Goal: Task Accomplishment & Management: Manage account settings

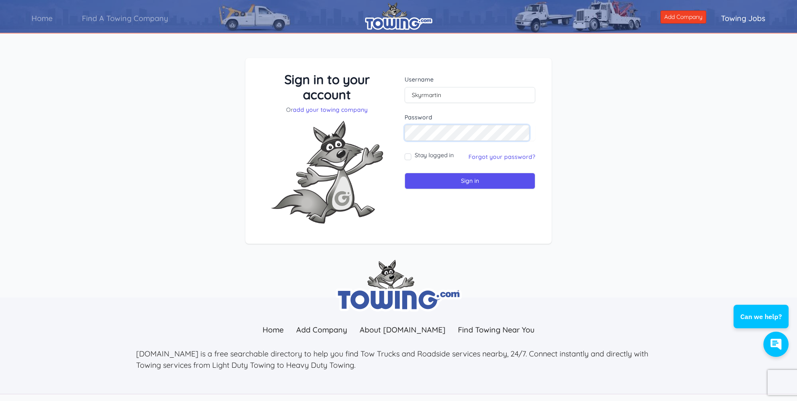
click at [405, 173] on input "Sign in" at bounding box center [470, 181] width 131 height 16
click at [430, 86] on div "Username" at bounding box center [470, 89] width 131 height 28
click at [429, 98] on input "text" at bounding box center [470, 95] width 131 height 16
type input "[EMAIL_ADDRESS][DOMAIN_NAME]"
click at [337, 107] on link "add your towing company" at bounding box center [330, 110] width 75 height 8
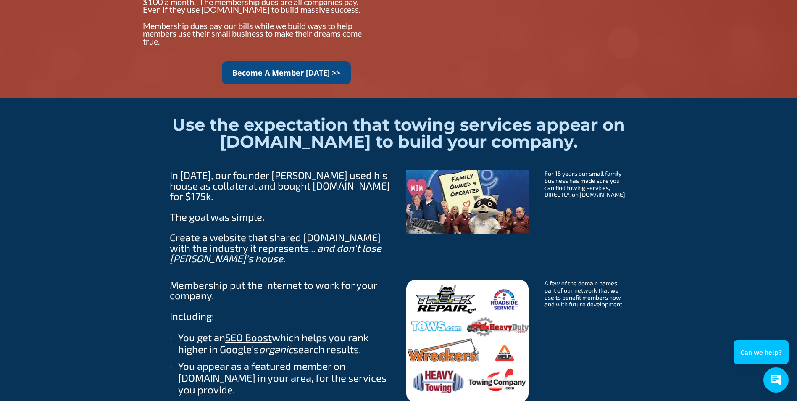
scroll to position [715, 0]
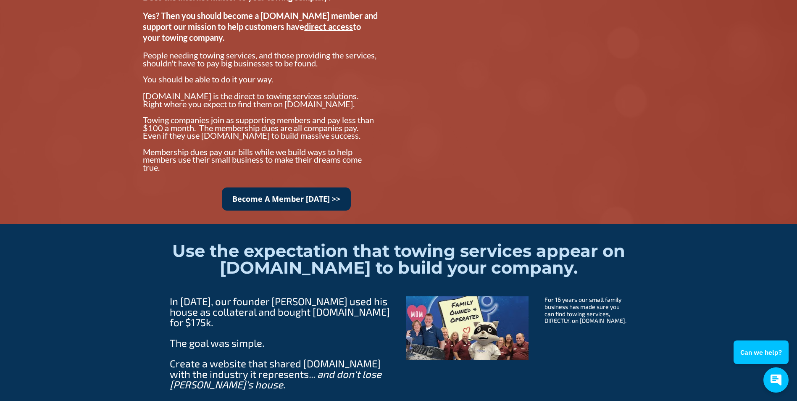
click at [307, 198] on link "Become A Member Today >>" at bounding box center [286, 198] width 129 height 23
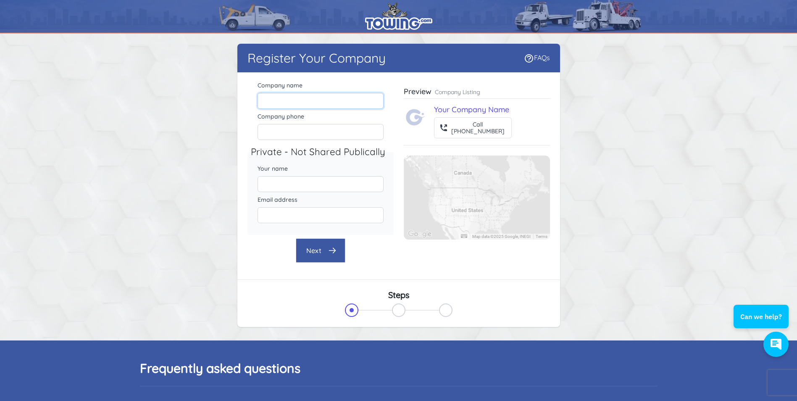
click at [306, 99] on input "Company name" at bounding box center [321, 101] width 126 height 16
type input "ATR Towing and Recovery / [PERSON_NAME]'s Towing"
type input "TREE TOP ILC 4470 N HIGHWAY 763"
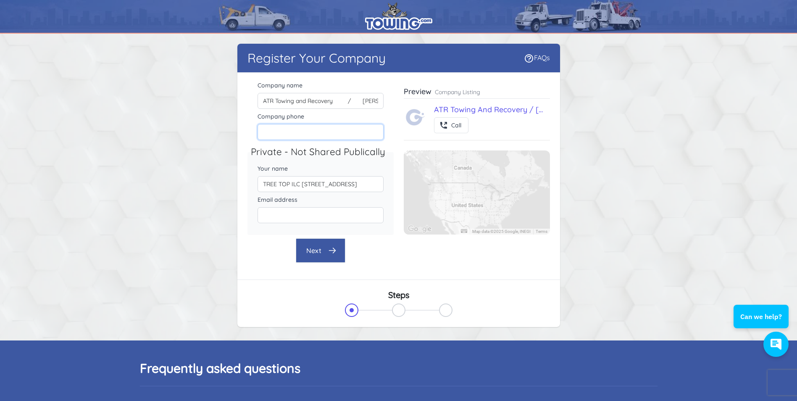
click at [333, 134] on input "Company phone" at bounding box center [321, 132] width 126 height 16
type input "5734469999"
click at [251, 195] on div "Email address" at bounding box center [321, 209] width 146 height 31
click at [317, 188] on input "TREE TOP ILC 4470 N HIGHWAY 763" at bounding box center [321, 184] width 126 height 16
drag, startPoint x: 365, startPoint y: 185, endPoint x: 209, endPoint y: 182, distance: 155.6
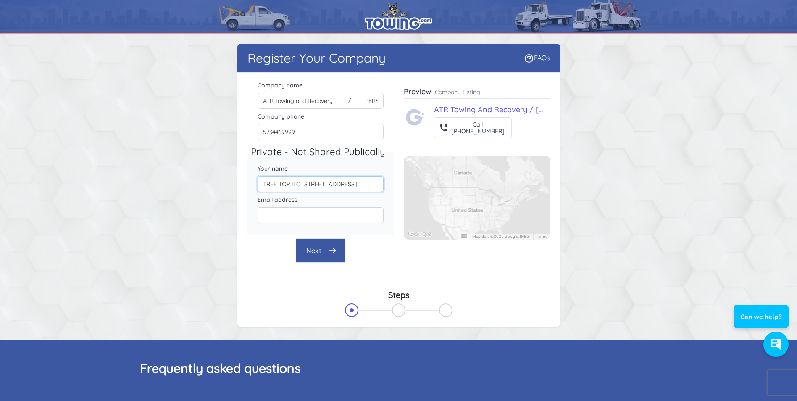
click at [210, 182] on div "Register Your Company FAQs There were errors with your submission Company name" at bounding box center [399, 187] width 538 height 287
type input "[PERSON_NAME]"
type input "skyrmartin@gmail.com"
click at [333, 257] on button "Next" at bounding box center [321, 250] width 50 height 24
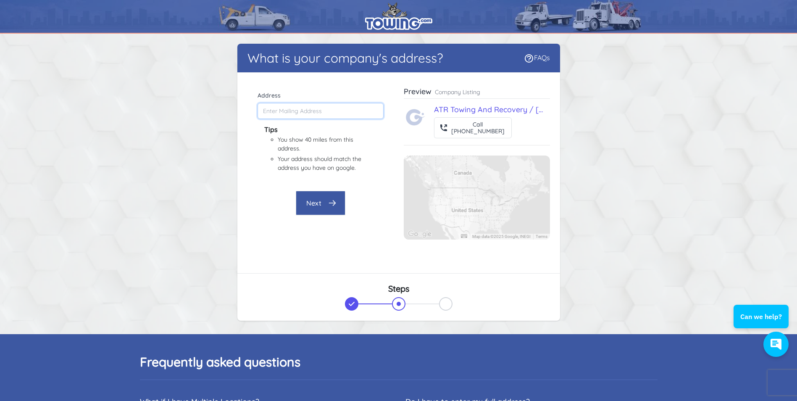
click at [325, 114] on input "Address" at bounding box center [321, 111] width 126 height 16
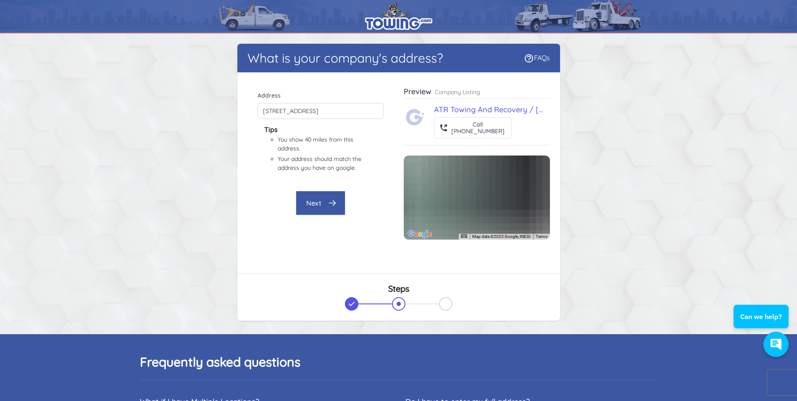
type input "6401 US-40, Columbia, MO 65202, USA"
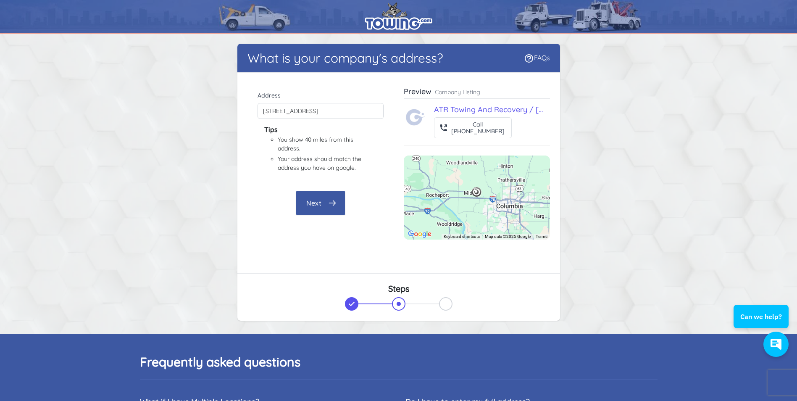
click at [307, 205] on button "Next" at bounding box center [321, 203] width 50 height 24
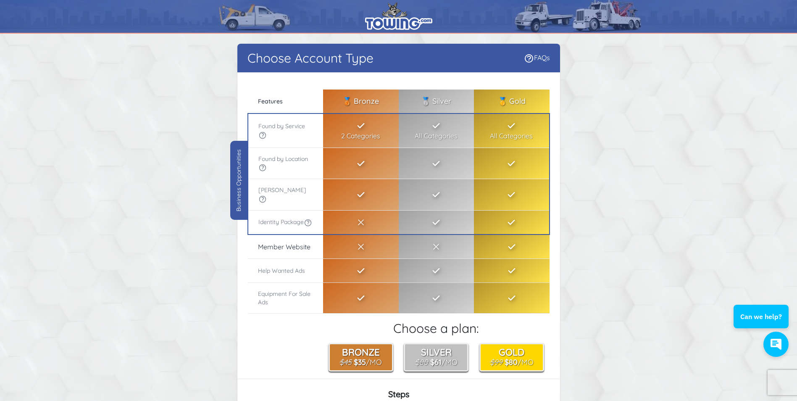
scroll to position [126, 0]
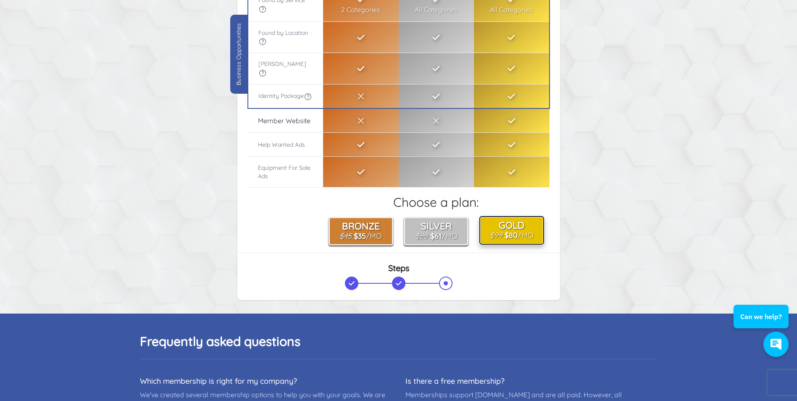
click at [510, 232] on b "$80" at bounding box center [511, 235] width 13 height 9
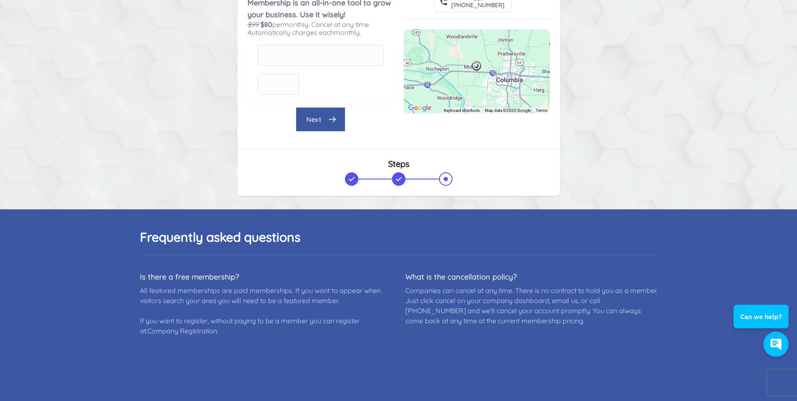
scroll to position [0, 0]
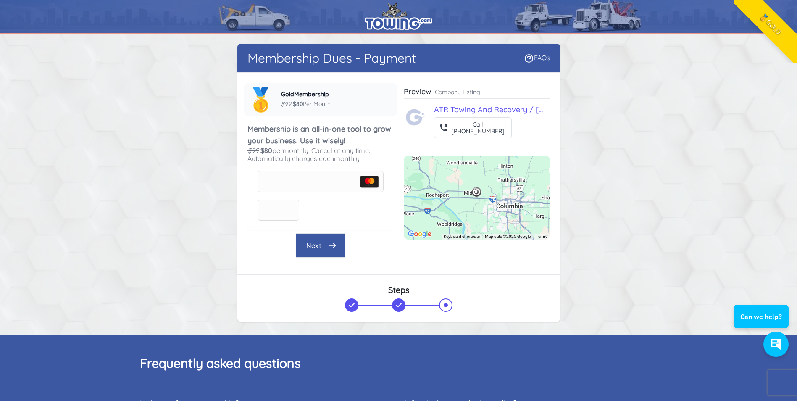
click at [317, 242] on button "Next" at bounding box center [321, 245] width 50 height 24
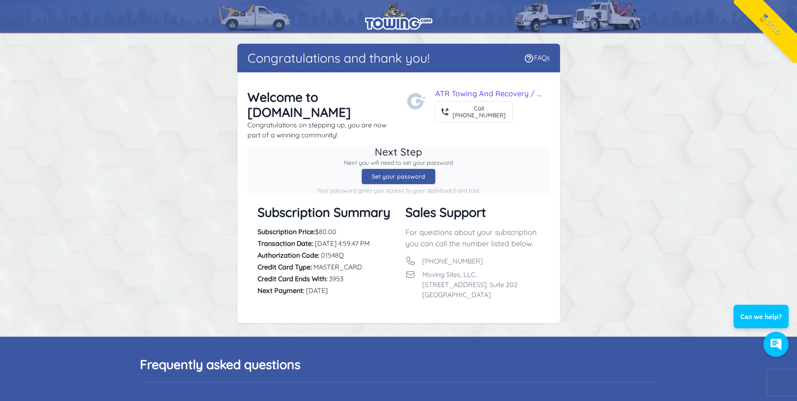
click at [412, 169] on div "Set your password" at bounding box center [399, 177] width 74 height 16
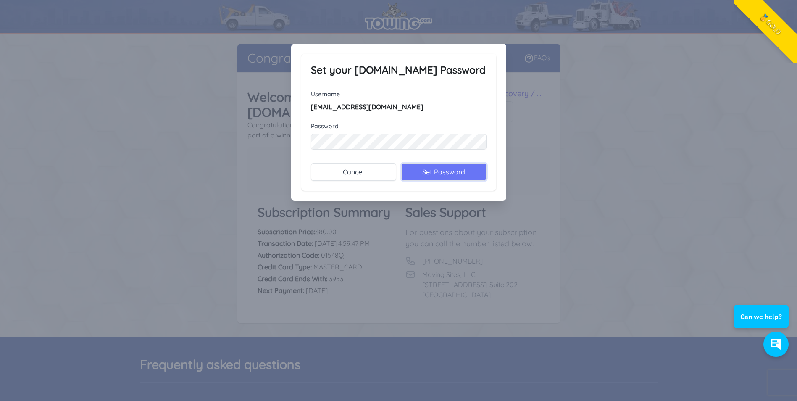
click at [454, 173] on input "Set Password" at bounding box center [443, 172] width 85 height 18
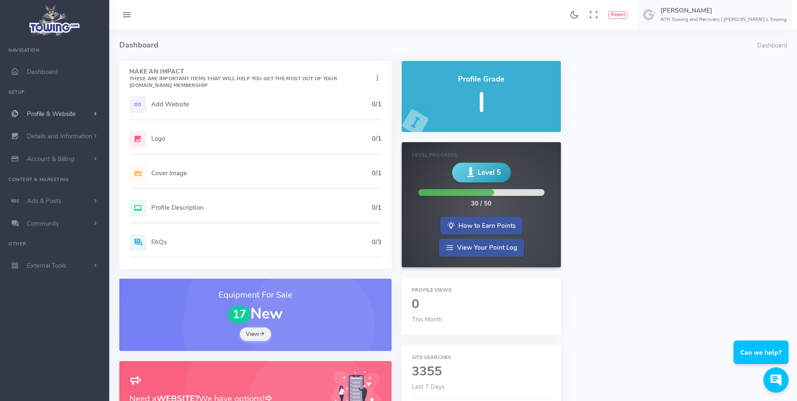
drag, startPoint x: 105, startPoint y: 108, endPoint x: 157, endPoint y: 100, distance: 52.7
click at [105, 108] on link "Profile & Website" at bounding box center [54, 114] width 109 height 23
click at [158, 103] on h5 "Add Website" at bounding box center [261, 104] width 221 height 7
click at [141, 104] on icon at bounding box center [137, 104] width 17 height 17
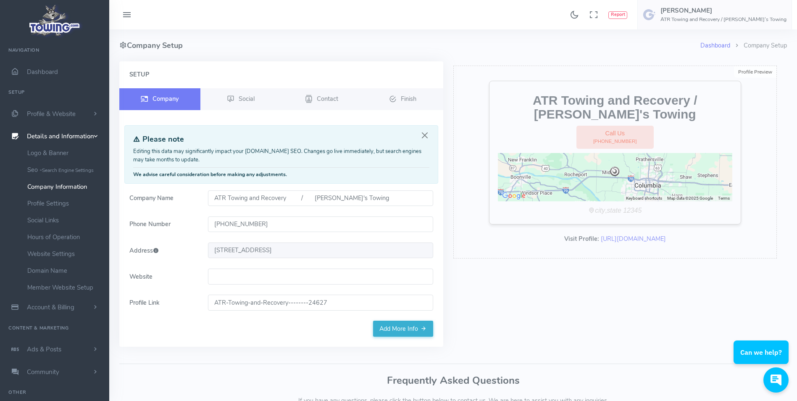
click at [239, 278] on input "Website" at bounding box center [320, 277] width 225 height 16
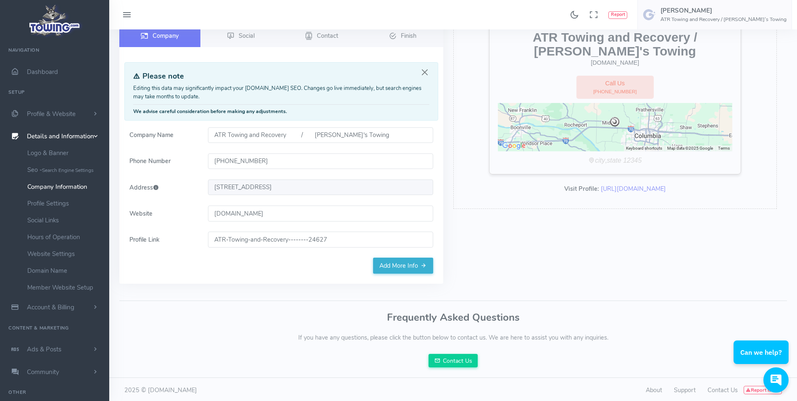
scroll to position [65, 0]
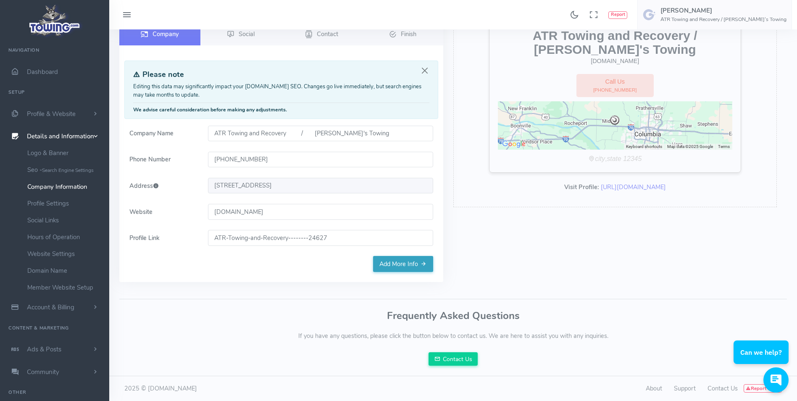
type input "WWW.ATRTOWINGANDRECOVERY.COM"
click at [399, 264] on link "Add More Info" at bounding box center [403, 264] width 60 height 16
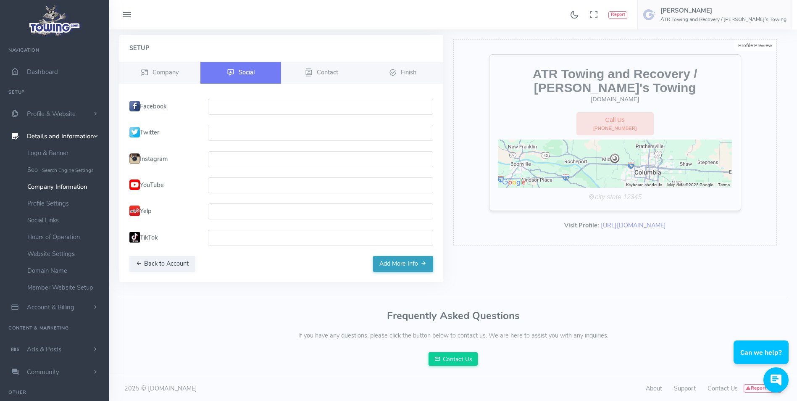
scroll to position [26, 0]
click at [243, 107] on input "text" at bounding box center [320, 107] width 225 height 16
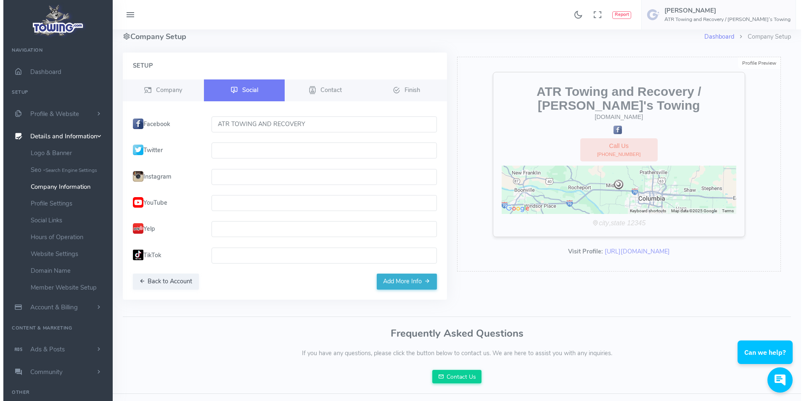
scroll to position [0, 0]
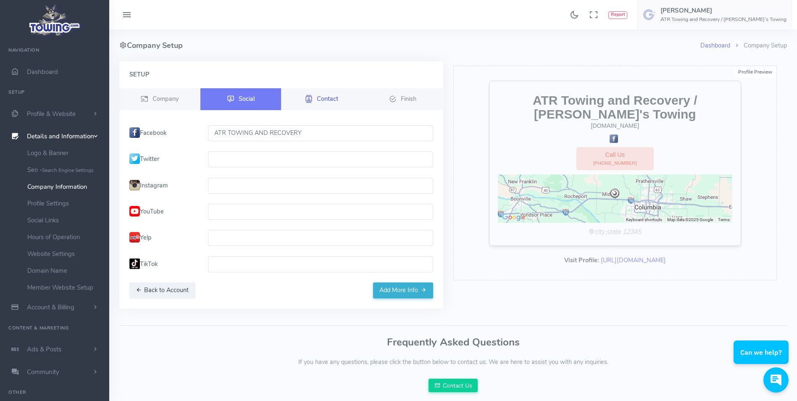
click at [322, 97] on span "Contact" at bounding box center [327, 98] width 21 height 8
click at [329, 101] on span "Contact" at bounding box center [327, 98] width 21 height 8
click at [331, 98] on span "Contact" at bounding box center [327, 98] width 21 height 8
click at [413, 292] on button "Add More Info" at bounding box center [403, 290] width 60 height 16
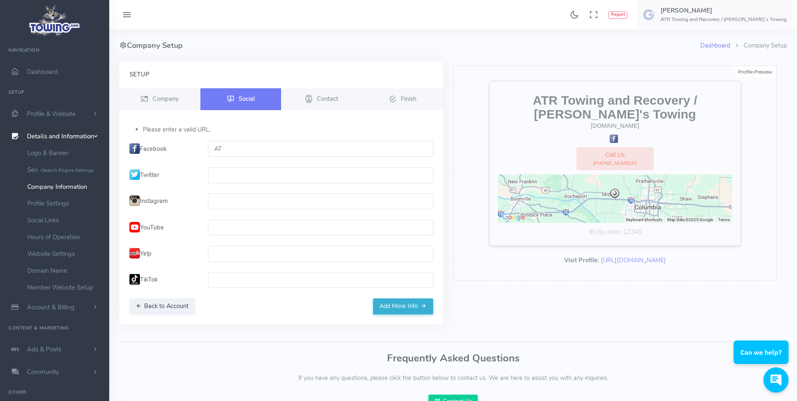
type input "A"
type input "WWW.ATRTOWINGANDRECOVERY.COM"
click at [428, 240] on form "Please enter a valid URL. Facebook WWW.ATRTOWINGANDRECOVERY.COM Twitter Instagr…" at bounding box center [281, 211] width 314 height 173
click at [313, 95] on link "Contact" at bounding box center [321, 99] width 81 height 22
click at [407, 100] on span "Finish" at bounding box center [409, 98] width 16 height 8
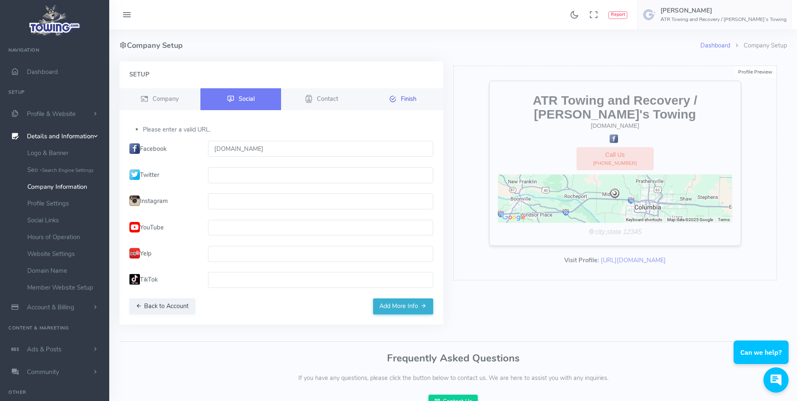
click at [401, 100] on span "Finish" at bounding box center [409, 98] width 16 height 8
click at [407, 306] on button "Add More Info" at bounding box center [403, 306] width 60 height 16
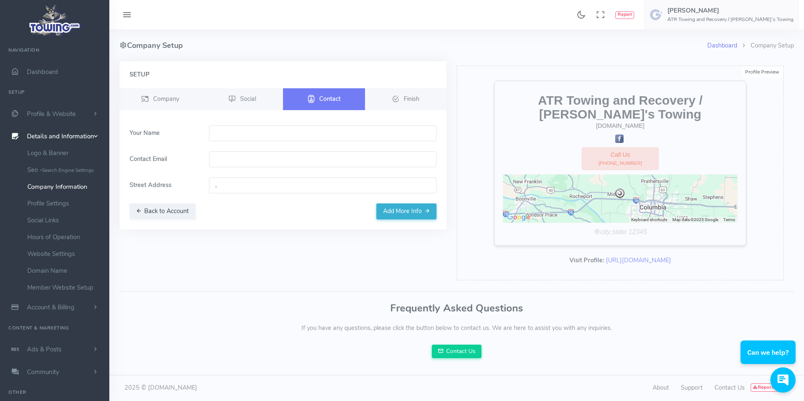
click at [236, 131] on input "text" at bounding box center [323, 133] width 228 height 16
type input "Sky Roth Martin"
type input "skyrmartin@gmail.com"
click at [243, 135] on input "Sky Roth Martin" at bounding box center [323, 133] width 228 height 16
type input "Sky Martin"
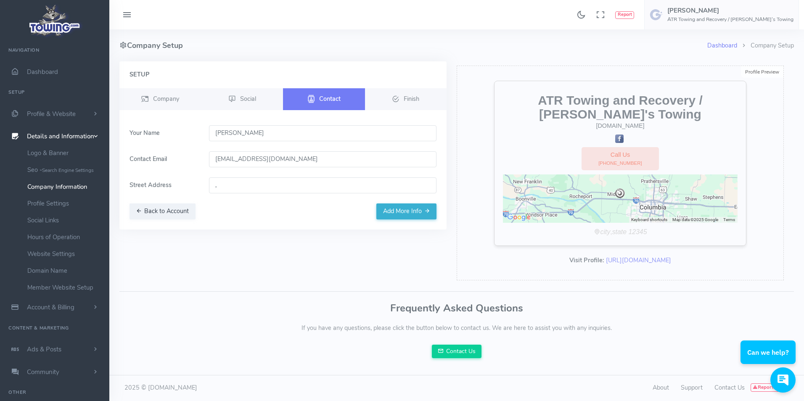
click at [244, 190] on input "," at bounding box center [323, 185] width 228 height 16
type input "2107 N Stadium Blvd, Columbia, MO 65202, USA"
click at [403, 209] on button "Add More Info" at bounding box center [406, 211] width 60 height 16
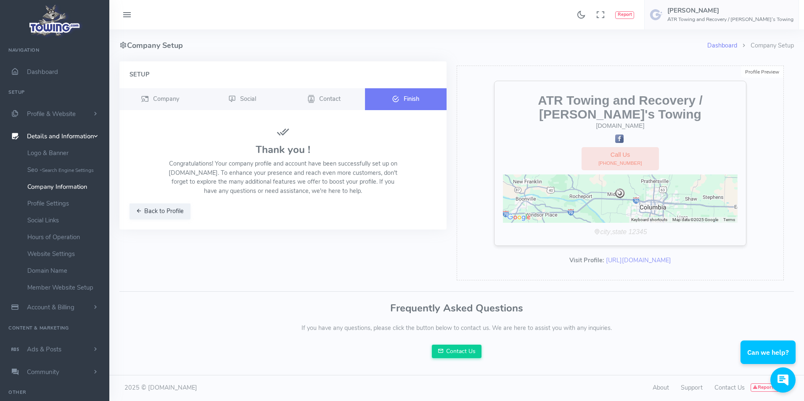
click at [409, 98] on span "Finish" at bounding box center [412, 98] width 16 height 8
click at [46, 153] on link "Logo & Banner" at bounding box center [65, 153] width 88 height 17
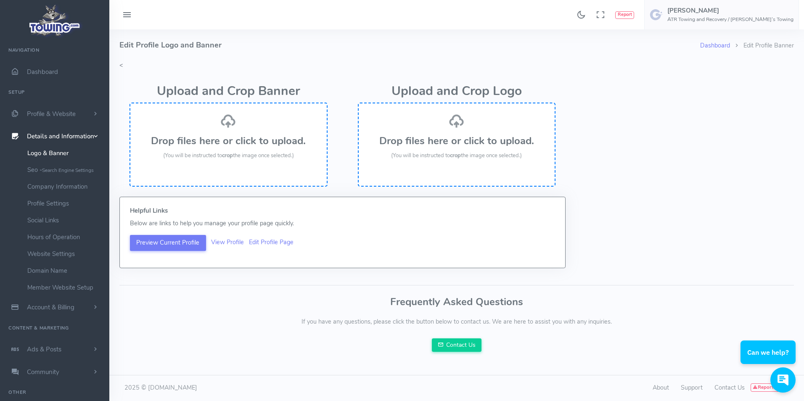
click at [449, 134] on div "Drop files here or click to upload. (You will be instructed to crop the image o…" at bounding box center [457, 136] width 180 height 47
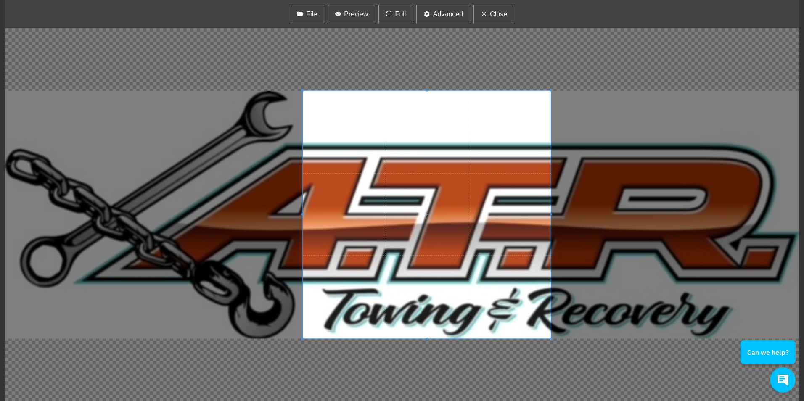
click at [234, 311] on div at bounding box center [402, 214] width 794 height 373
click at [227, 214] on div at bounding box center [402, 214] width 794 height 373
click at [399, 16] on span "Full" at bounding box center [400, 14] width 11 height 10
click at [448, 17] on span "Advanced" at bounding box center [448, 14] width 30 height 10
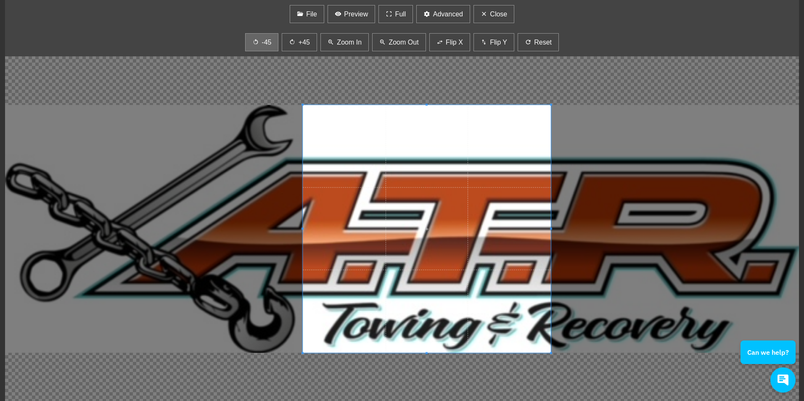
click at [267, 41] on span "-45" at bounding box center [266, 42] width 10 height 10
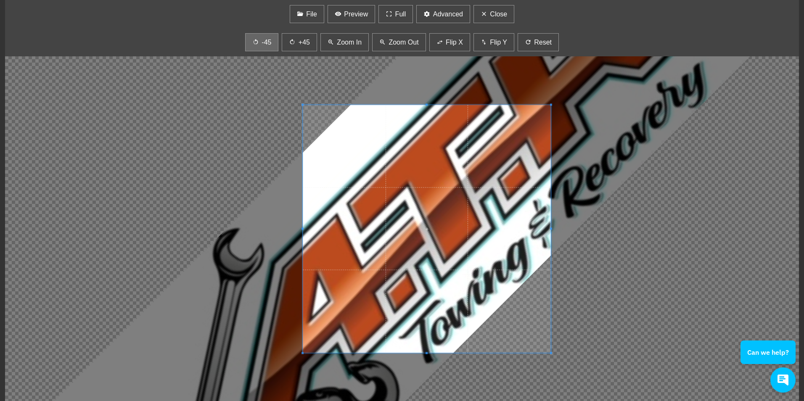
click at [267, 41] on span "-45" at bounding box center [266, 42] width 10 height 10
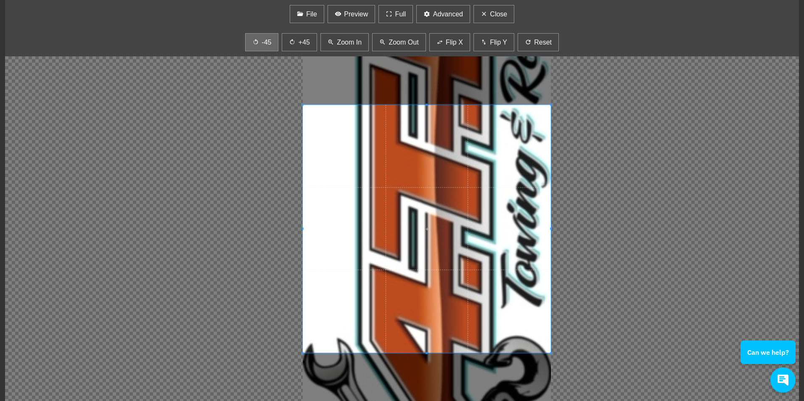
click at [267, 41] on span "-45" at bounding box center [266, 42] width 10 height 10
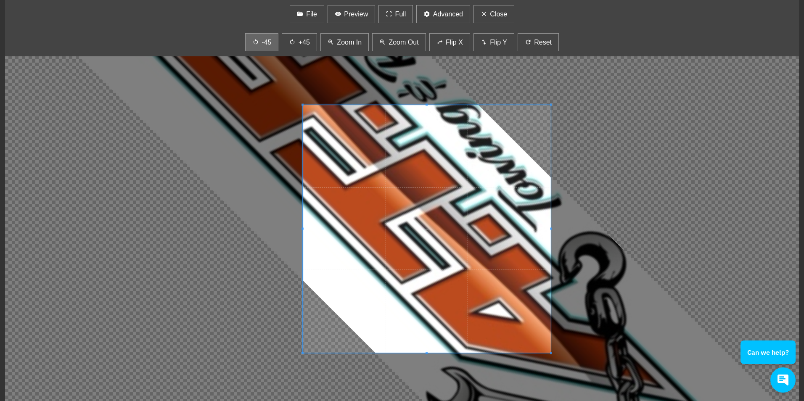
click at [267, 41] on span "-45" at bounding box center [266, 42] width 10 height 10
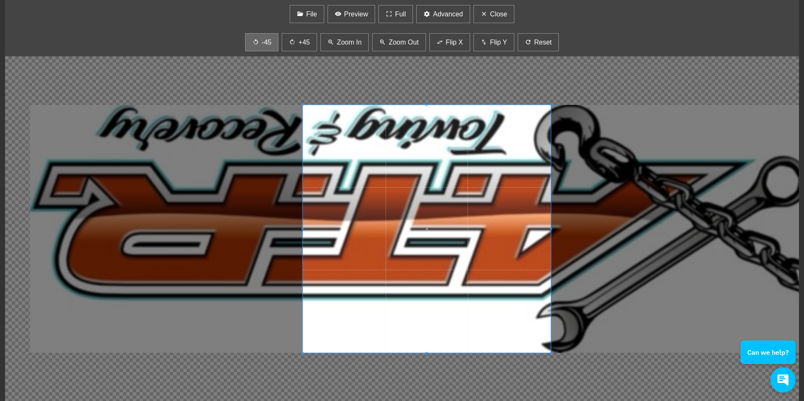
click at [267, 41] on span "-45" at bounding box center [266, 42] width 10 height 10
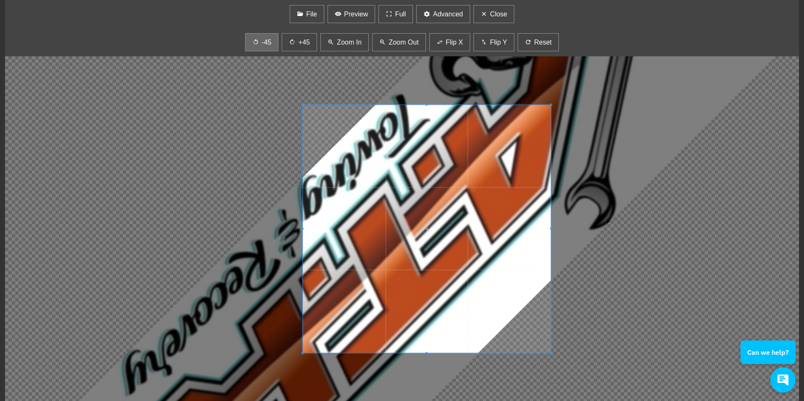
click at [267, 41] on span "-45" at bounding box center [266, 42] width 10 height 10
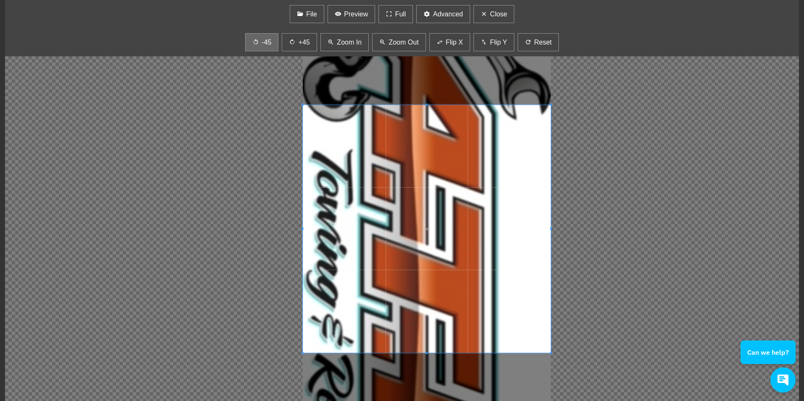
click at [267, 41] on span "-45" at bounding box center [266, 42] width 10 height 10
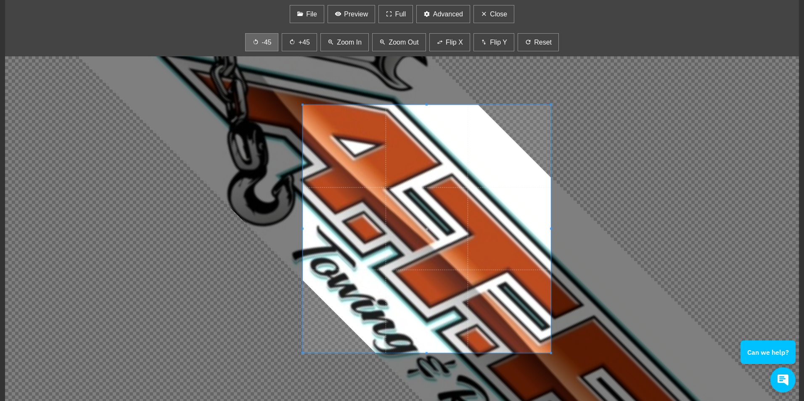
click at [267, 41] on span "-45" at bounding box center [266, 42] width 10 height 10
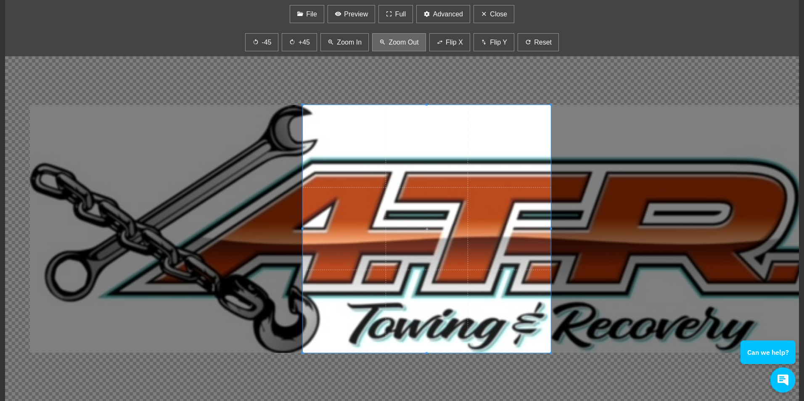
click at [402, 41] on span "Zoom Out" at bounding box center [403, 42] width 30 height 10
click at [354, 42] on span "Zoom In" at bounding box center [349, 42] width 25 height 10
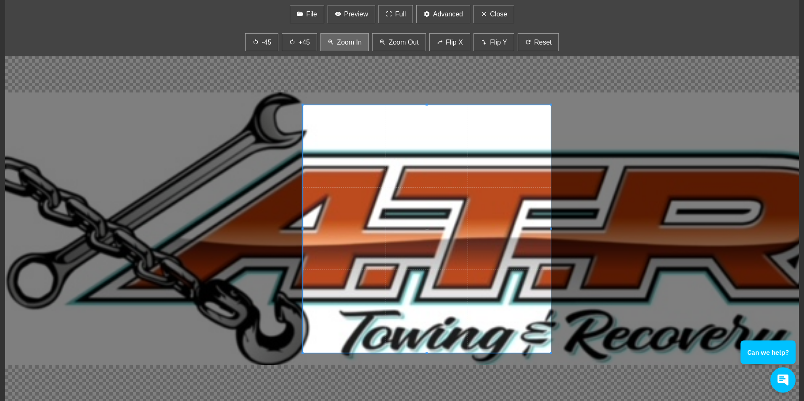
click at [354, 42] on span "Zoom In" at bounding box center [349, 42] width 25 height 10
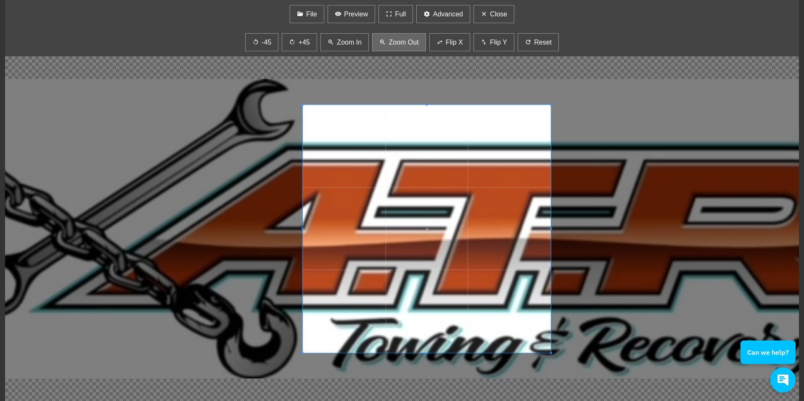
click at [383, 42] on icon "button" at bounding box center [382, 42] width 7 height 11
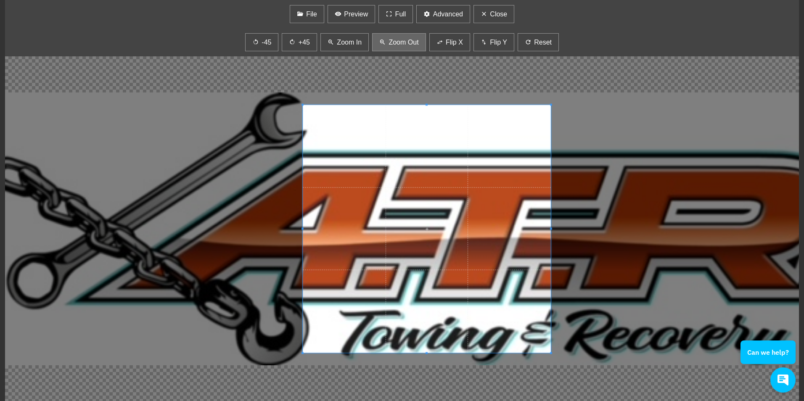
click at [383, 42] on icon "button" at bounding box center [382, 42] width 7 height 11
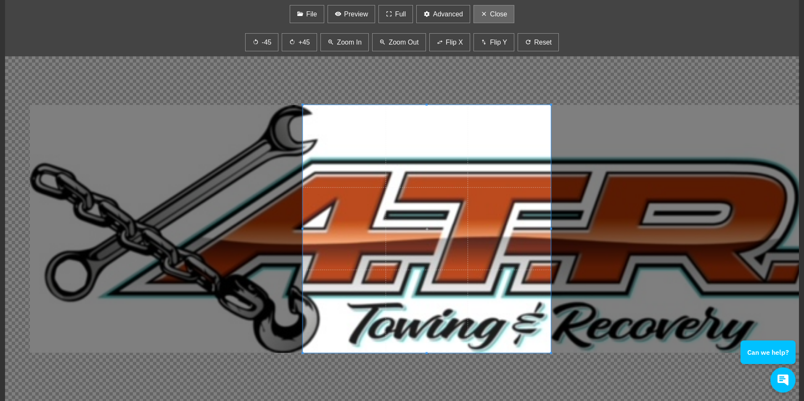
click at [504, 16] on span "Close" at bounding box center [498, 14] width 17 height 10
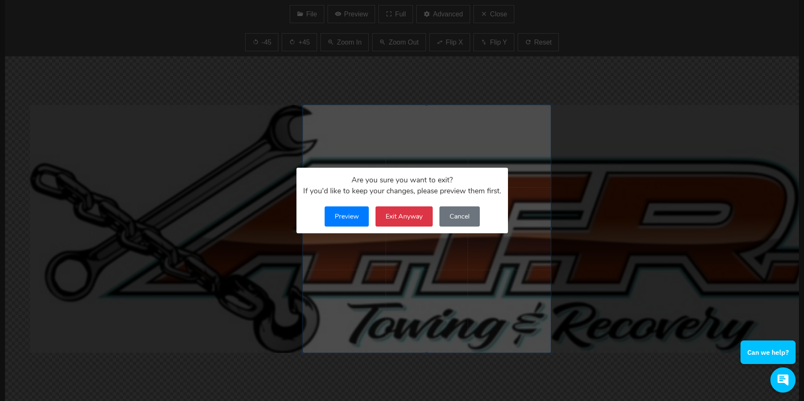
click at [396, 215] on button "Exit Anyway" at bounding box center [403, 216] width 57 height 20
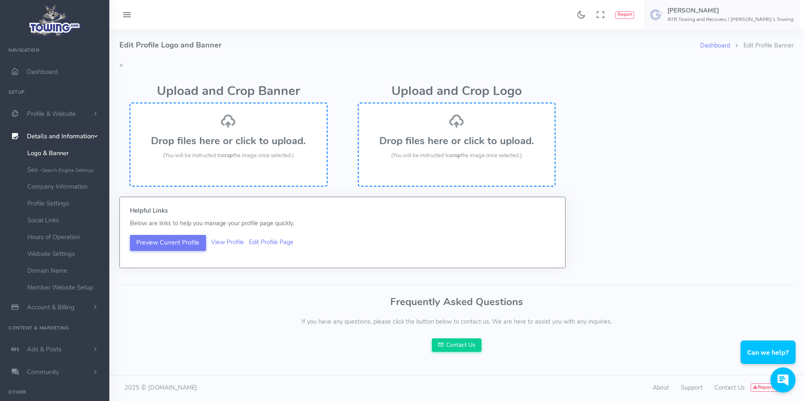
click at [445, 140] on h3 "Drop files here or click to upload." at bounding box center [457, 140] width 180 height 11
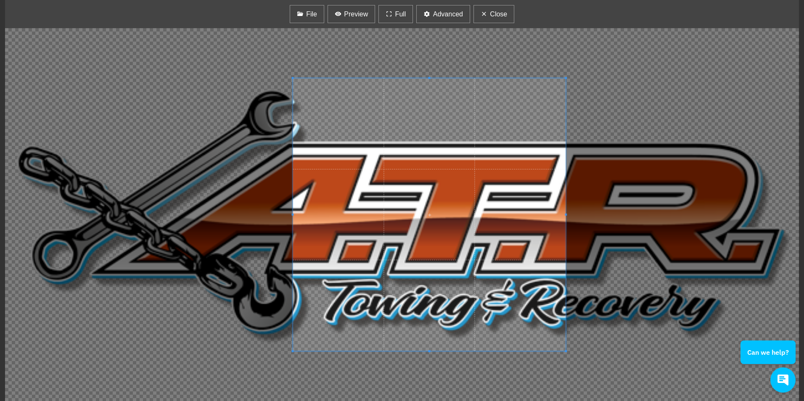
click at [599, 360] on div at bounding box center [402, 214] width 794 height 373
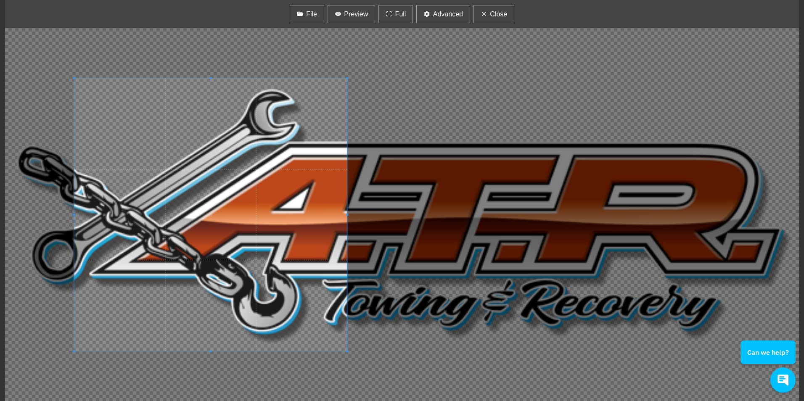
click at [253, 225] on span at bounding box center [210, 214] width 273 height 273
click at [506, 16] on span "Close" at bounding box center [498, 14] width 17 height 10
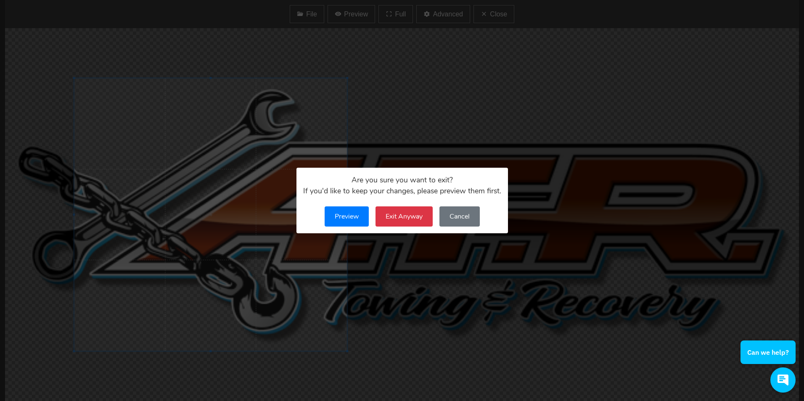
click at [399, 219] on button "Exit Anyway" at bounding box center [403, 216] width 57 height 20
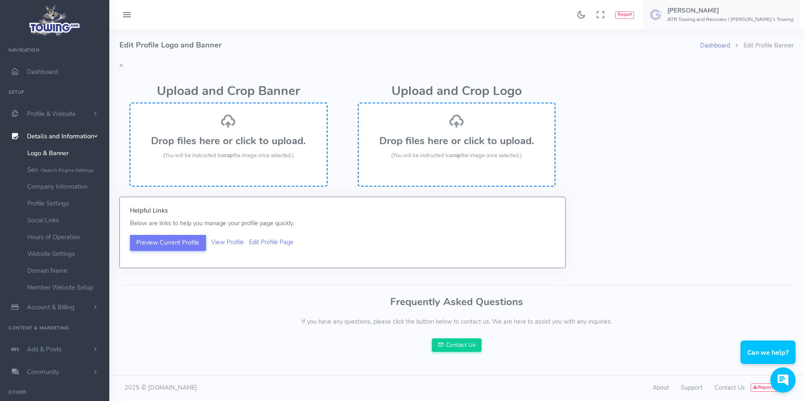
click at [239, 149] on div "Drop files here or click to upload. (You will be instructed to crop the image o…" at bounding box center [229, 136] width 180 height 47
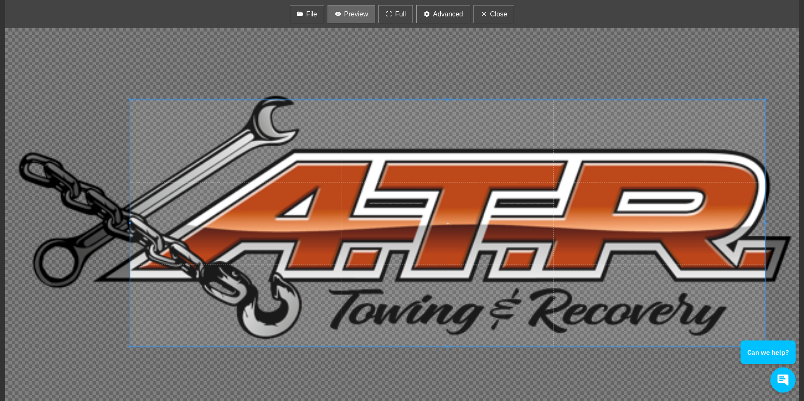
click at [351, 18] on span "Preview" at bounding box center [356, 14] width 24 height 10
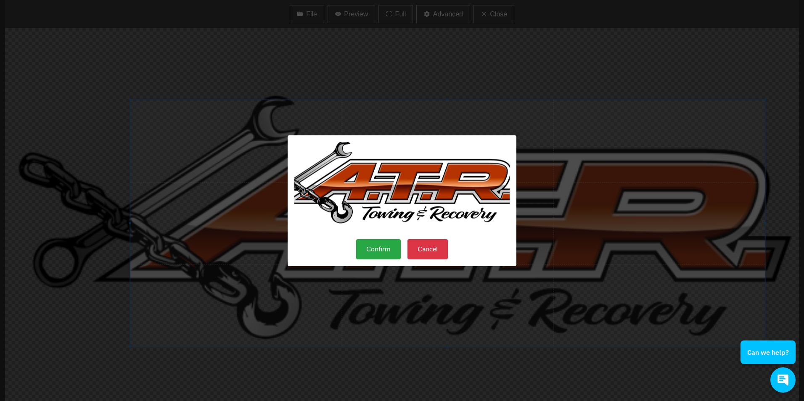
click at [381, 247] on button "Confirm" at bounding box center [378, 249] width 45 height 20
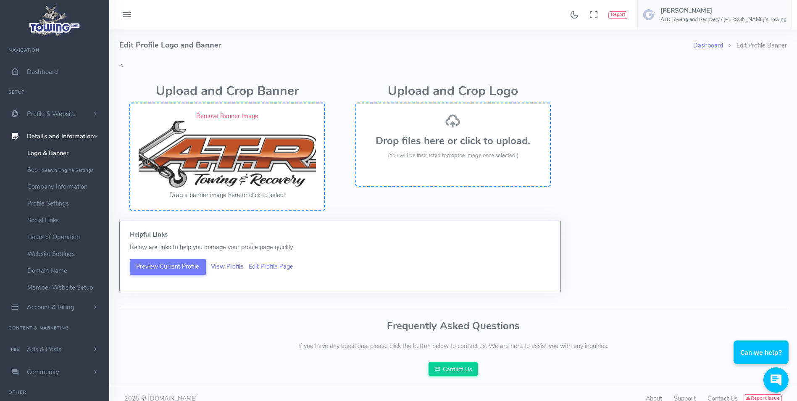
click at [231, 267] on link "View Profile" at bounding box center [227, 266] width 33 height 8
click at [60, 236] on link "Hours of Operation" at bounding box center [65, 237] width 88 height 17
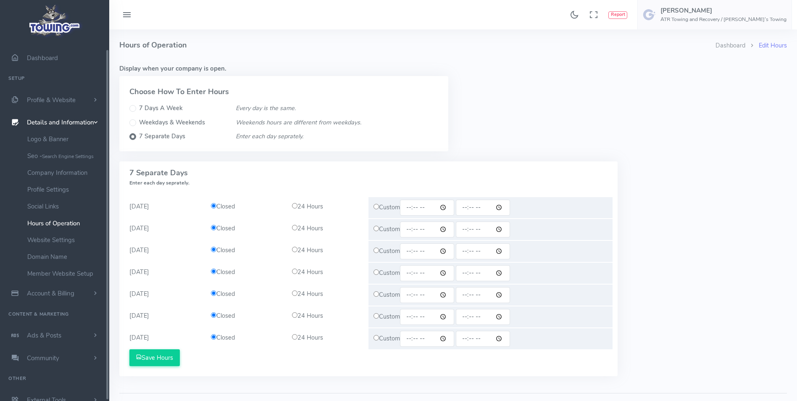
scroll to position [21, 0]
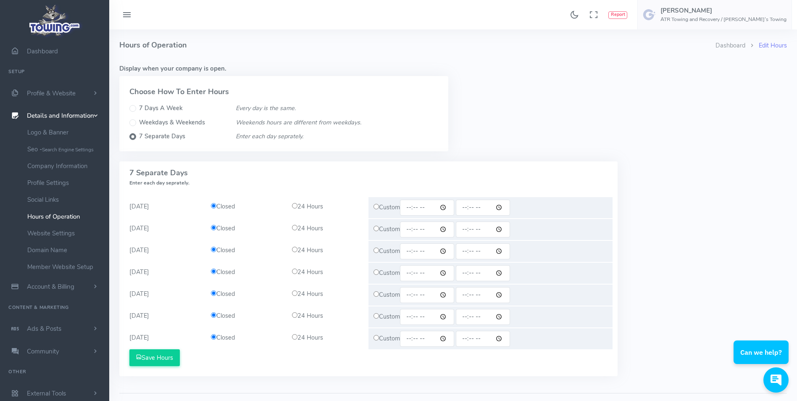
click at [298, 207] on div "24 Hours" at bounding box center [328, 206] width 82 height 9
click at [297, 207] on input "radio" at bounding box center [294, 205] width 5 height 5
radio input "true"
click at [294, 228] on input "radio" at bounding box center [294, 227] width 5 height 5
radio input "true"
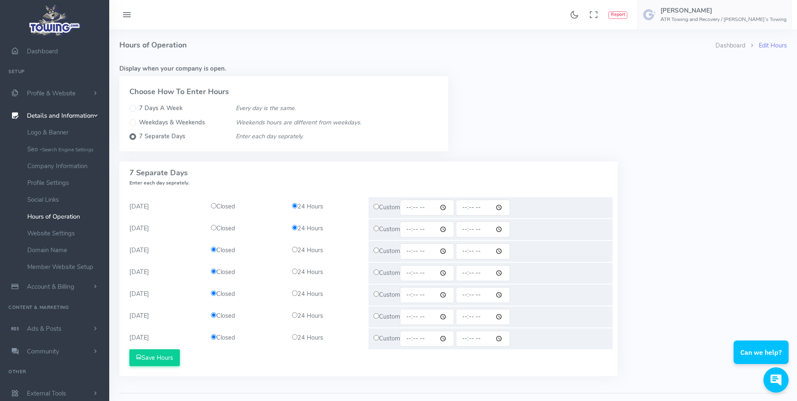
click at [296, 253] on div "24 Hours" at bounding box center [328, 250] width 82 height 9
click at [295, 248] on input "radio" at bounding box center [294, 249] width 5 height 5
radio input "true"
click at [296, 270] on input "radio" at bounding box center [294, 271] width 5 height 5
radio input "true"
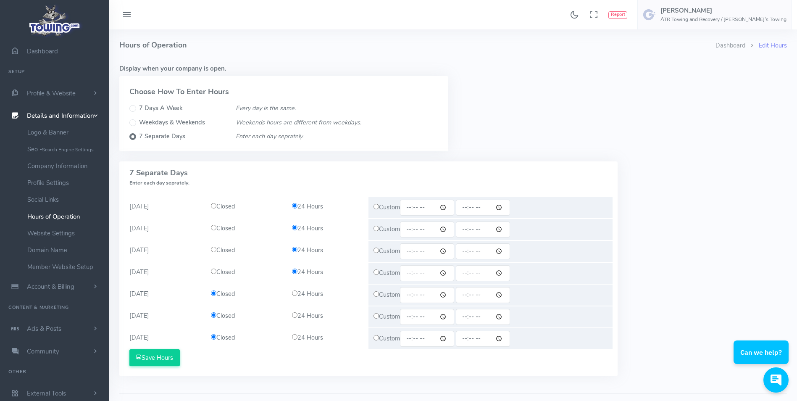
drag, startPoint x: 294, startPoint y: 292, endPoint x: 296, endPoint y: 300, distance: 7.8
click at [294, 293] on input "radio" at bounding box center [294, 292] width 5 height 5
radio input "true"
click at [296, 317] on input "radio" at bounding box center [294, 314] width 5 height 5
radio input "true"
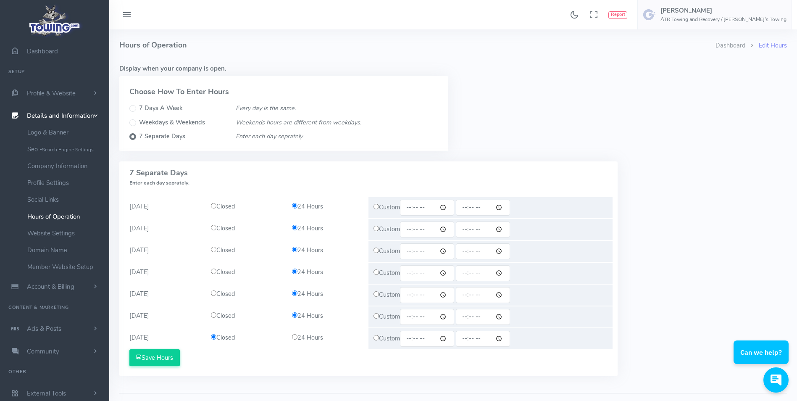
click at [294, 337] on input "radio" at bounding box center [294, 336] width 5 height 5
radio input "true"
click at [171, 362] on button "Save Hours" at bounding box center [154, 357] width 50 height 17
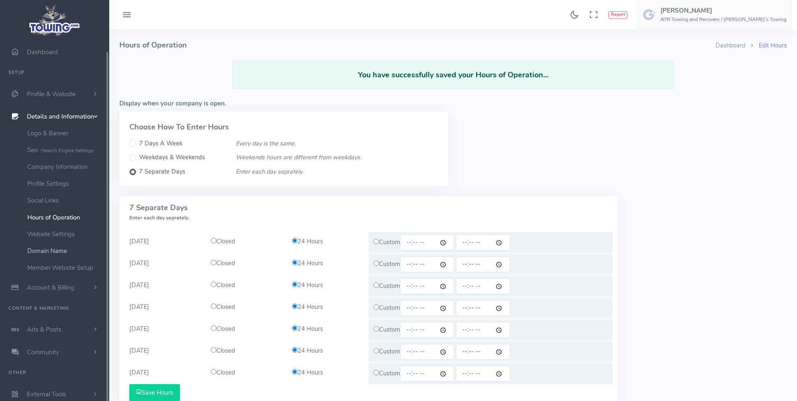
scroll to position [21, 0]
click at [61, 150] on small "Search Engine Settings" at bounding box center [68, 149] width 52 height 7
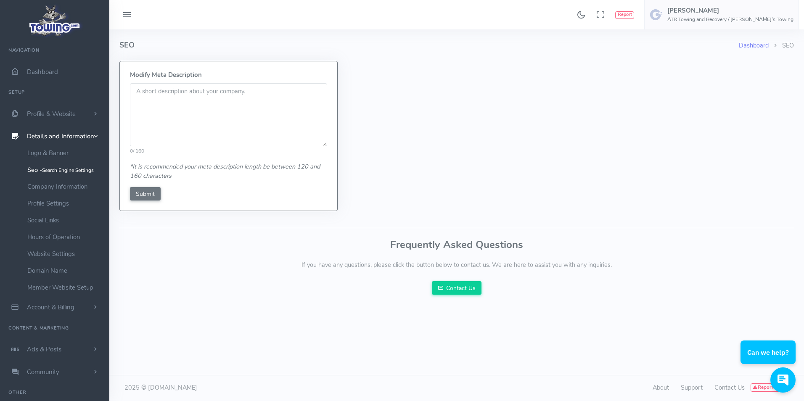
click at [155, 89] on textarea at bounding box center [228, 114] width 197 height 63
paste textarea "We are dedicated to providing superior value in all parts installed and service…"
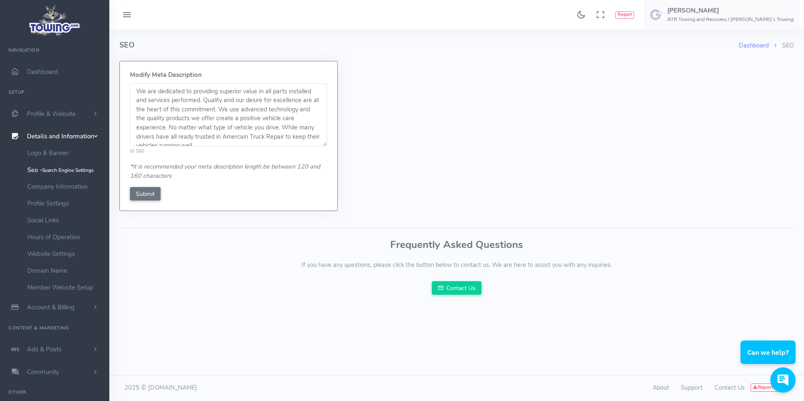
scroll to position [104, 0]
type textarea "We are dedicated to providing superior value in all parts installed and service…"
click at [148, 196] on input "Submit" at bounding box center [145, 193] width 31 height 13
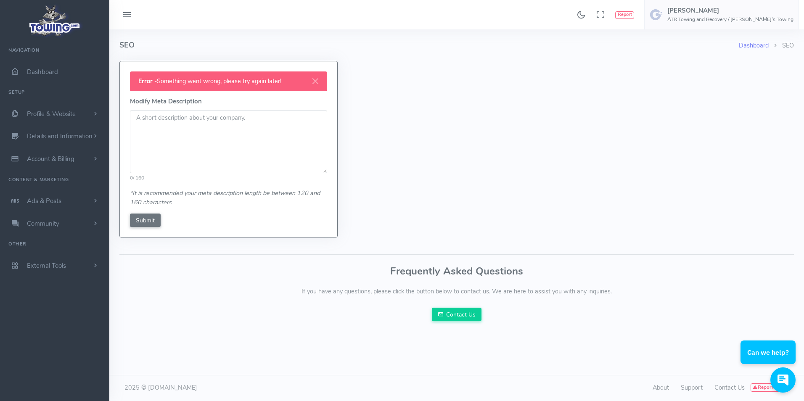
click at [152, 116] on textarea at bounding box center [228, 141] width 197 height 63
paste textarea "We are dedicated to providing superior value in all parts installed and service…"
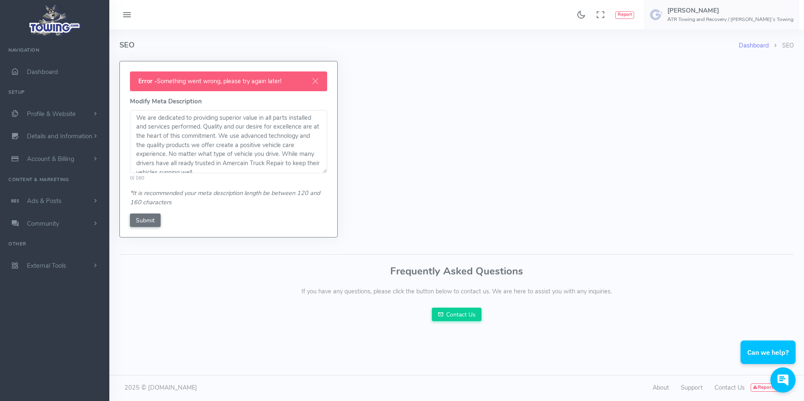
scroll to position [104, 0]
click at [137, 130] on textarea "We are dedicated to providing superior value in all parts installed and service…" at bounding box center [228, 141] width 197 height 63
drag, startPoint x: 135, startPoint y: 145, endPoint x: 188, endPoint y: 142, distance: 53.4
click at [188, 142] on textarea "We are dedicated to providing superior value in all parts installed and service…" at bounding box center [228, 141] width 197 height 63
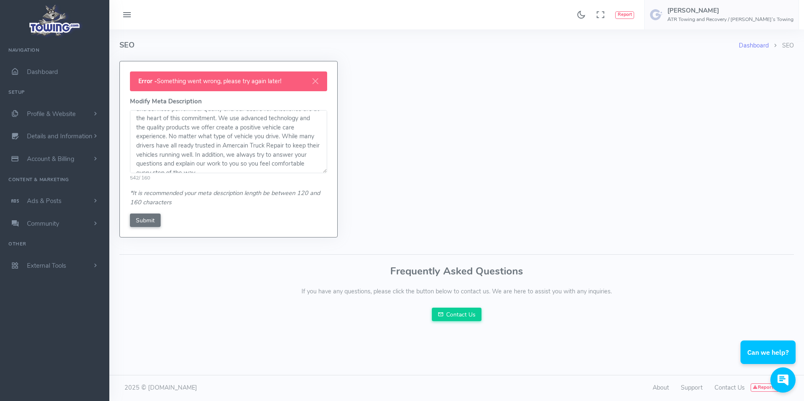
scroll to position [26, 0]
type textarea "We are dedicated to providing superior value in all parts installed and service…"
drag, startPoint x: 253, startPoint y: 170, endPoint x: 119, endPoint y: 50, distance: 180.1
click at [119, 50] on div "Dashboard SEO SEO Error - Something went wrong, please try again later! Modify …" at bounding box center [456, 138] width 684 height 218
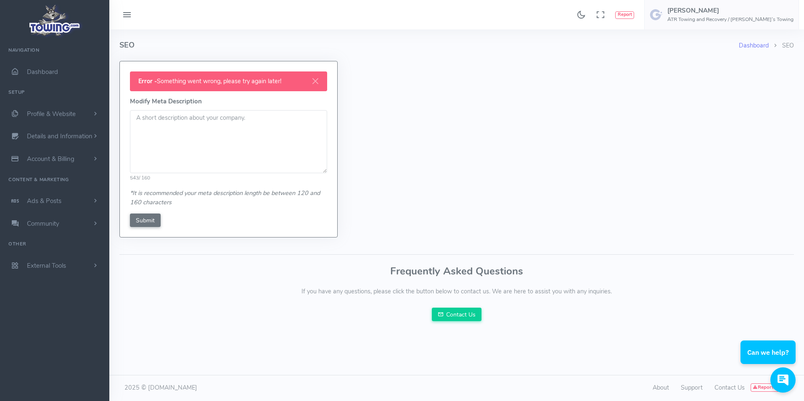
paste textarea "We strive to develop long-term relationships with customers, to provide the bes…"
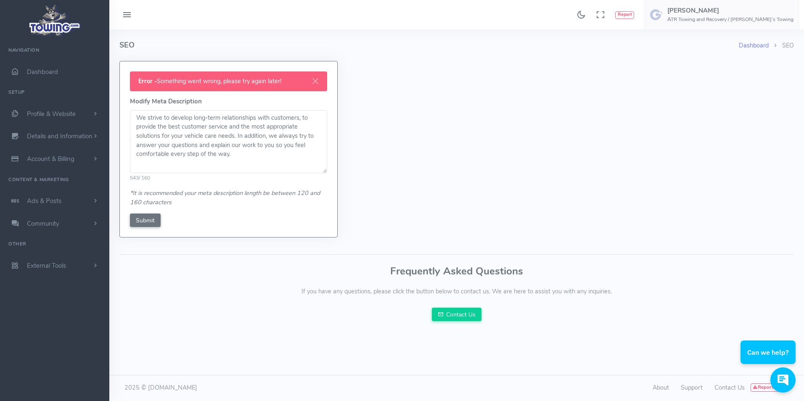
type textarea "We strive to develop long-term relationships with customers, to provide the bes…"
click at [142, 219] on input "Submit" at bounding box center [145, 220] width 31 height 13
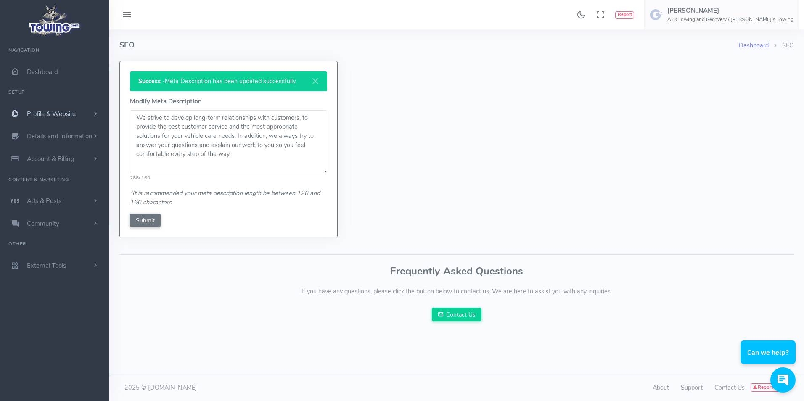
click at [33, 117] on span "Profile & Website" at bounding box center [51, 114] width 49 height 8
click at [58, 211] on link "Team Members" at bounding box center [65, 208] width 88 height 17
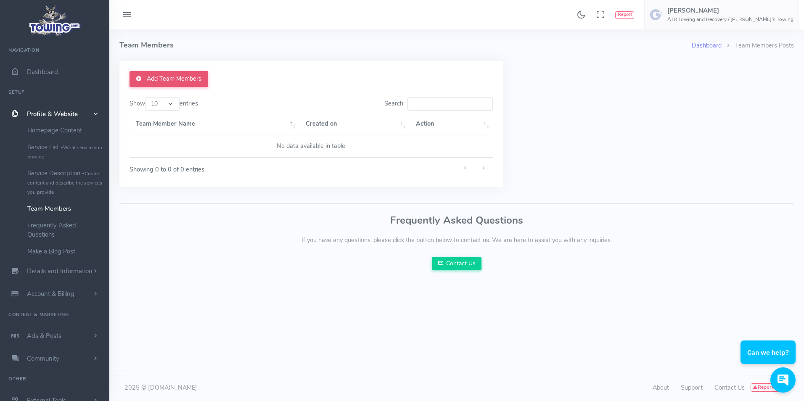
click at [175, 79] on link "Add Team Members" at bounding box center [168, 79] width 79 height 16
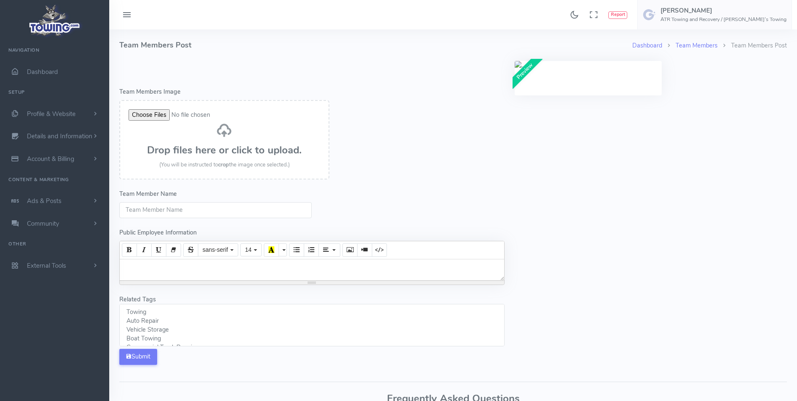
select select
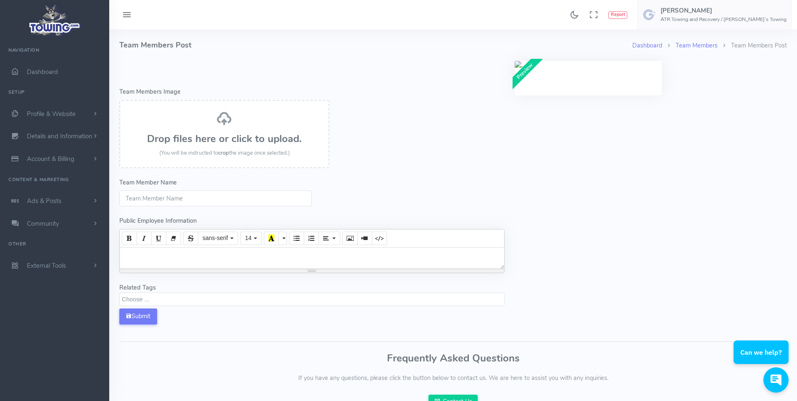
click at [168, 198] on input "Team Member Name" at bounding box center [215, 198] width 193 height 16
type input "b"
type input "[PERSON_NAME]"
click at [141, 315] on button "Submit" at bounding box center [138, 317] width 38 height 16
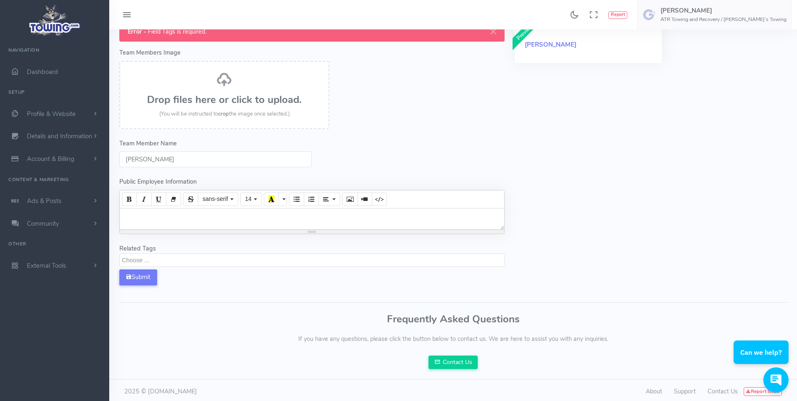
scroll to position [42, 0]
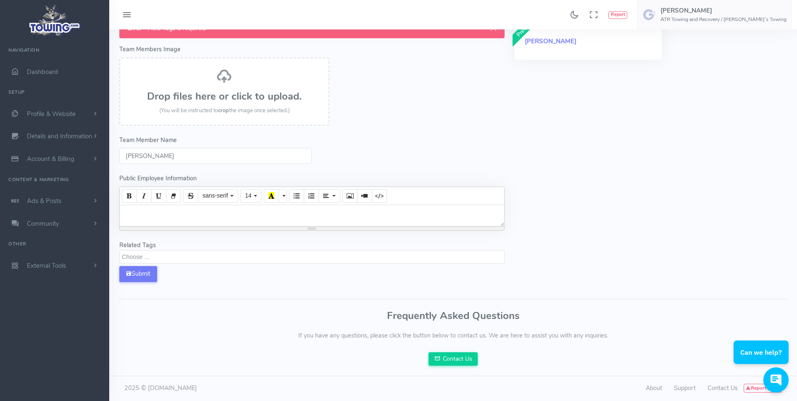
click at [203, 156] on input "BUTCH BRADLEY" at bounding box center [215, 156] width 193 height 16
click at [143, 260] on textarea "Search" at bounding box center [313, 257] width 383 height 8
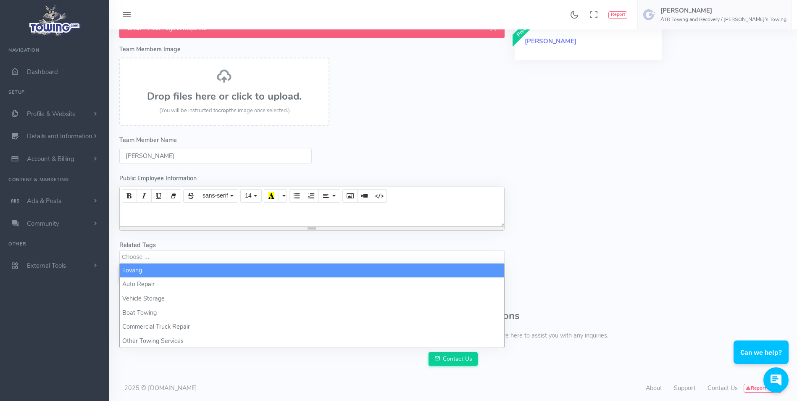
click at [145, 259] on textarea "Search" at bounding box center [313, 257] width 383 height 8
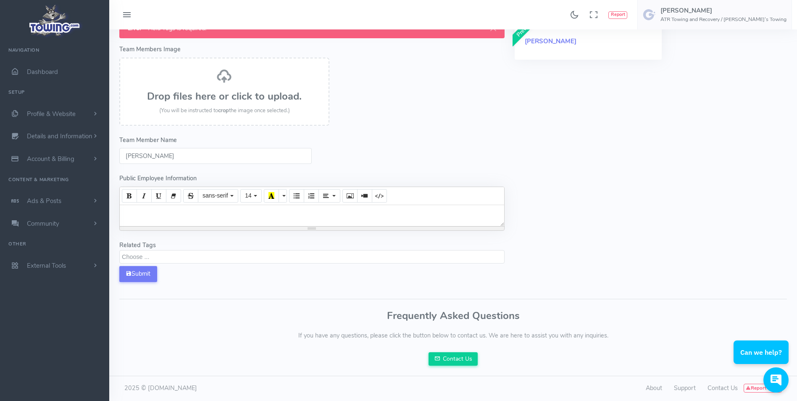
scroll to position [0, 0]
click at [145, 259] on textarea "Search" at bounding box center [313, 257] width 383 height 8
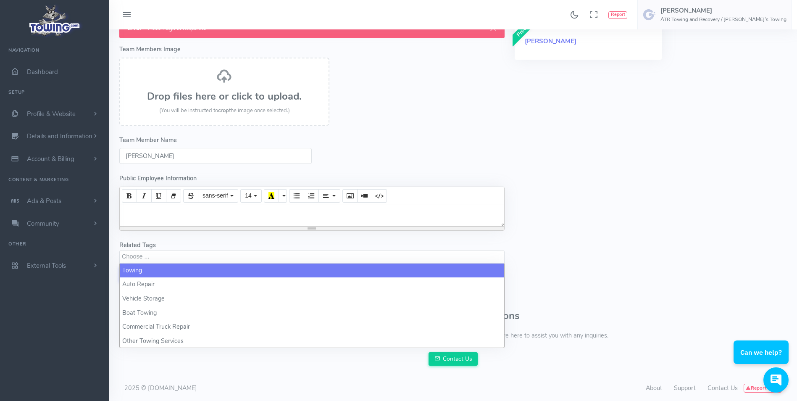
select select "towing"
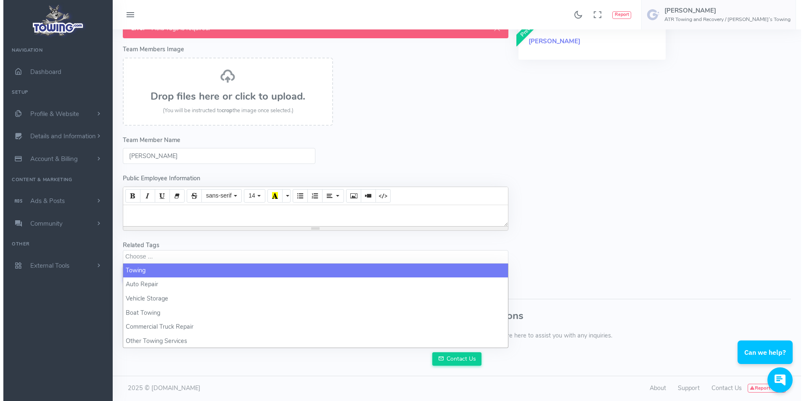
scroll to position [1, 0]
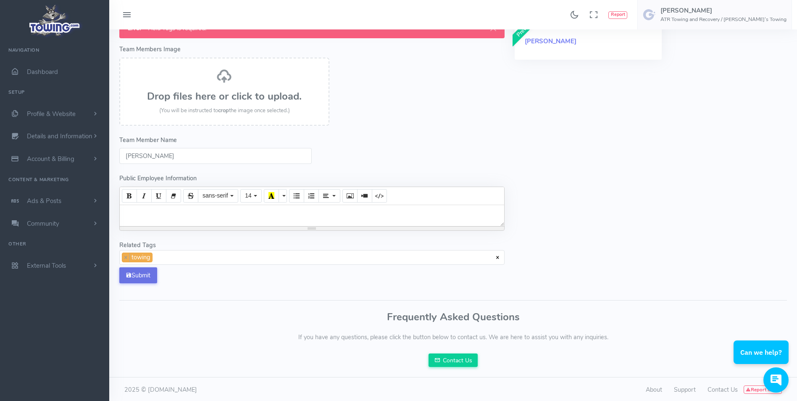
click at [142, 280] on button "Submit" at bounding box center [138, 275] width 38 height 16
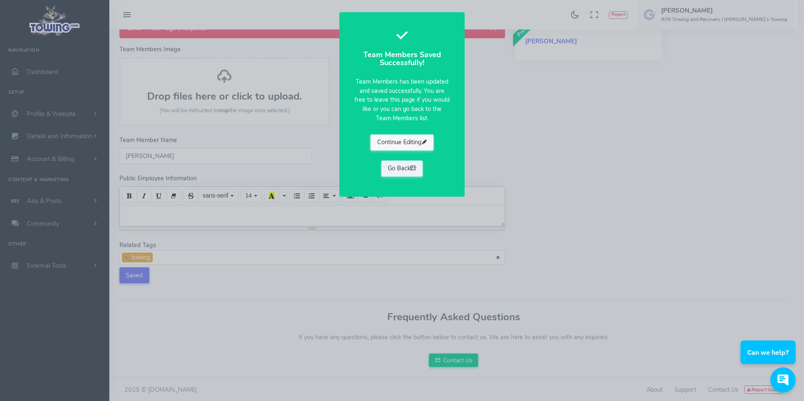
click at [399, 143] on button "Continue Editing" at bounding box center [401, 143] width 63 height 16
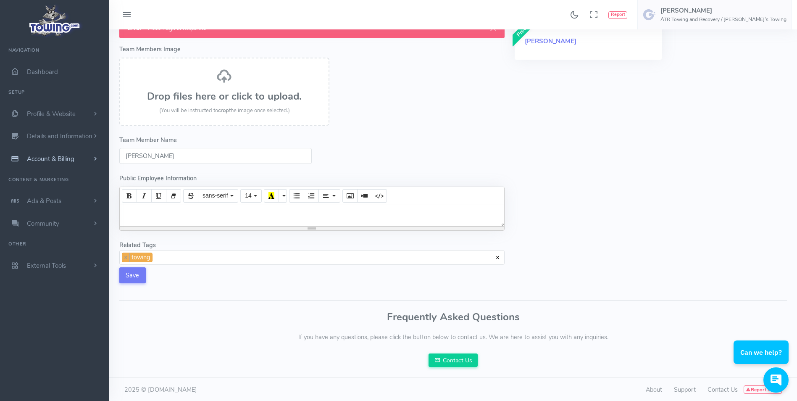
drag, startPoint x: 189, startPoint y: 155, endPoint x: 13, endPoint y: 151, distance: 175.8
click at [13, 151] on div "Found 17 results Analytics Report" at bounding box center [398, 180] width 797 height 445
type input "JIMMY GASH"
click at [135, 280] on button "Save" at bounding box center [132, 275] width 26 height 16
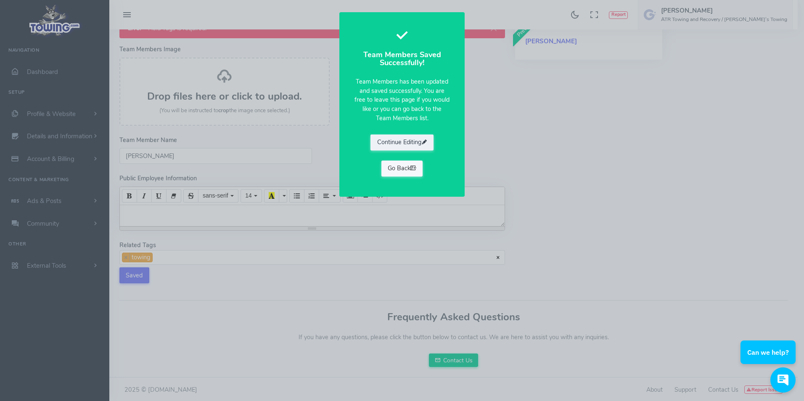
click at [403, 164] on link "Go Back" at bounding box center [402, 169] width 42 height 16
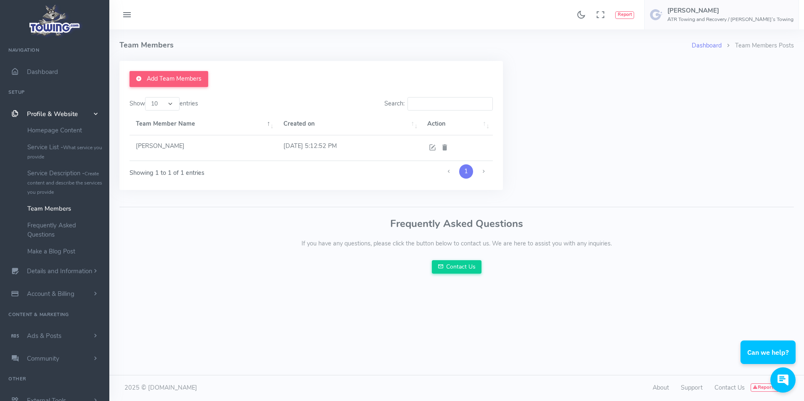
click at [430, 148] on icon at bounding box center [432, 148] width 8 height 11
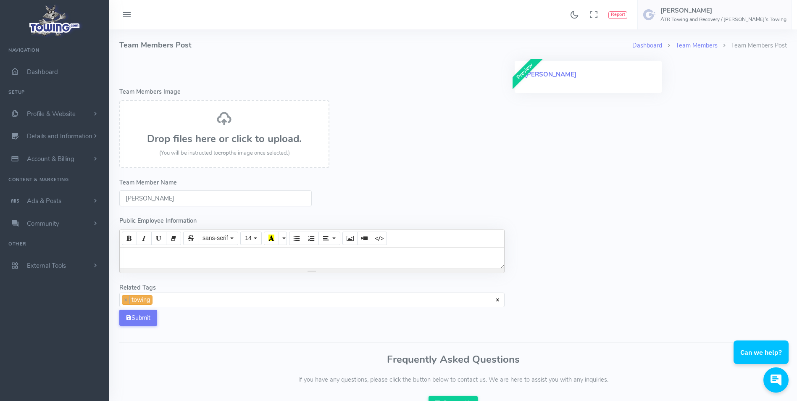
scroll to position [1, 0]
click at [180, 301] on span "× × towing" at bounding box center [311, 300] width 385 height 15
click at [248, 302] on span "× × towing × Other Towing Services" at bounding box center [311, 300] width 385 height 15
click at [142, 319] on button "Submit" at bounding box center [138, 318] width 38 height 16
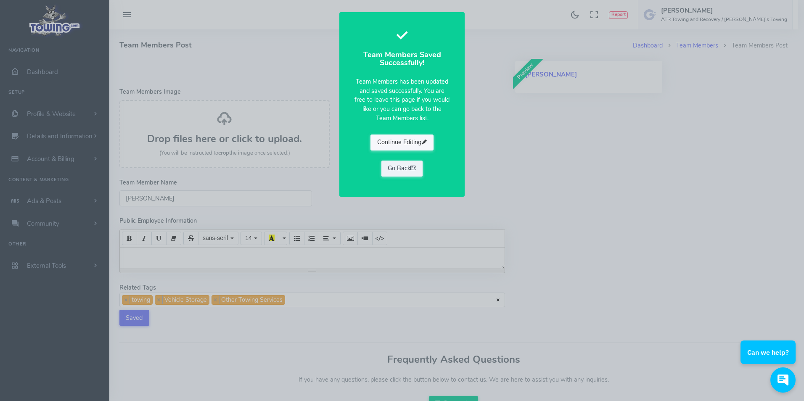
click at [390, 146] on button "Continue Editing" at bounding box center [401, 143] width 63 height 16
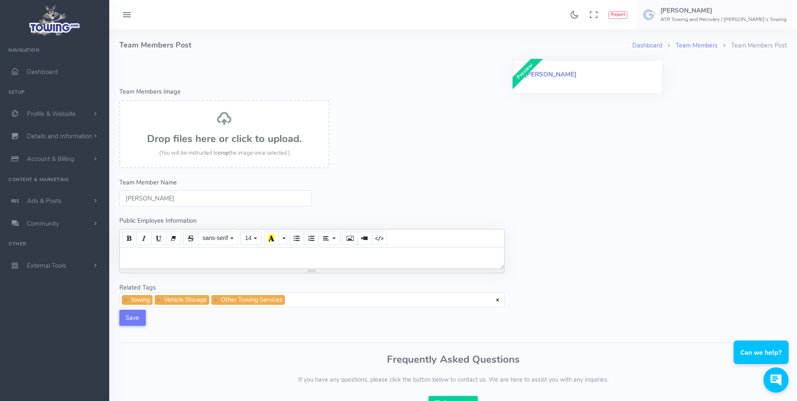
click at [205, 197] on input "[PERSON_NAME]" at bounding box center [215, 198] width 193 height 16
click at [204, 201] on input "[PERSON_NAME]" at bounding box center [215, 198] width 193 height 16
click at [324, 301] on span "× × towing × Vehicle Storage × Other Towing Services" at bounding box center [311, 300] width 385 height 15
click at [287, 340] on div "Image Removed 1 Second ago Click Submit to confirm and keep this change. Dashbo…" at bounding box center [453, 224] width 678 height 390
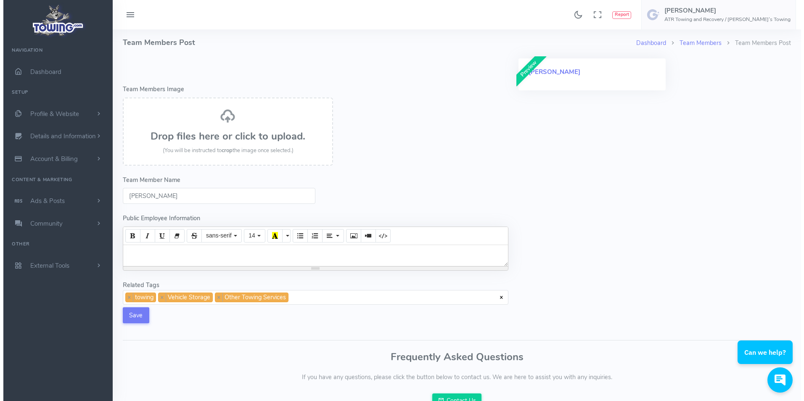
scroll to position [0, 0]
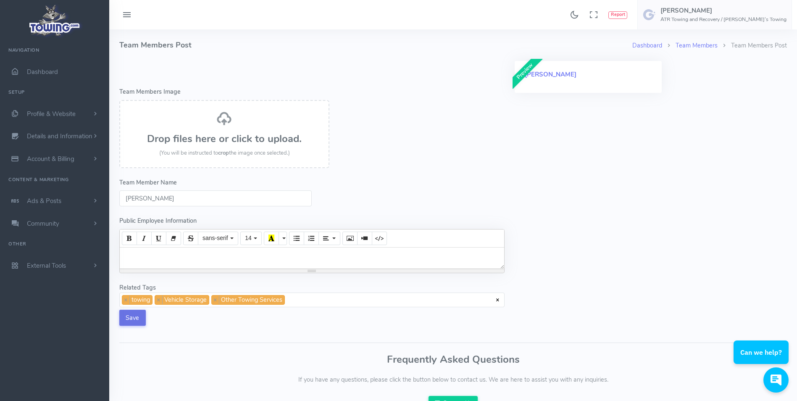
click at [137, 315] on button "Save" at bounding box center [132, 318] width 26 height 16
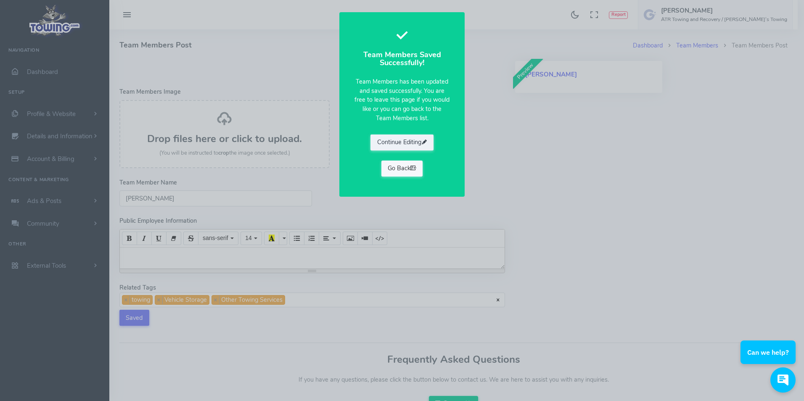
click at [400, 166] on link "Go Back" at bounding box center [402, 169] width 42 height 16
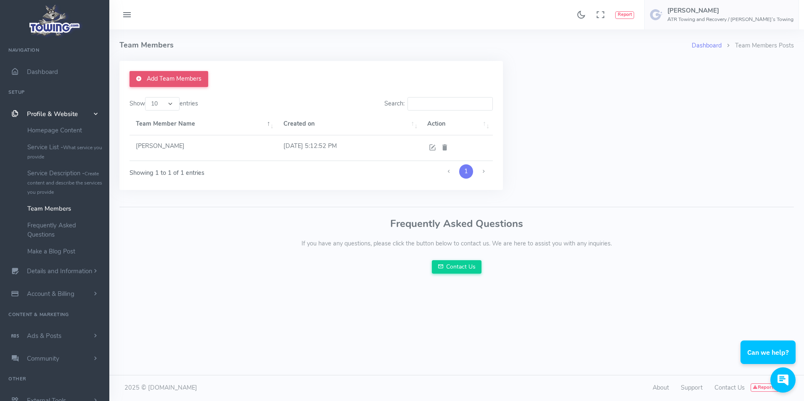
click at [164, 80] on link "Add Team Members" at bounding box center [168, 79] width 79 height 16
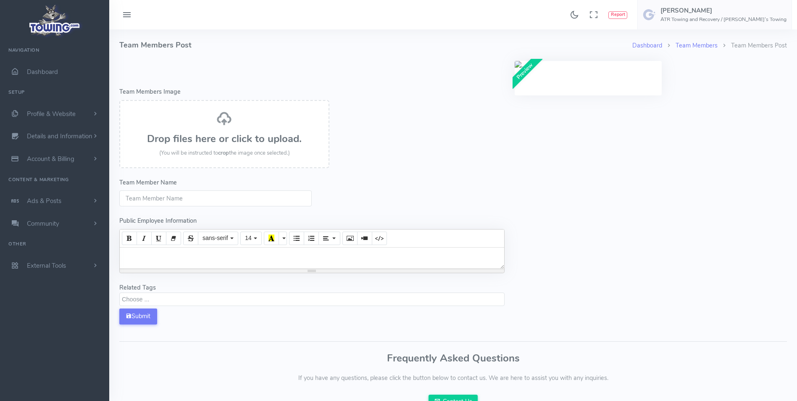
select select
click at [166, 195] on input "Team Member Name" at bounding box center [215, 198] width 193 height 16
type input "[PERSON_NAME]"
click at [169, 301] on textarea "Search" at bounding box center [313, 299] width 383 height 8
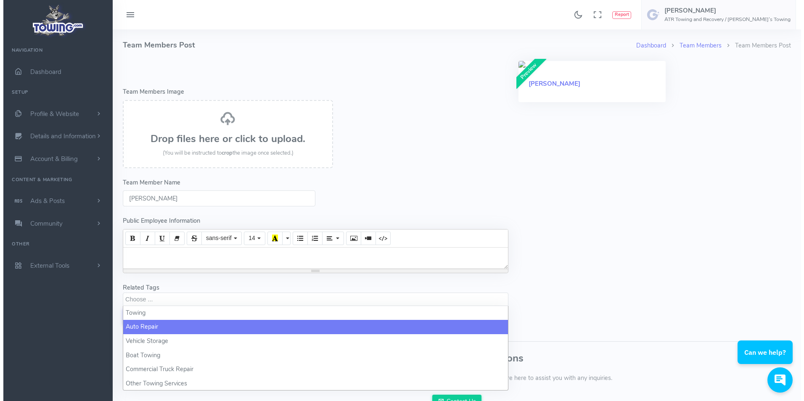
scroll to position [9, 0]
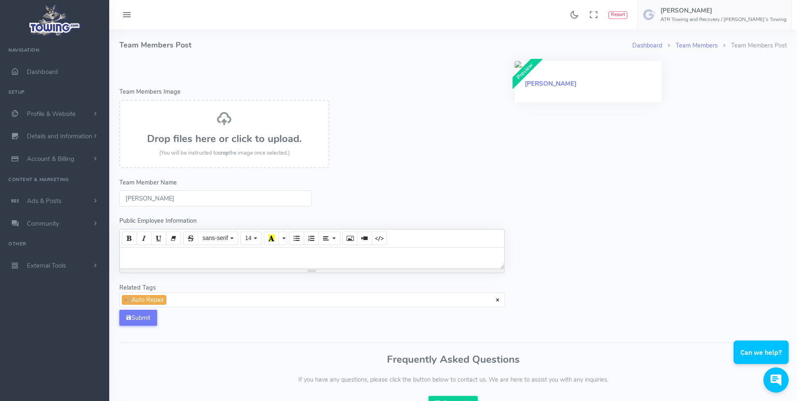
click at [186, 305] on span "× × Auto Repair" at bounding box center [311, 300] width 385 height 15
drag, startPoint x: 248, startPoint y: 301, endPoint x: 245, endPoint y: 304, distance: 4.5
click at [248, 301] on span "× × Auto Repair × Vehicle Storage" at bounding box center [311, 300] width 385 height 15
click at [202, 297] on span "× × Vehicle Storage" at bounding box center [311, 300] width 385 height 15
click at [285, 304] on span "× × Vehicle Storage × Commercial Truck Repair" at bounding box center [311, 300] width 385 height 15
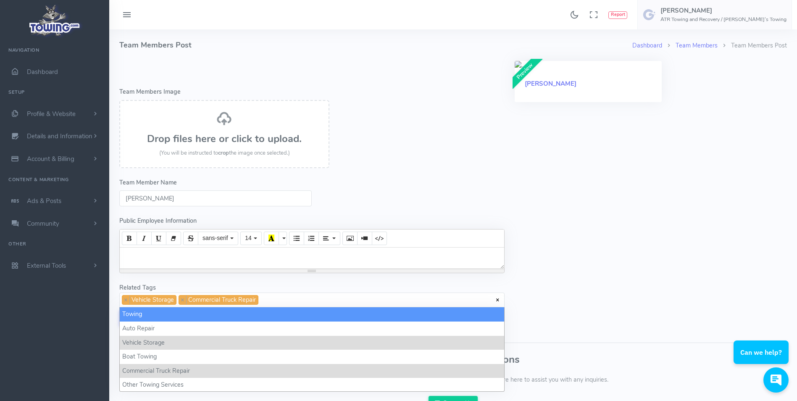
select select "towing"
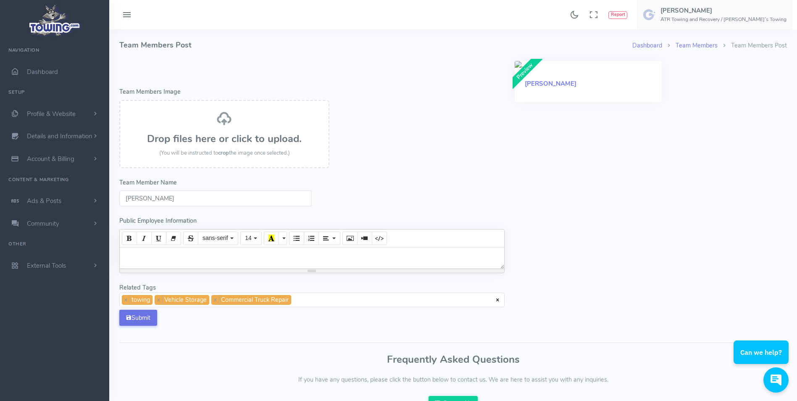
click at [142, 319] on button "Submit" at bounding box center [138, 318] width 38 height 16
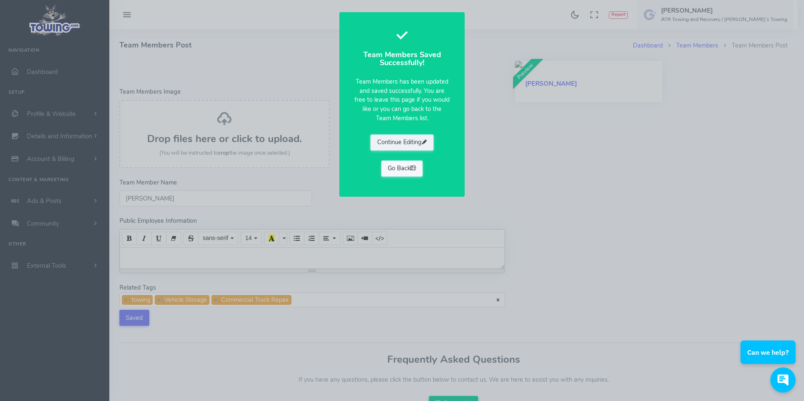
click at [405, 170] on link "Go Back" at bounding box center [402, 169] width 42 height 16
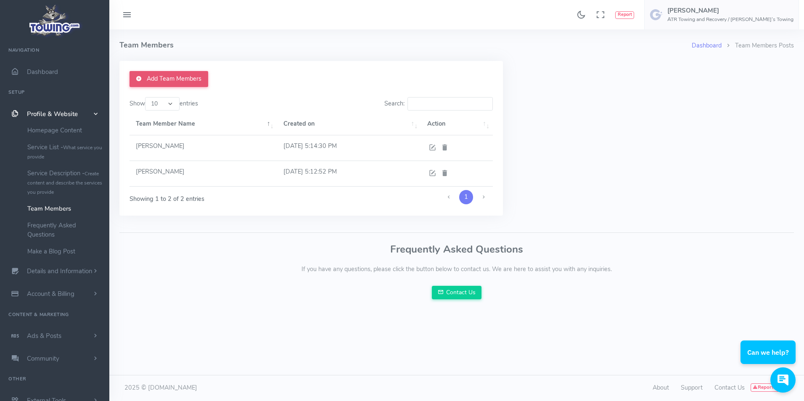
click at [179, 80] on link "Add Team Members" at bounding box center [168, 79] width 79 height 16
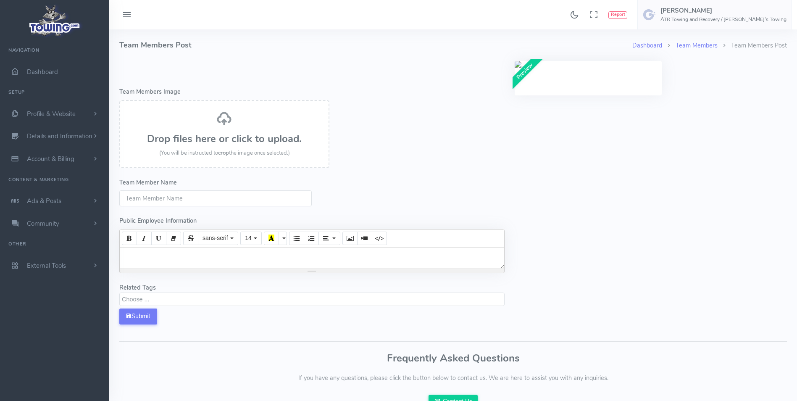
select select
click at [166, 203] on input "Team Member Name" at bounding box center [215, 198] width 193 height 16
type input "[PERSON_NAME]"
click at [168, 302] on textarea "Search" at bounding box center [313, 299] width 383 height 8
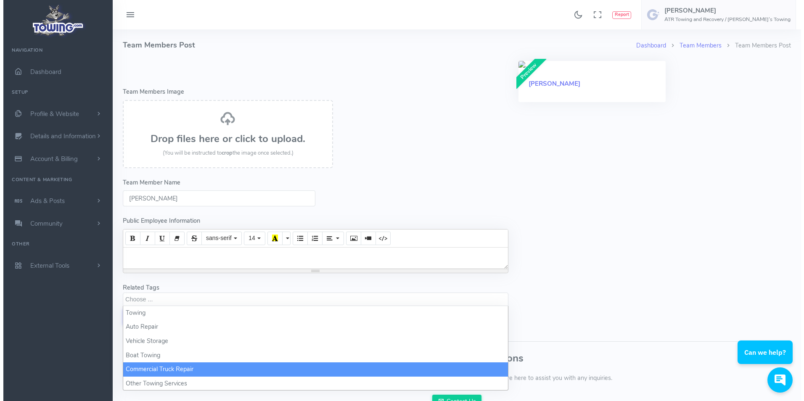
scroll to position [35, 0]
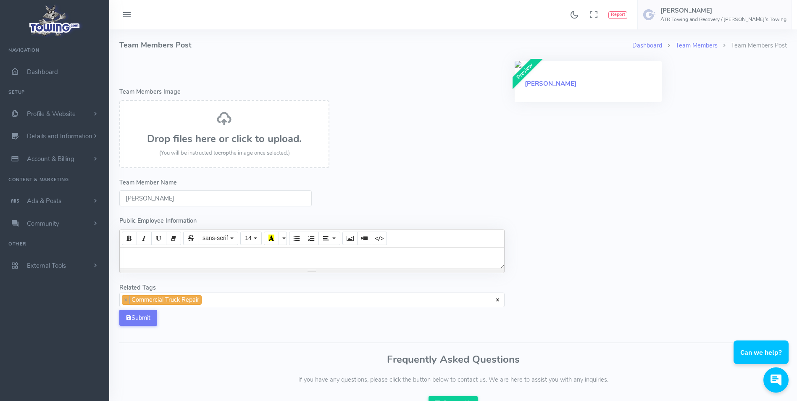
click at [219, 302] on span "× × Commercial Truck Repair" at bounding box center [311, 300] width 385 height 15
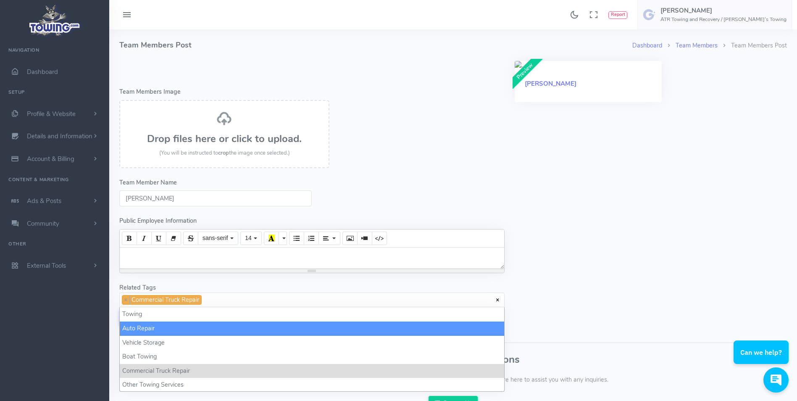
select select "Auto Repair"
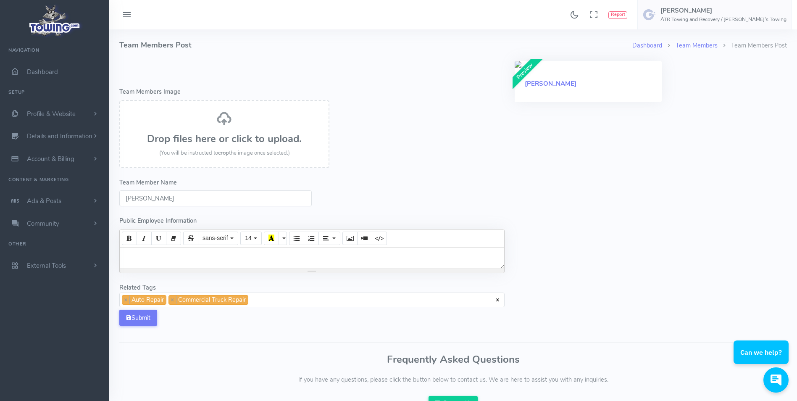
click at [259, 298] on span "× × Auto Repair × Commercial Truck Repair" at bounding box center [311, 300] width 385 height 15
click at [140, 320] on button "Submit" at bounding box center [138, 318] width 38 height 16
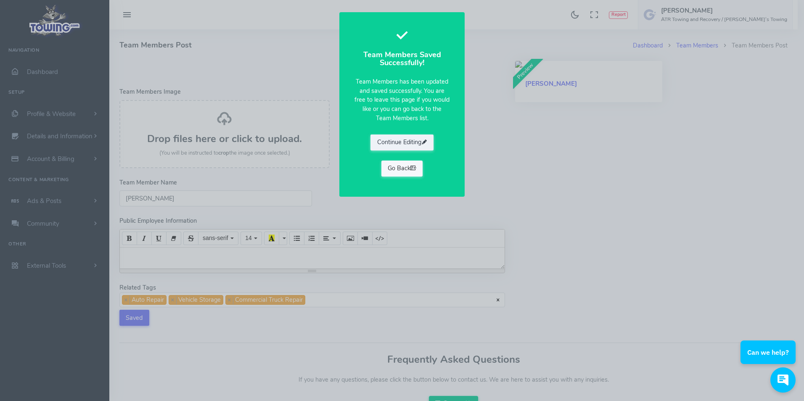
click at [406, 169] on link "Go Back" at bounding box center [402, 169] width 42 height 16
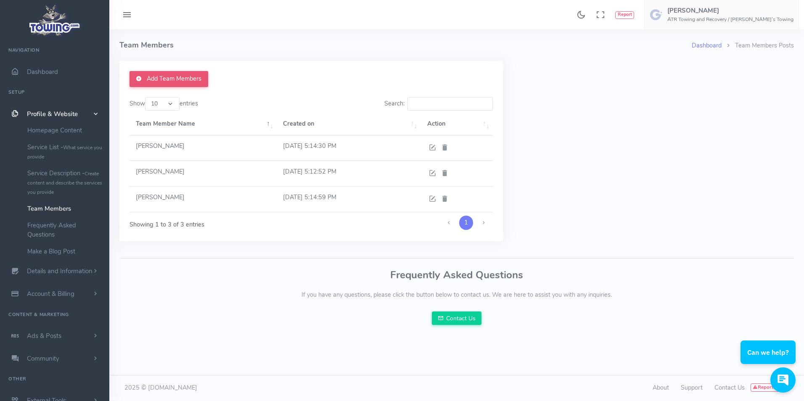
drag, startPoint x: 163, startPoint y: 81, endPoint x: 181, endPoint y: 91, distance: 20.5
click at [164, 81] on link "Add Team Members" at bounding box center [168, 79] width 79 height 16
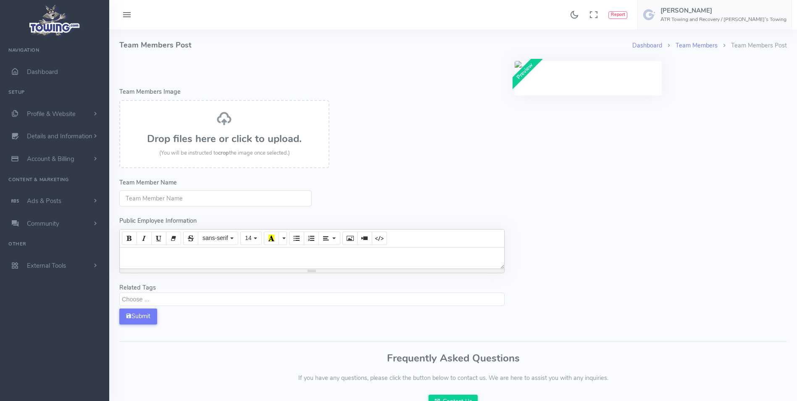
select select
click at [177, 203] on input "Team Member Name" at bounding box center [215, 198] width 193 height 16
type input "[PERSON_NAME]"
click at [210, 301] on textarea "Search" at bounding box center [313, 299] width 383 height 8
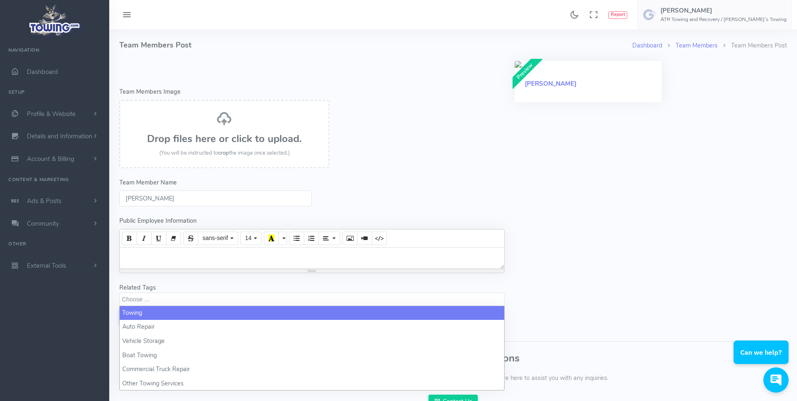
select select "towing"
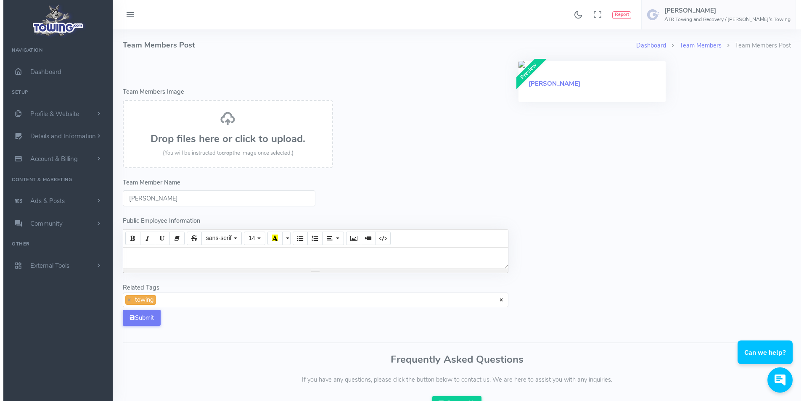
scroll to position [1, 0]
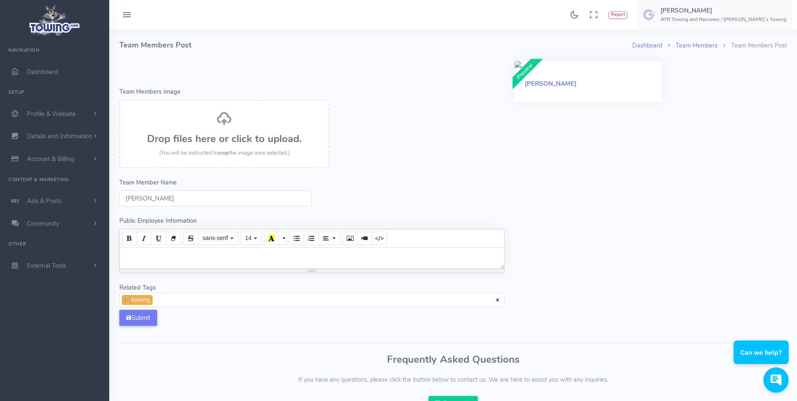
click at [188, 305] on span "× × towing" at bounding box center [311, 300] width 385 height 15
click at [250, 301] on span "× × towing × Commercial Truck Repair" at bounding box center [311, 300] width 385 height 15
click at [143, 321] on button "Submit" at bounding box center [138, 318] width 38 height 16
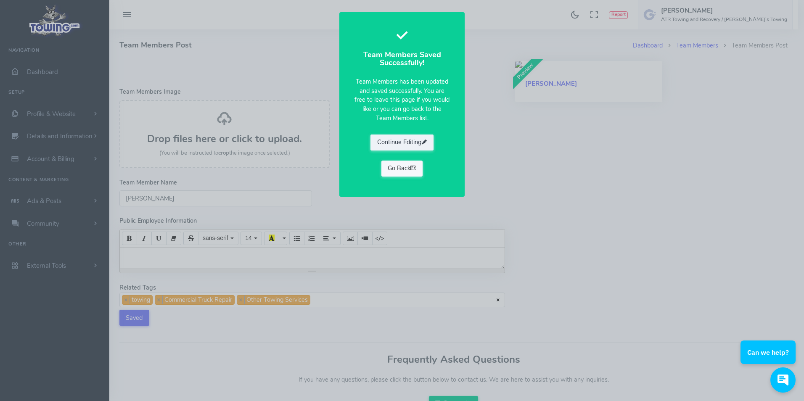
click at [417, 171] on link "Go Back" at bounding box center [402, 169] width 42 height 16
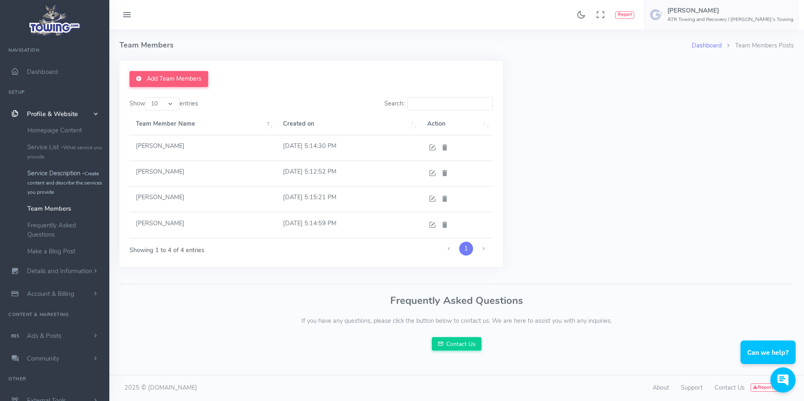
click at [55, 179] on link "Service Description - Create content and describe the services you provide" at bounding box center [65, 182] width 88 height 35
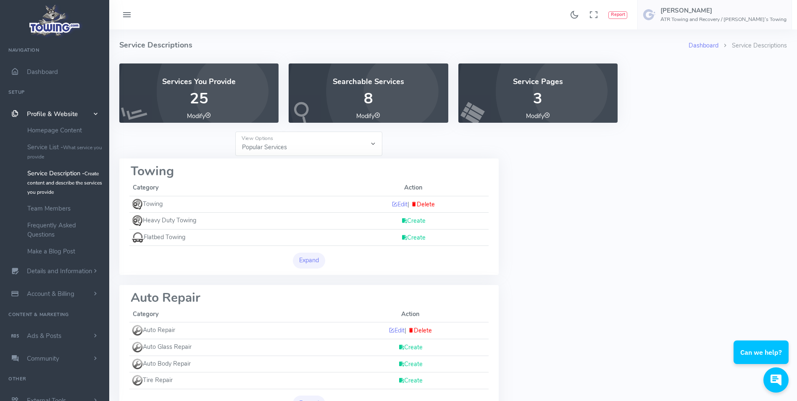
click at [410, 221] on link "Create" at bounding box center [413, 220] width 24 height 8
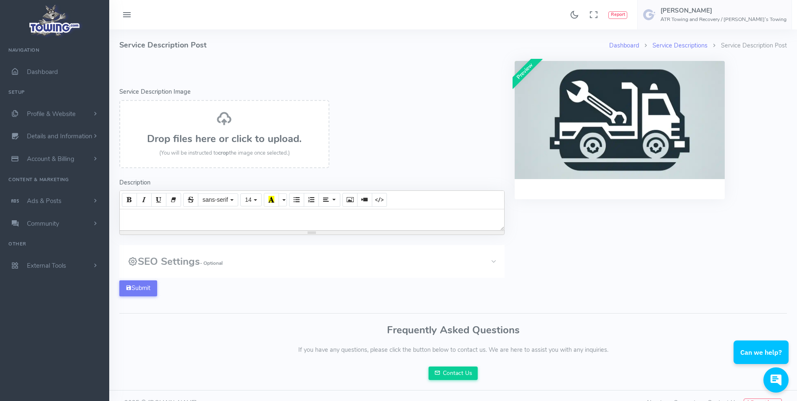
click at [239, 137] on h3 "Drop files here or click to upload." at bounding box center [225, 138] width 192 height 11
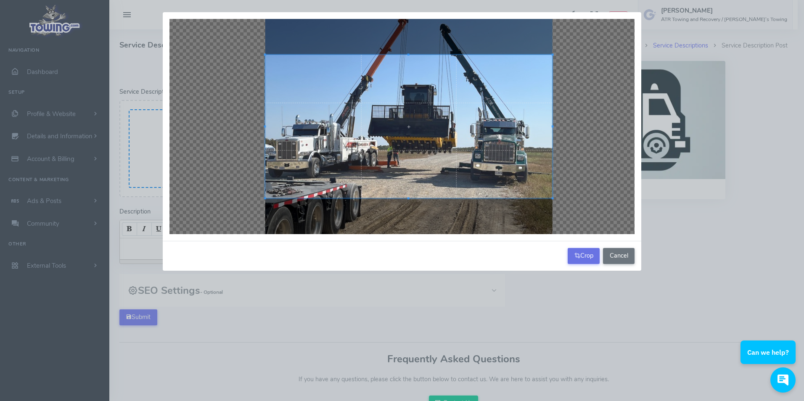
click at [583, 258] on button "Crop" at bounding box center [584, 256] width 32 height 16
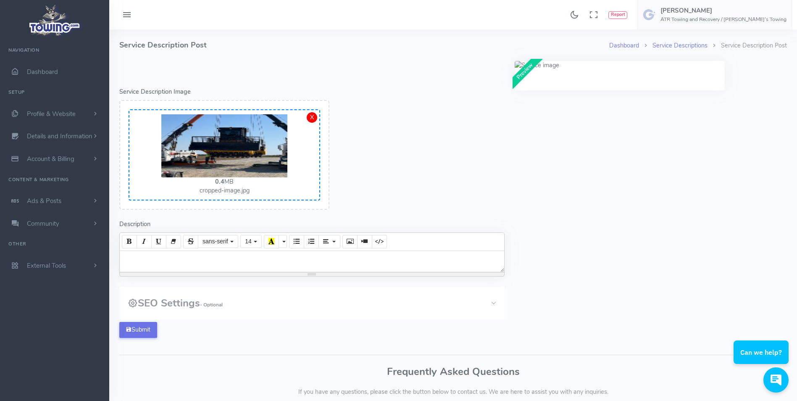
click at [146, 329] on button "Submit" at bounding box center [138, 330] width 38 height 16
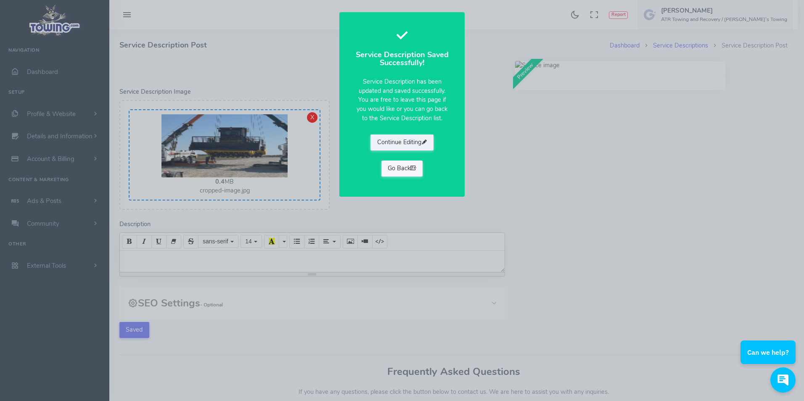
click at [395, 172] on link "Go Back" at bounding box center [402, 169] width 42 height 16
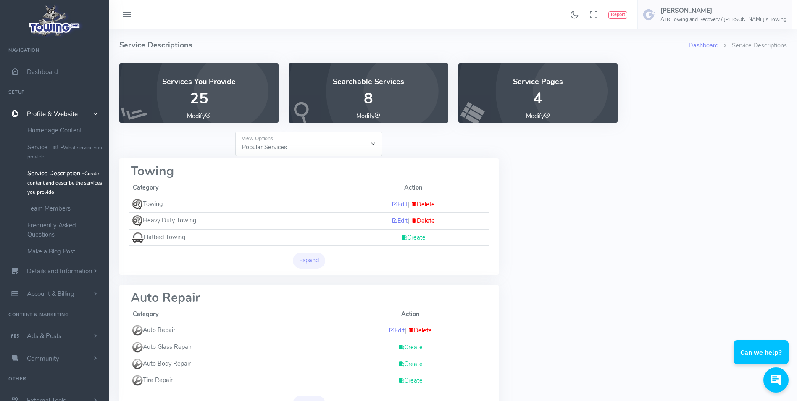
click at [410, 238] on link "Create" at bounding box center [413, 237] width 24 height 8
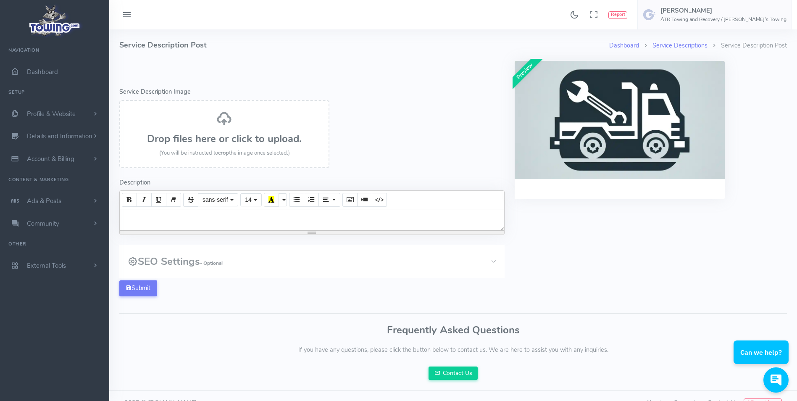
click at [198, 139] on h3 "Drop files here or click to upload." at bounding box center [225, 138] width 192 height 11
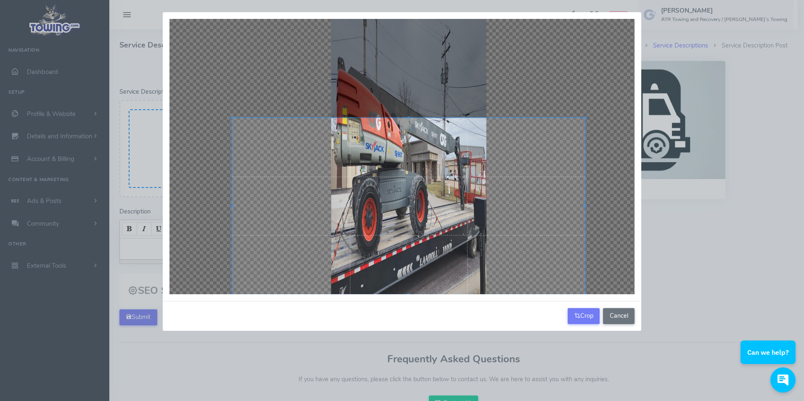
click at [490, 298] on div at bounding box center [402, 156] width 478 height 289
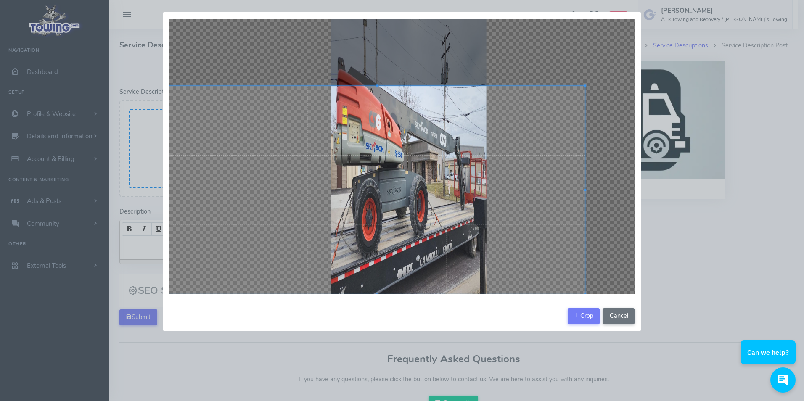
click at [240, 29] on div at bounding box center [401, 156] width 465 height 275
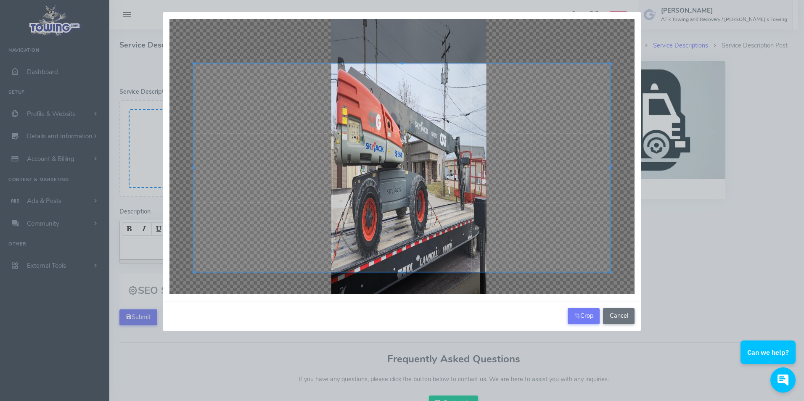
click at [364, 105] on div at bounding box center [401, 167] width 417 height 209
click at [579, 314] on button "Crop" at bounding box center [584, 316] width 32 height 16
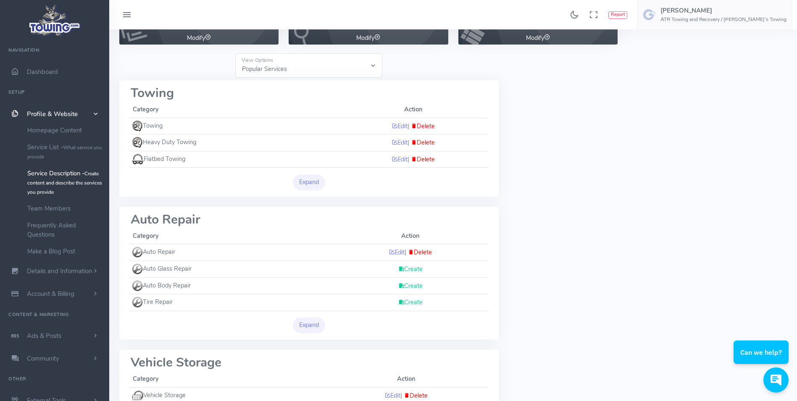
scroll to position [84, 0]
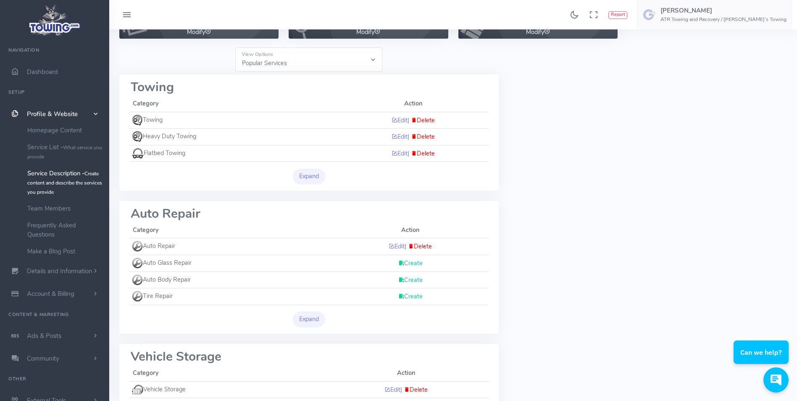
click at [409, 282] on link "Create" at bounding box center [411, 280] width 24 height 8
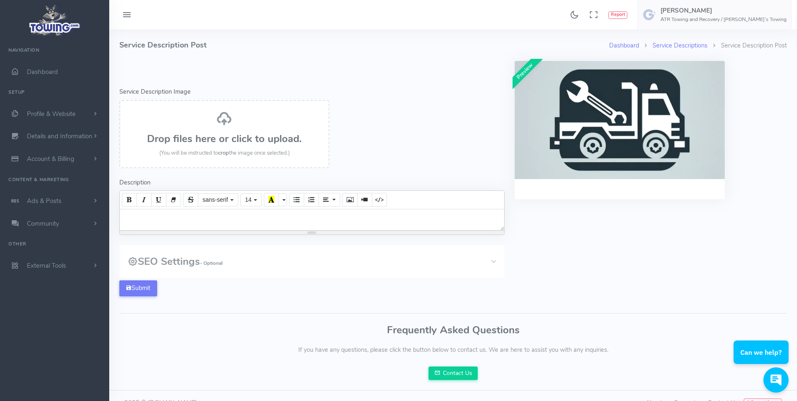
click at [218, 136] on h3 "Drop files here or click to upload." at bounding box center [225, 138] width 192 height 11
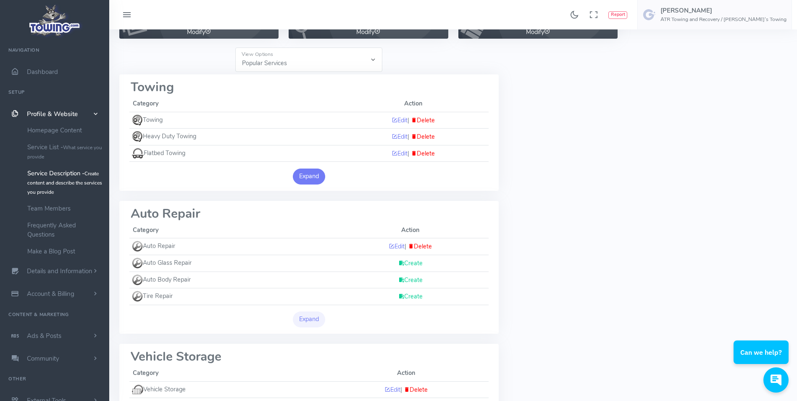
click at [301, 176] on button "Expand" at bounding box center [309, 177] width 33 height 16
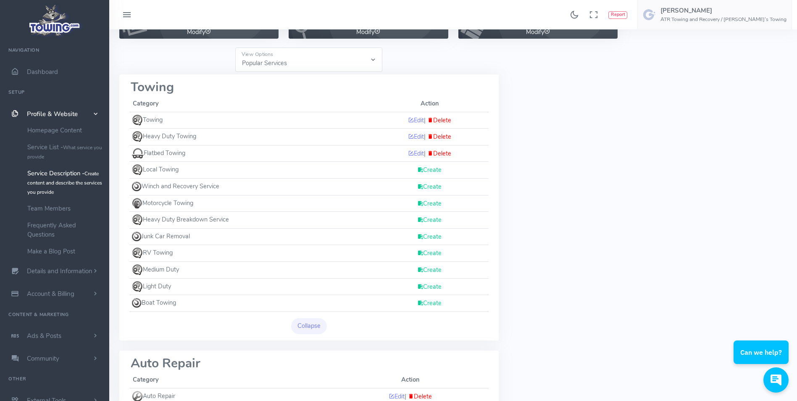
click at [430, 219] on link "Create" at bounding box center [429, 220] width 24 height 8
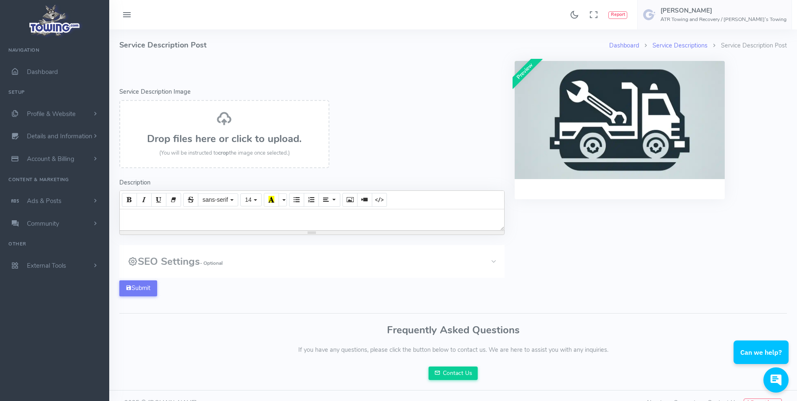
click at [218, 131] on div "Drop files here or click to upload. (You will be instructed to crop the image o…" at bounding box center [225, 134] width 192 height 47
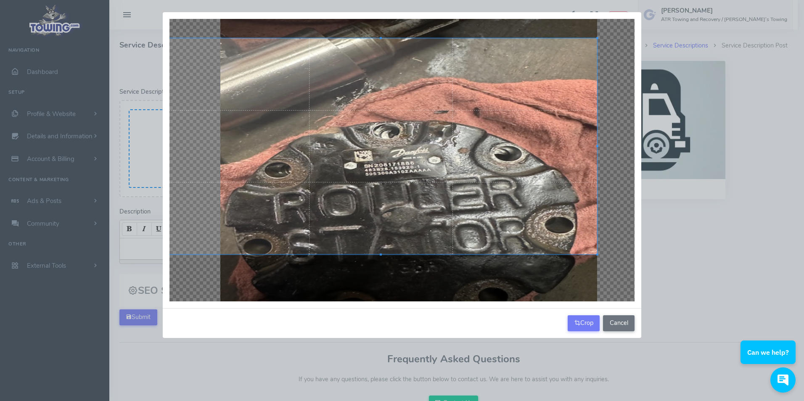
click at [216, 0] on html "Found 17 results Analytics Report How can I help you?" at bounding box center [402, 222] width 804 height 444
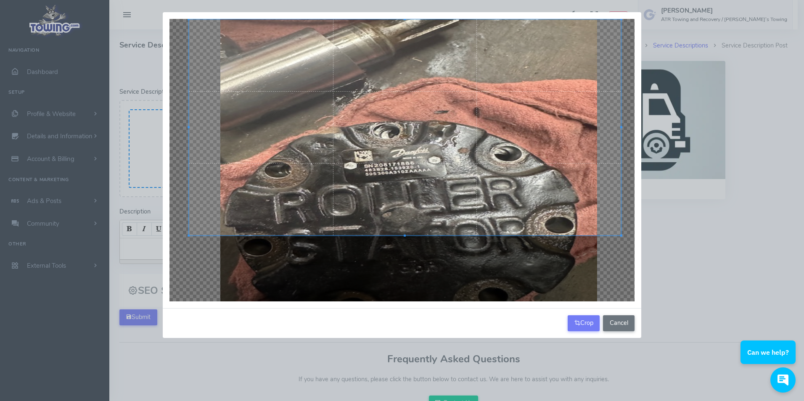
click at [363, 95] on div at bounding box center [405, 127] width 432 height 216
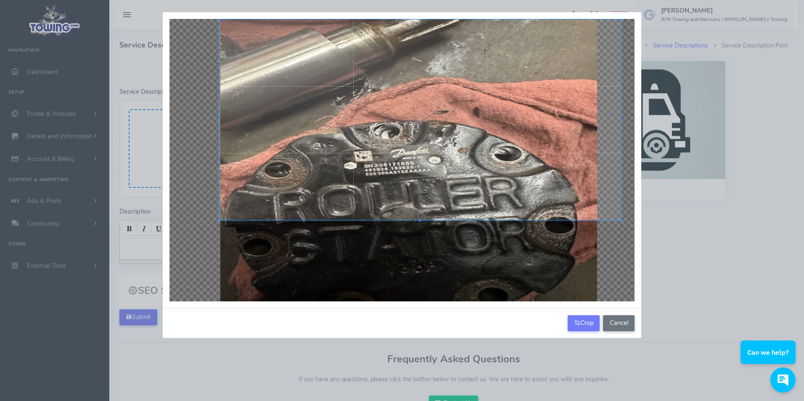
click at [219, 234] on div at bounding box center [401, 160] width 465 height 282
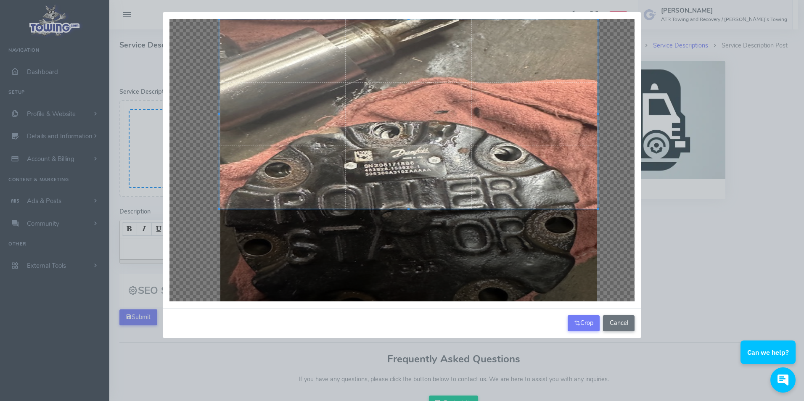
click at [597, 243] on div at bounding box center [401, 160] width 465 height 282
click at [589, 324] on button "Crop" at bounding box center [584, 323] width 32 height 16
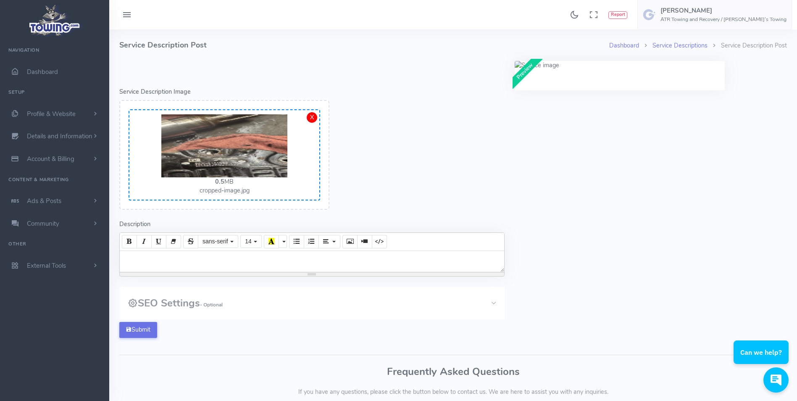
click at [140, 329] on button "Submit" at bounding box center [138, 330] width 38 height 16
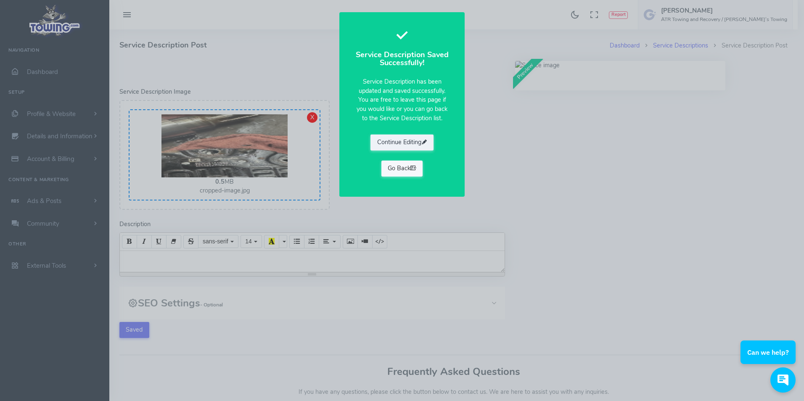
click at [398, 174] on link "Go Back" at bounding box center [402, 169] width 42 height 16
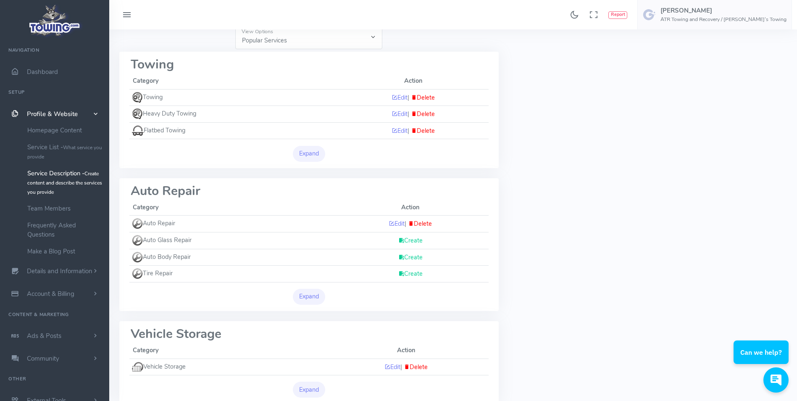
scroll to position [126, 0]
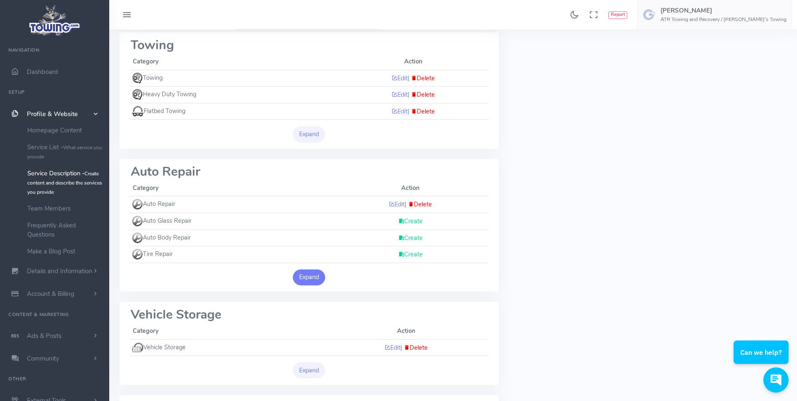
click at [313, 278] on button "Expand" at bounding box center [309, 277] width 33 height 16
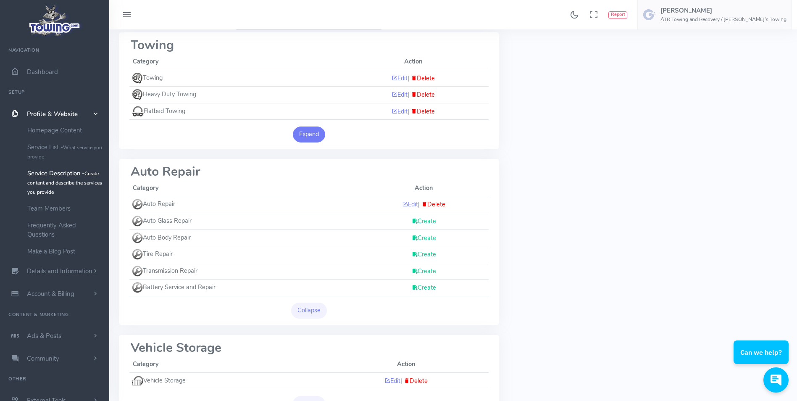
drag, startPoint x: 310, startPoint y: 135, endPoint x: 309, endPoint y: 140, distance: 5.1
click at [309, 135] on button "Expand" at bounding box center [309, 135] width 33 height 16
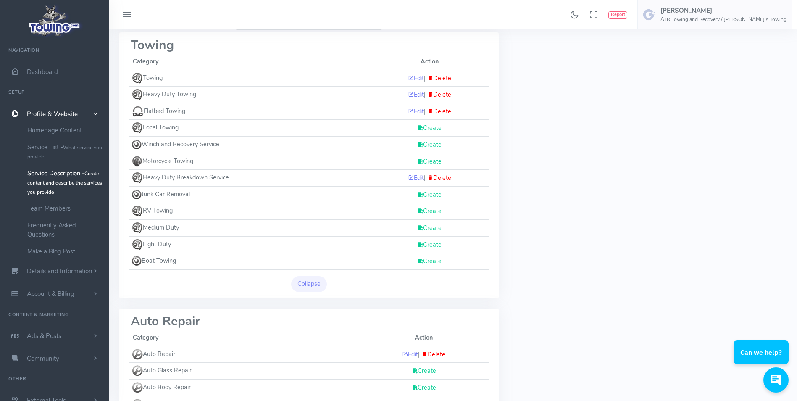
click at [431, 243] on link "Create" at bounding box center [429, 244] width 24 height 8
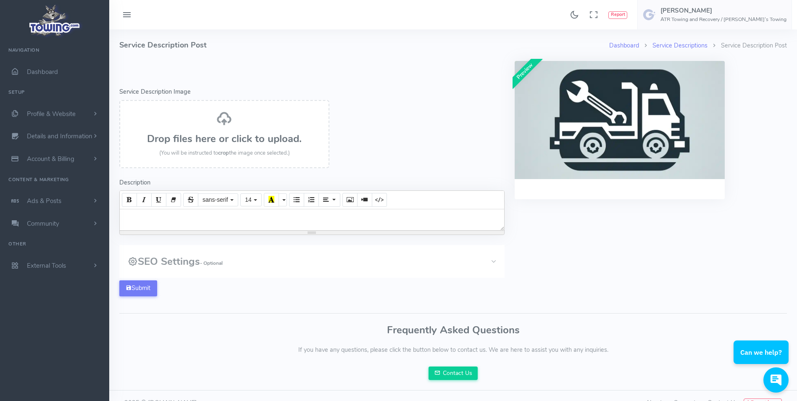
click at [227, 128] on div "Drop files here or click to upload. (You will be instructed to crop the image o…" at bounding box center [225, 134] width 192 height 47
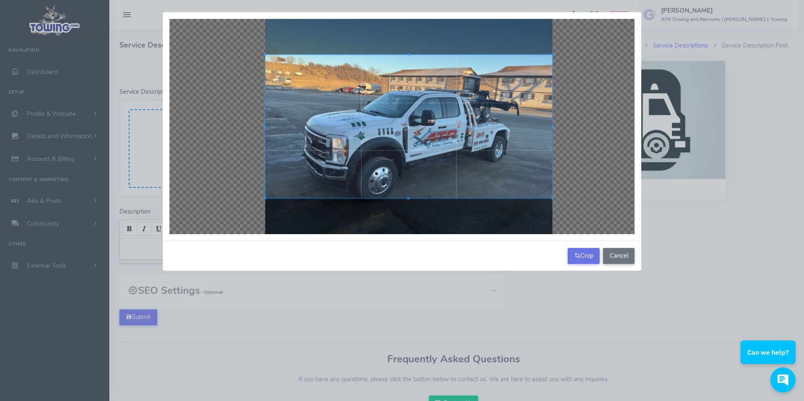
click at [579, 257] on button "Crop" at bounding box center [584, 256] width 32 height 16
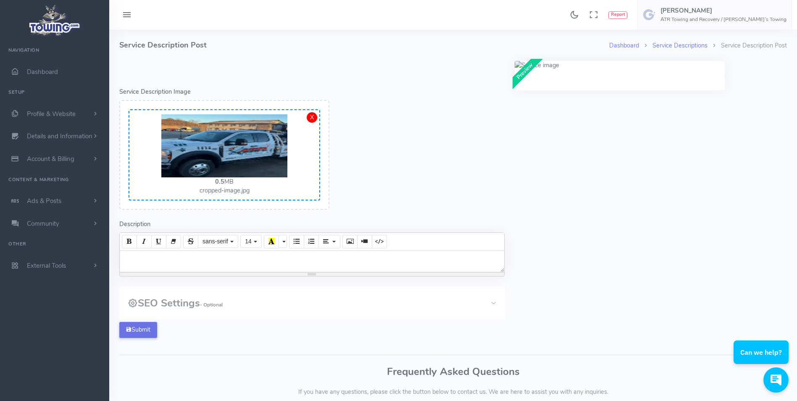
click at [146, 330] on button "Submit" at bounding box center [138, 330] width 38 height 16
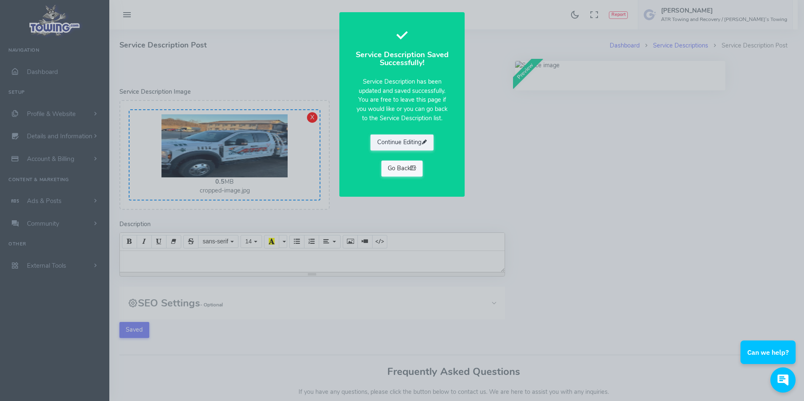
click at [394, 174] on link "Go Back" at bounding box center [402, 169] width 42 height 16
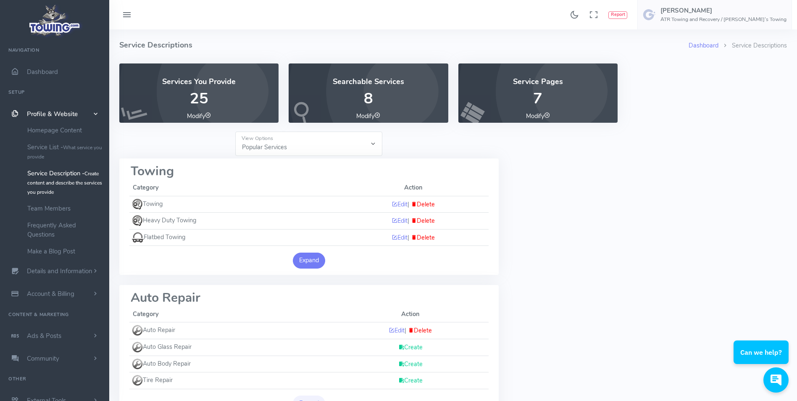
click at [308, 261] on button "Expand" at bounding box center [309, 261] width 33 height 16
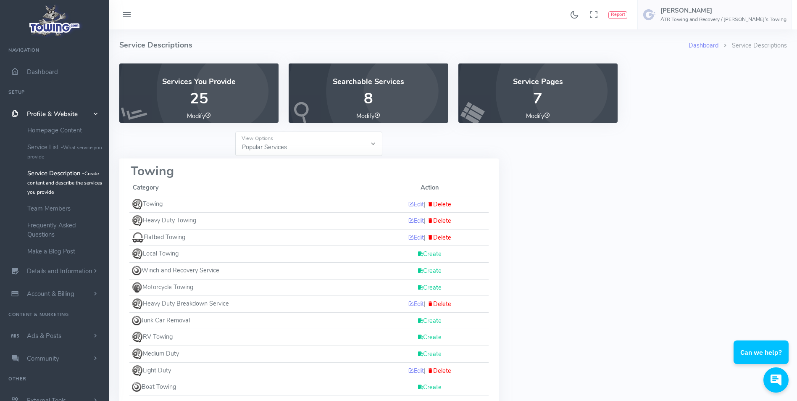
scroll to position [42, 0]
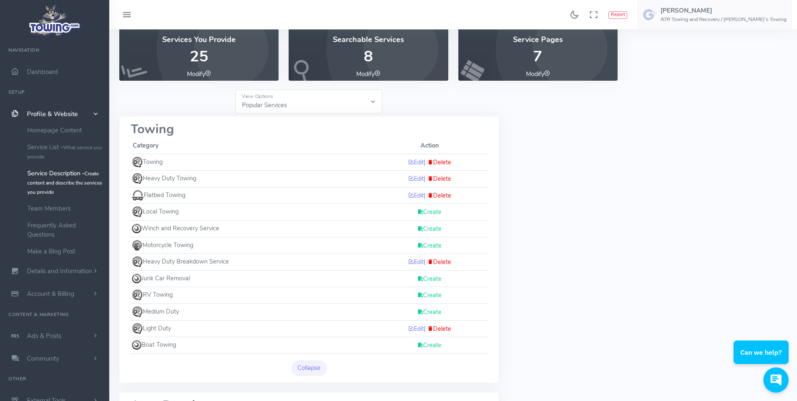
click at [420, 227] on link "Create" at bounding box center [429, 228] width 24 height 8
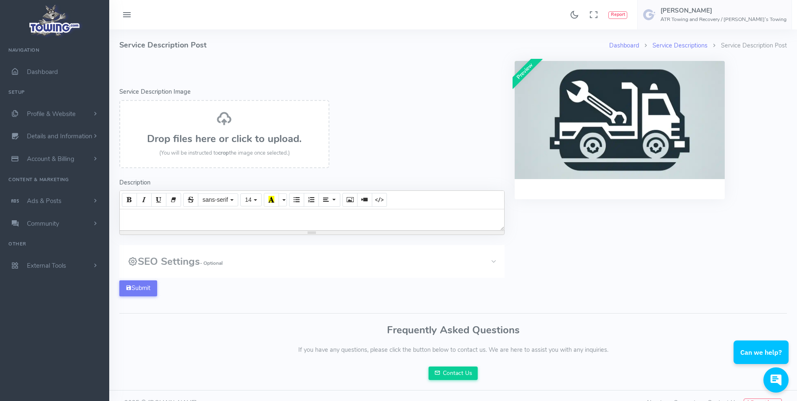
click at [255, 144] on h3 "Drop files here or click to upload." at bounding box center [225, 138] width 192 height 11
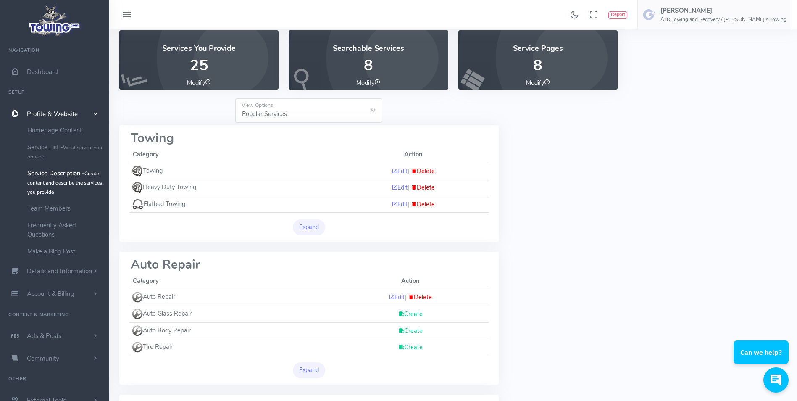
scroll to position [84, 0]
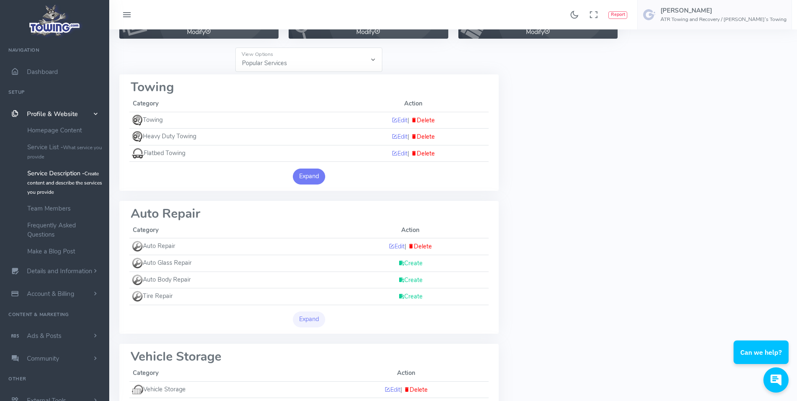
click at [316, 174] on button "Expand" at bounding box center [309, 177] width 33 height 16
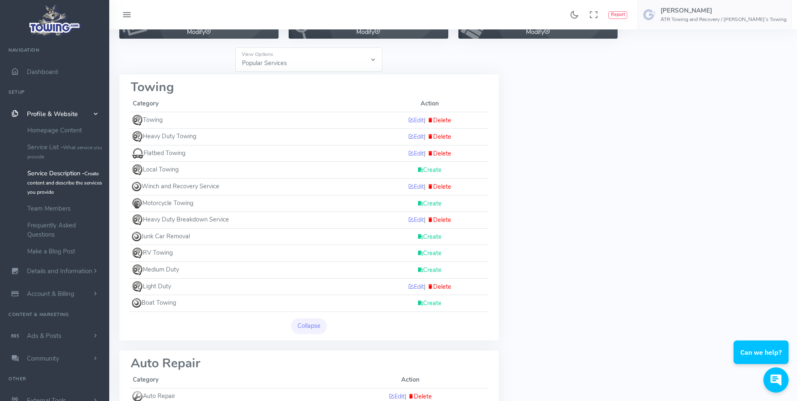
click at [427, 170] on link "Create" at bounding box center [429, 170] width 24 height 8
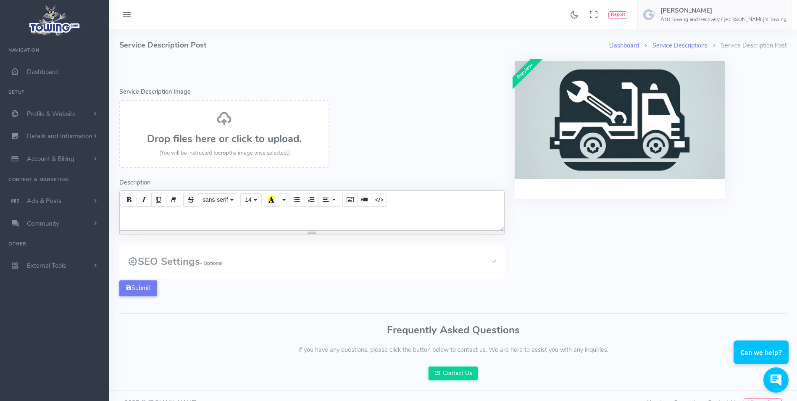
click at [201, 136] on h3 "Drop files here or click to upload." at bounding box center [225, 138] width 192 height 11
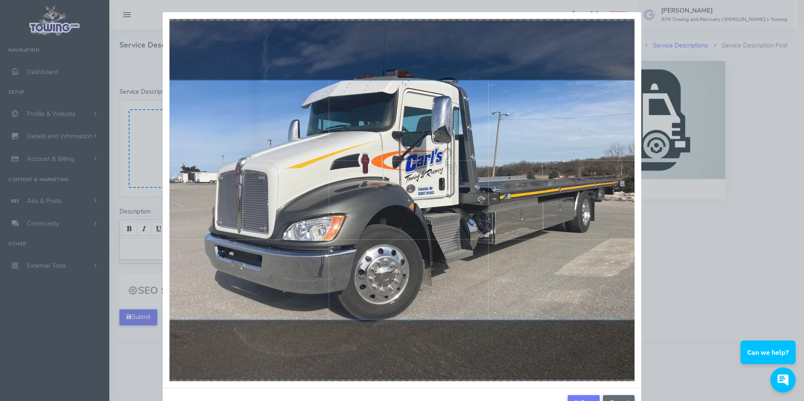
click at [614, 401] on html "Found 17 results Analytics Report How can I help you?" at bounding box center [402, 222] width 804 height 444
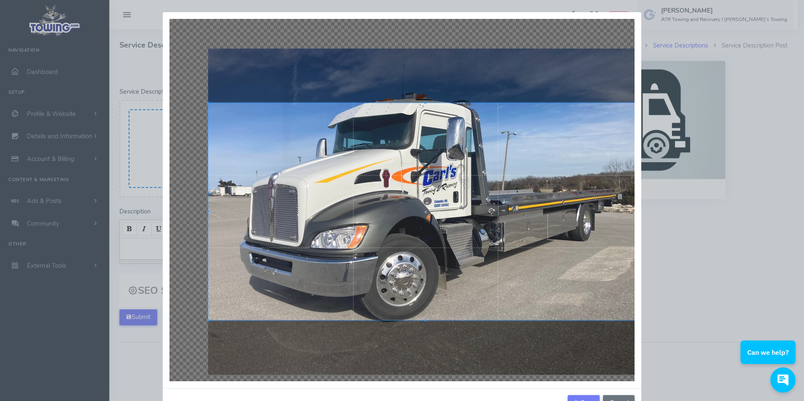
click at [682, 365] on div "Crop Cancel" at bounding box center [402, 200] width 804 height 401
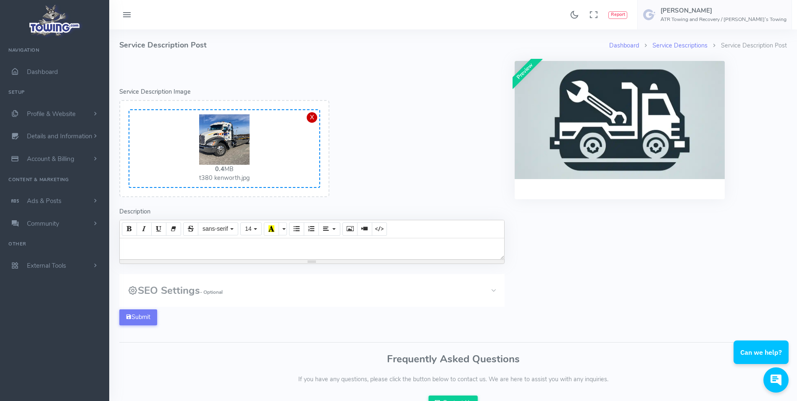
click at [314, 119] on div "X" at bounding box center [312, 117] width 11 height 11
click at [268, 143] on div at bounding box center [225, 139] width 182 height 50
click at [313, 117] on div "X" at bounding box center [312, 117] width 11 height 11
click at [314, 119] on div "X" at bounding box center [312, 117] width 11 height 11
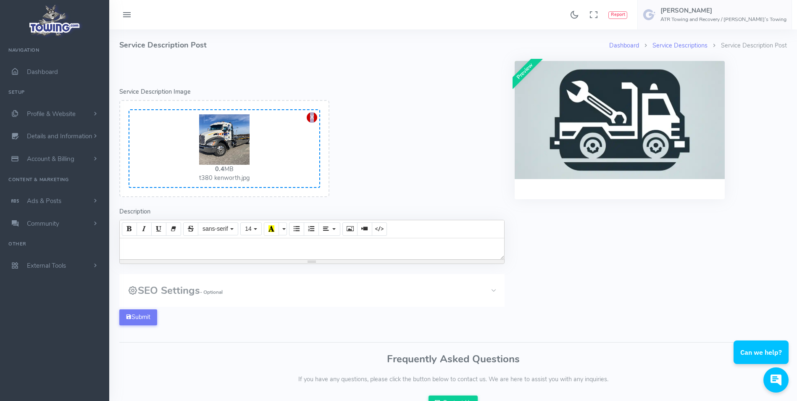
click at [314, 119] on div "X" at bounding box center [312, 117] width 11 height 11
click at [315, 119] on div "X" at bounding box center [312, 117] width 11 height 11
click at [316, 119] on div "X" at bounding box center [312, 117] width 11 height 11
click at [199, 136] on div at bounding box center [225, 139] width 182 height 50
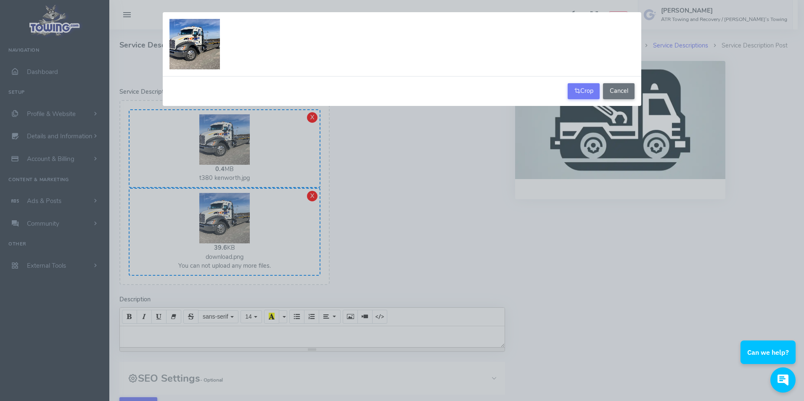
click at [203, 159] on body "Found 17 results Analytics Report" at bounding box center [402, 266] width 804 height 532
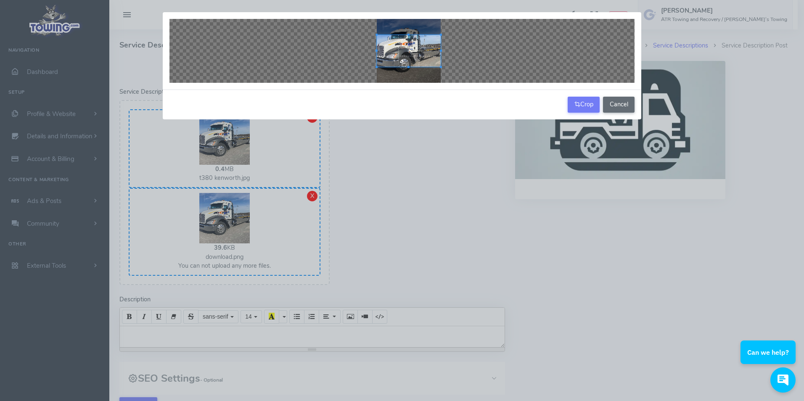
click at [615, 107] on button "Cancel" at bounding box center [619, 105] width 32 height 16
click at [622, 105] on button "Cancel" at bounding box center [619, 105] width 32 height 16
click at [615, 108] on button "Cancel" at bounding box center [619, 105] width 32 height 16
click at [393, 186] on div "Crop Cancel" at bounding box center [402, 200] width 804 height 401
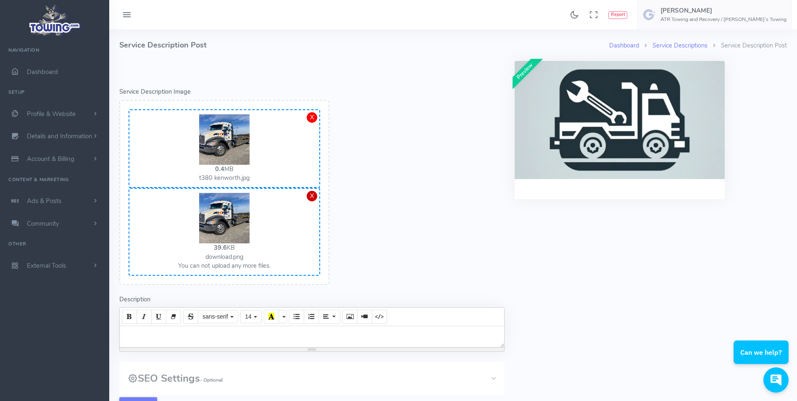
click at [314, 194] on div "X" at bounding box center [312, 196] width 11 height 11
click at [309, 194] on div "X" at bounding box center [312, 196] width 11 height 11
click at [314, 119] on div "X" at bounding box center [312, 117] width 11 height 11
click at [312, 119] on div "X" at bounding box center [312, 117] width 11 height 11
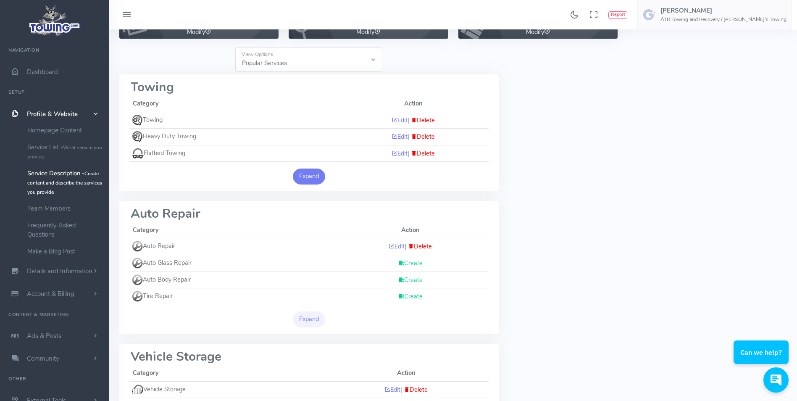
click at [309, 181] on button "Expand" at bounding box center [309, 177] width 33 height 16
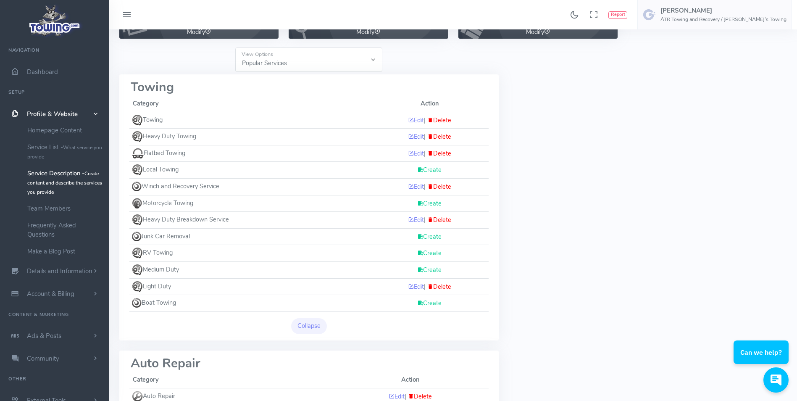
click at [427, 171] on link "Create" at bounding box center [429, 170] width 24 height 8
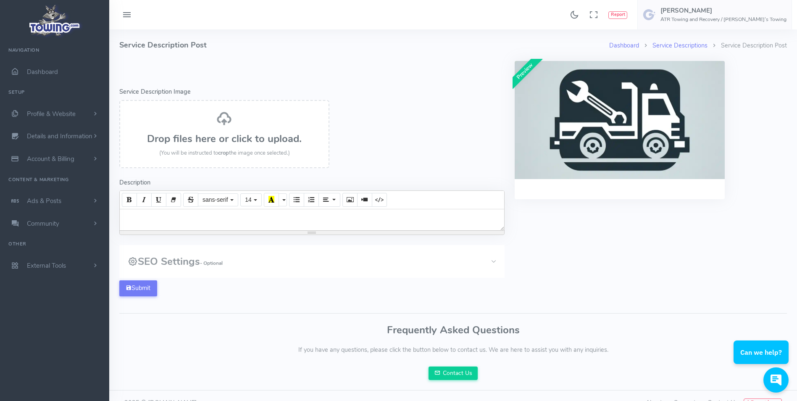
click at [221, 130] on div "Drop files here or click to upload. (You will be instructed to crop the image o…" at bounding box center [225, 134] width 192 height 47
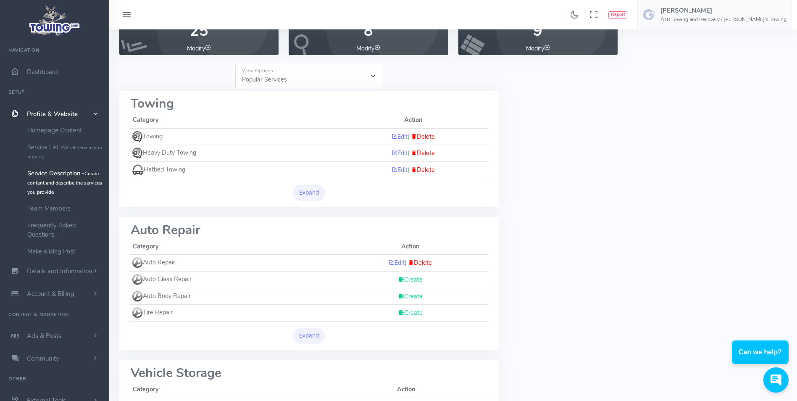
scroll to position [84, 0]
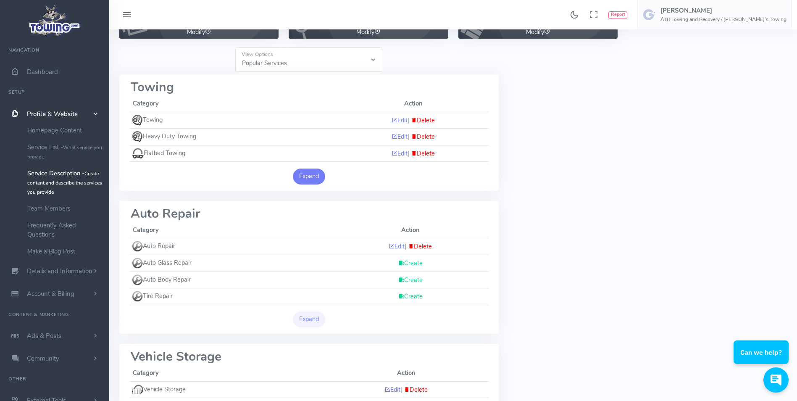
click at [301, 174] on button "Expand" at bounding box center [309, 177] width 33 height 16
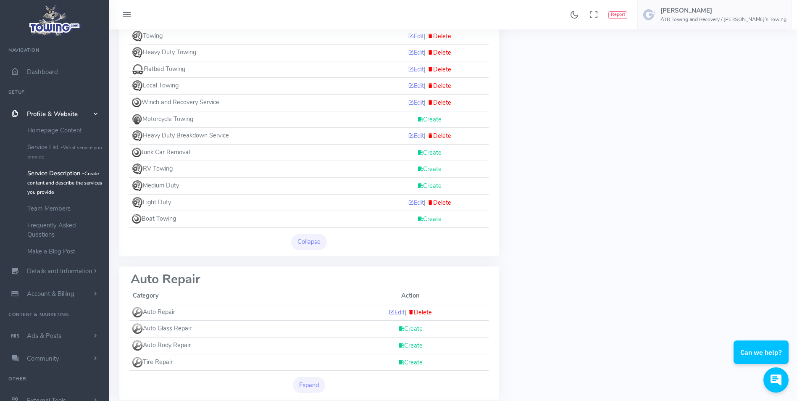
scroll to position [210, 0]
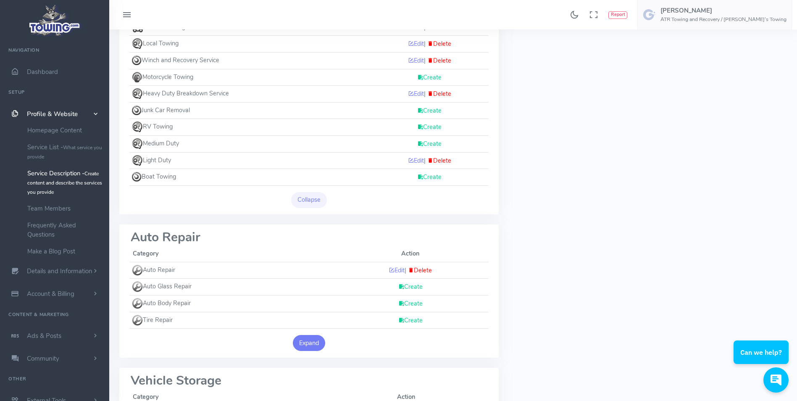
click at [298, 341] on button "Expand" at bounding box center [309, 343] width 33 height 16
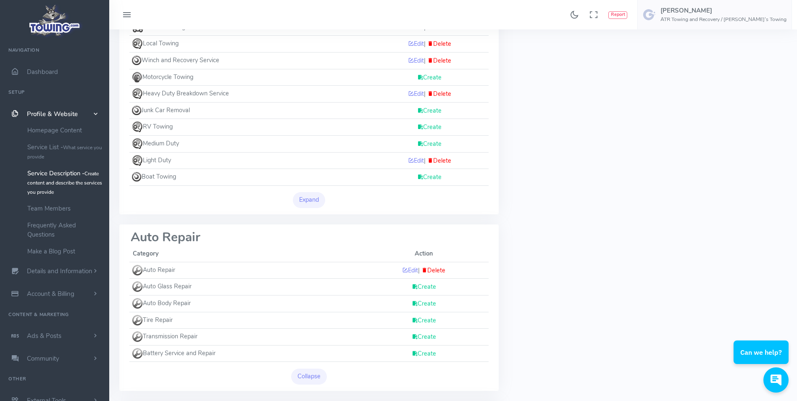
click at [417, 320] on link "Create" at bounding box center [424, 320] width 24 height 8
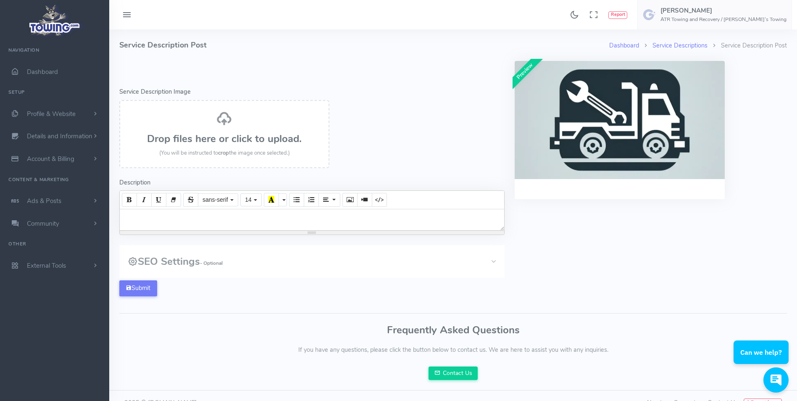
click at [225, 144] on h3 "Drop files here or click to upload." at bounding box center [225, 138] width 192 height 11
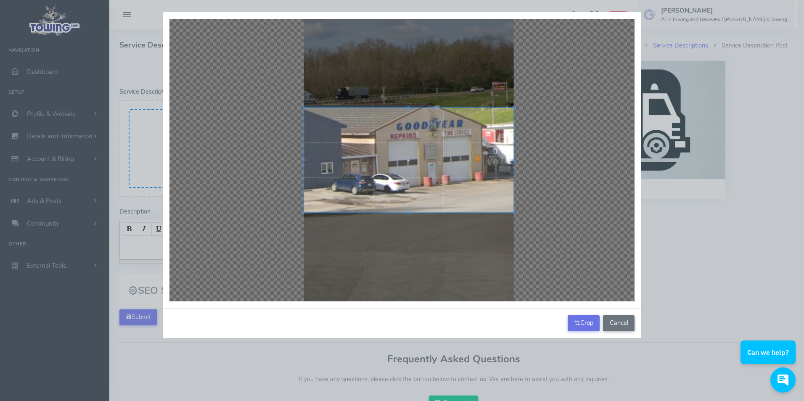
click at [582, 327] on button "Crop" at bounding box center [584, 323] width 32 height 16
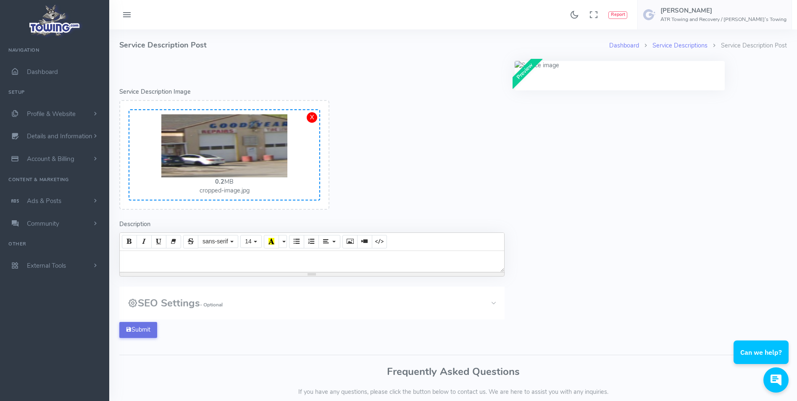
click at [140, 330] on button "Submit" at bounding box center [138, 330] width 38 height 16
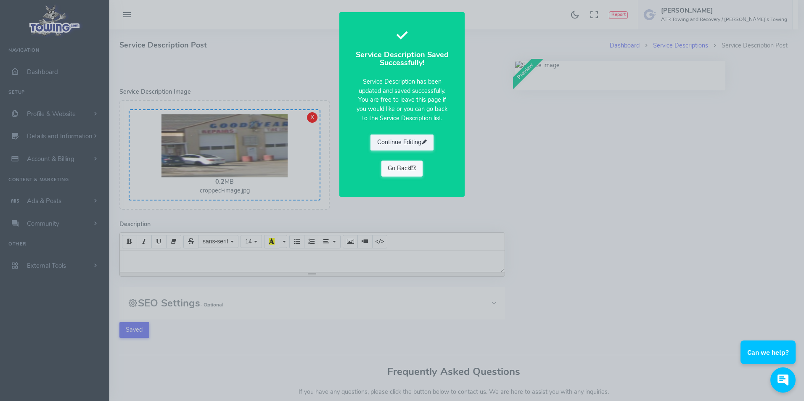
click at [405, 169] on link "Go Back" at bounding box center [402, 169] width 42 height 16
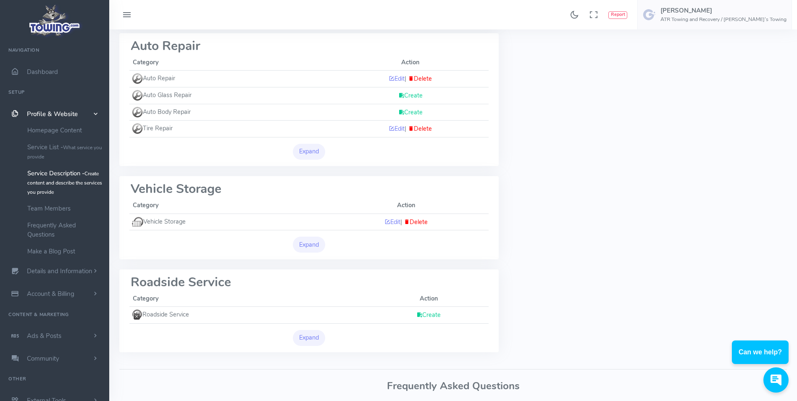
scroll to position [252, 0]
click at [312, 344] on button "Expand" at bounding box center [309, 338] width 33 height 16
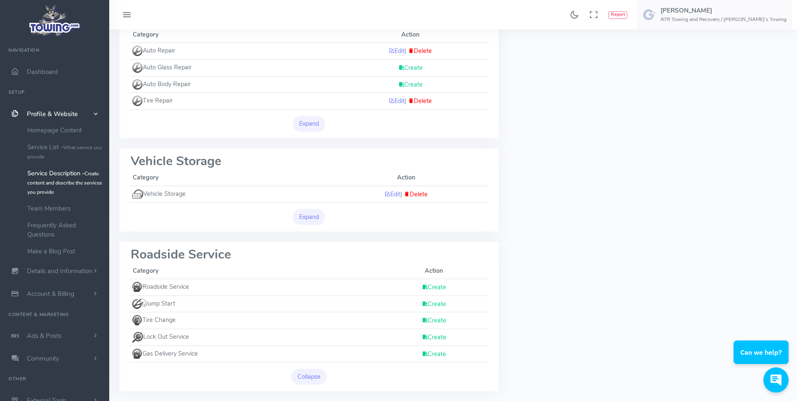
scroll to position [294, 0]
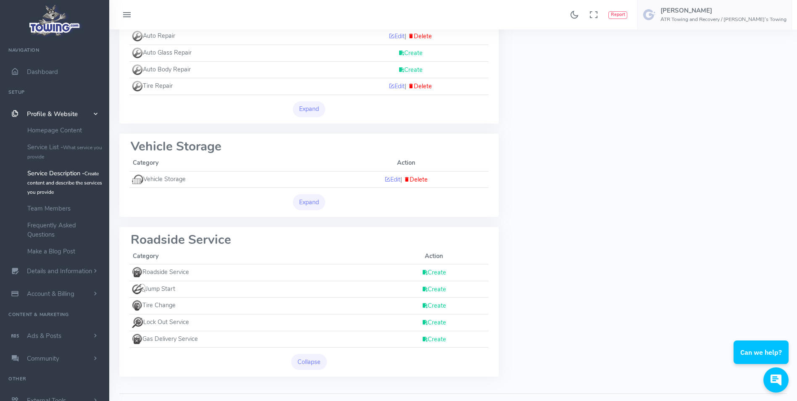
click at [435, 271] on link "Create" at bounding box center [434, 272] width 24 height 8
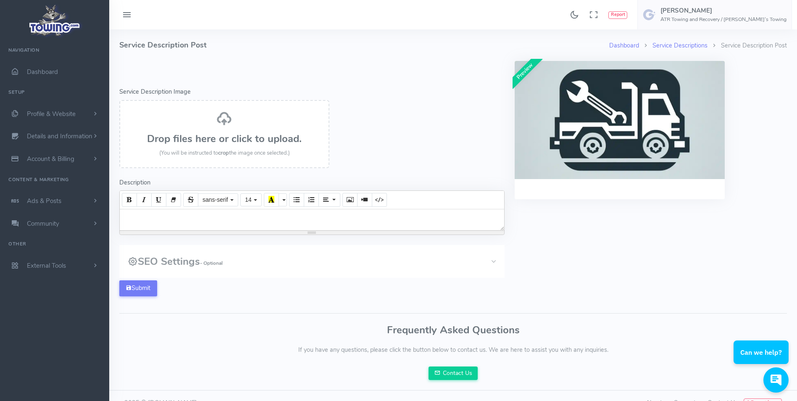
click at [228, 214] on div at bounding box center [312, 219] width 385 height 21
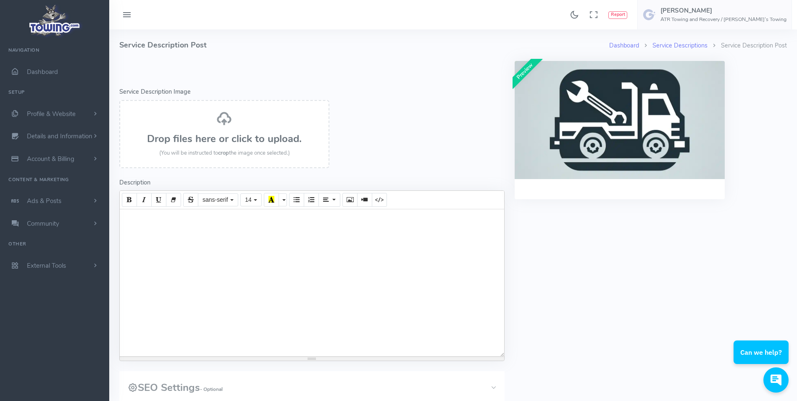
paste div
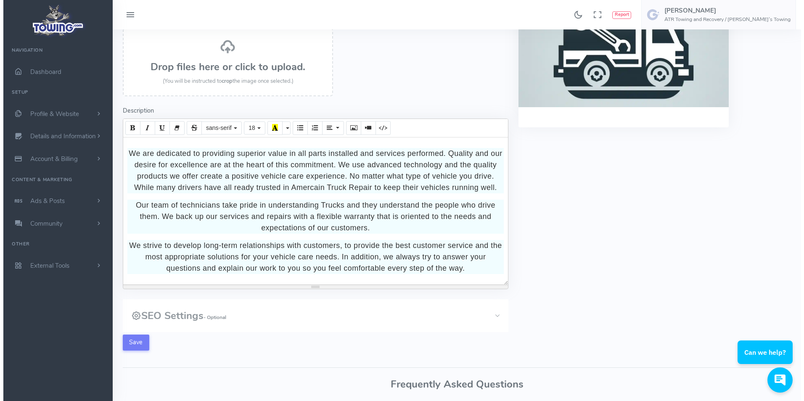
scroll to position [140, 0]
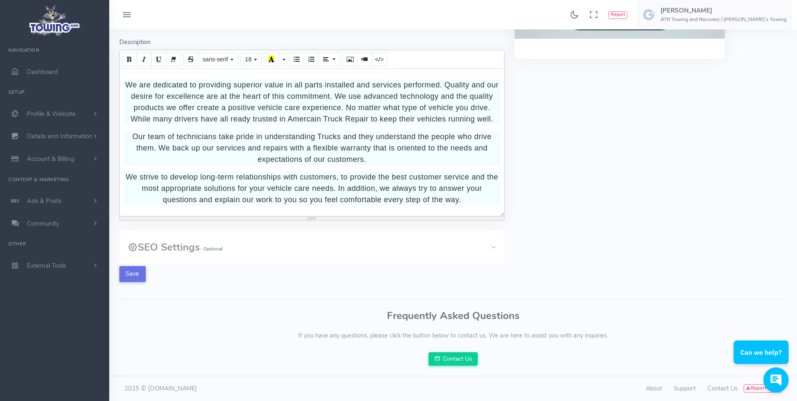
click at [132, 279] on button "Save" at bounding box center [132, 274] width 26 height 16
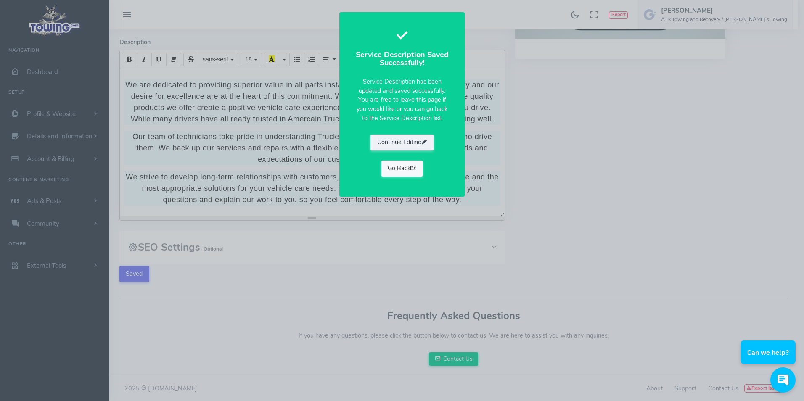
click at [394, 169] on link "Go Back" at bounding box center [402, 169] width 42 height 16
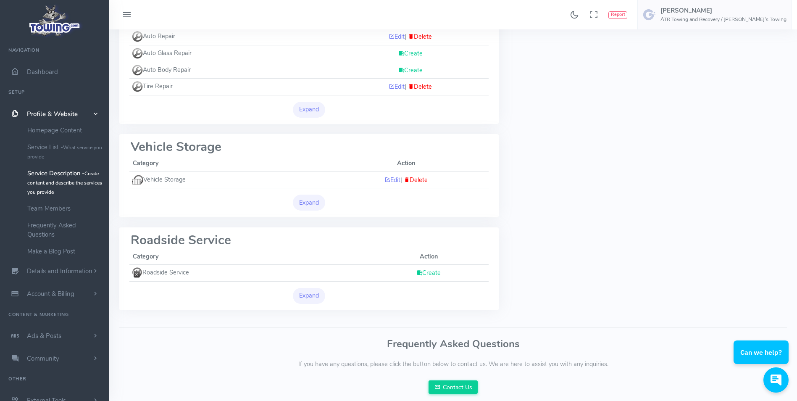
scroll to position [294, 0]
click at [311, 296] on button "Expand" at bounding box center [309, 296] width 33 height 16
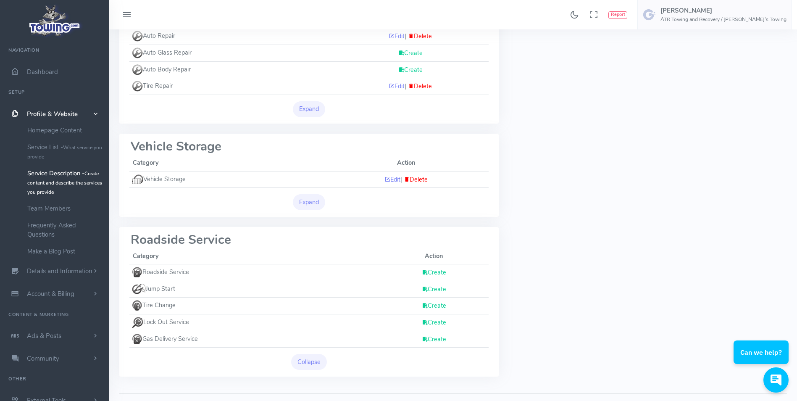
click at [429, 292] on link "Create" at bounding box center [434, 289] width 24 height 8
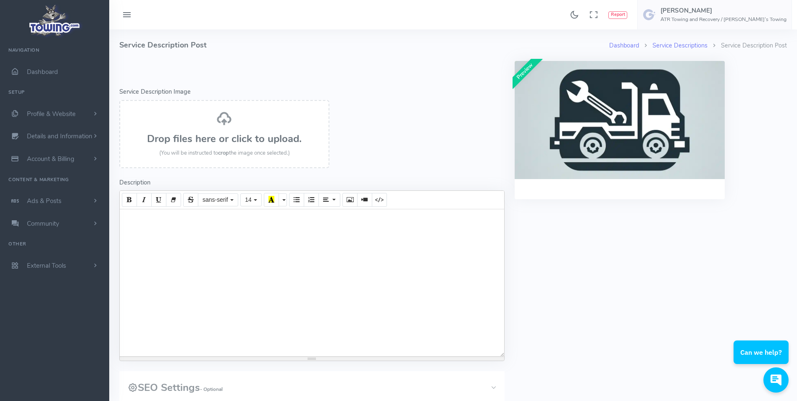
click at [206, 213] on div at bounding box center [312, 282] width 385 height 147
paste div
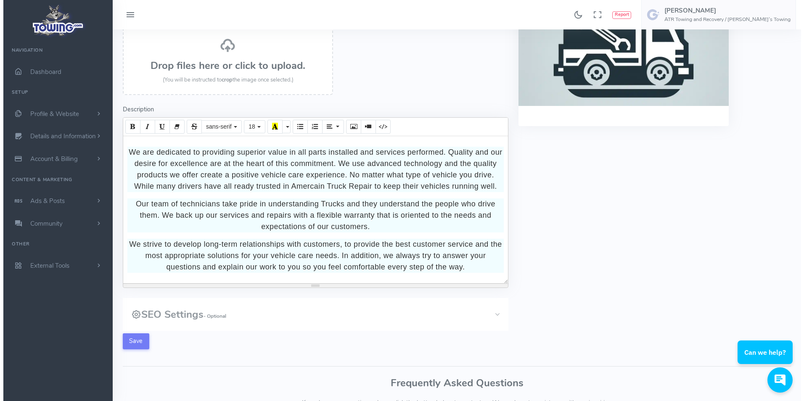
scroll to position [140, 0]
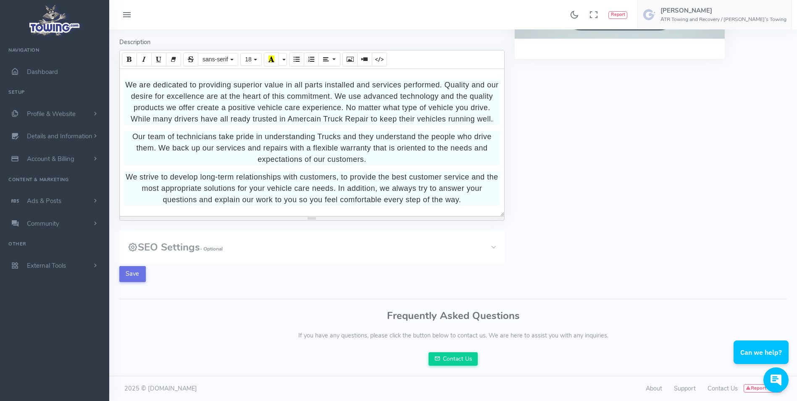
click at [133, 276] on button "Save" at bounding box center [132, 274] width 26 height 16
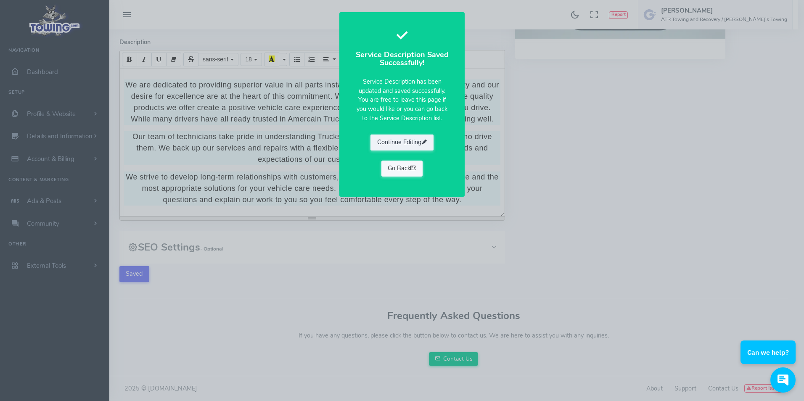
click at [412, 167] on icon at bounding box center [413, 168] width 6 height 8
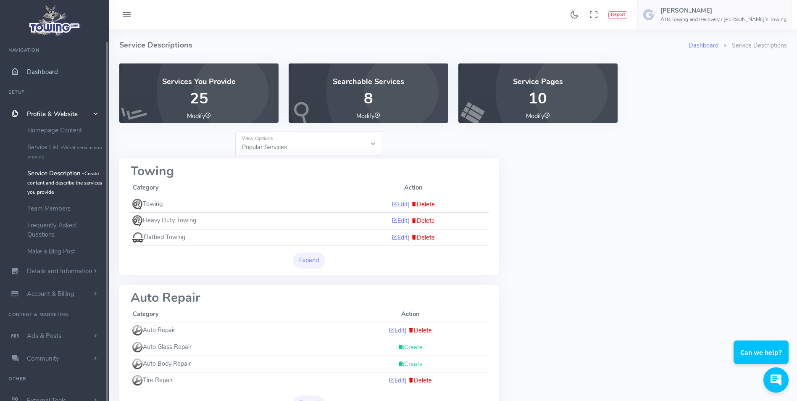
click at [44, 70] on span "Dashboard" at bounding box center [42, 72] width 31 height 8
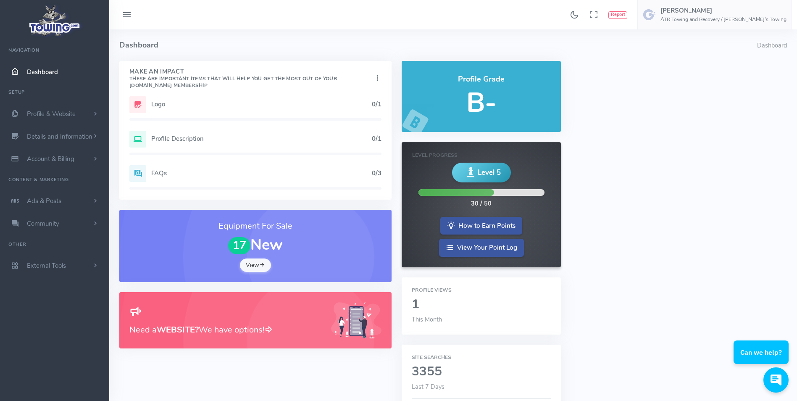
click at [256, 269] on link "View" at bounding box center [255, 265] width 31 height 13
click at [163, 103] on h5 "Logo" at bounding box center [261, 104] width 221 height 7
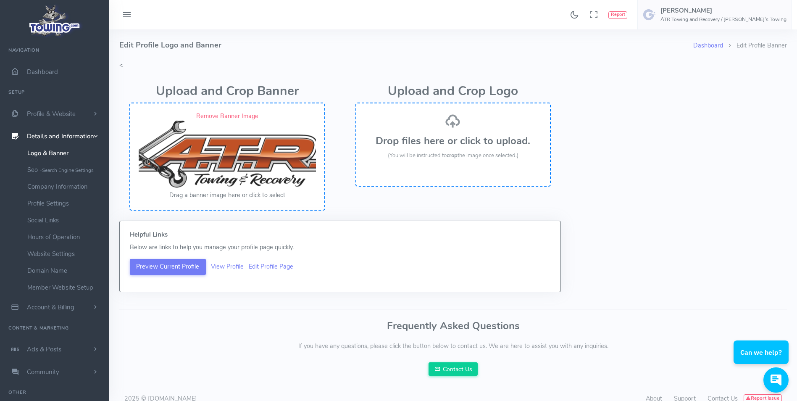
click at [450, 136] on h3 "Drop files here or click to upload." at bounding box center [453, 140] width 177 height 11
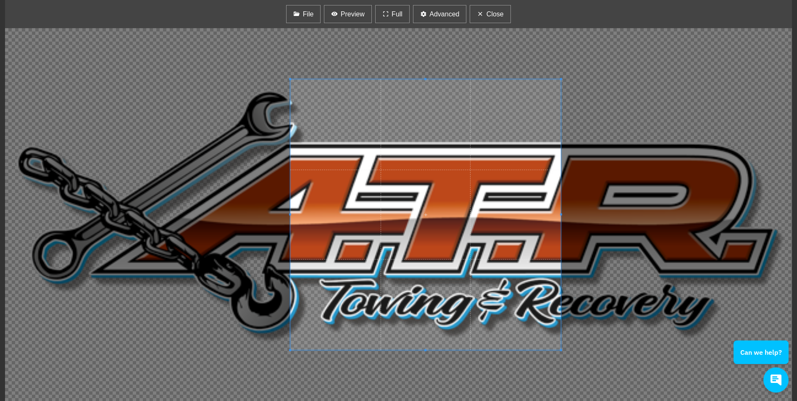
click at [656, 372] on div at bounding box center [398, 214] width 787 height 373
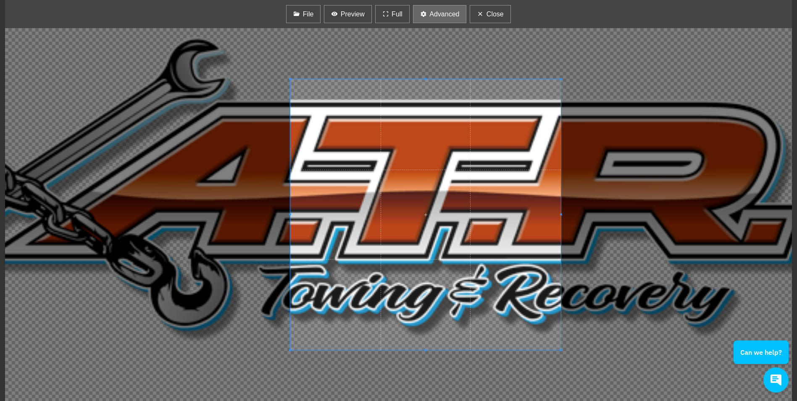
click at [440, 11] on span "Advanced" at bounding box center [445, 14] width 30 height 10
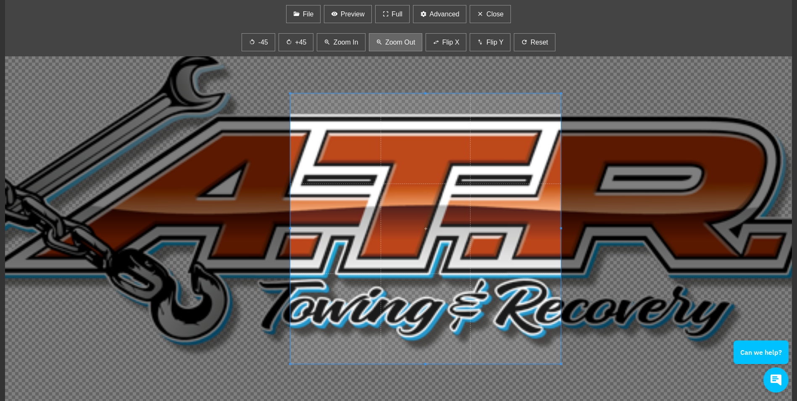
click at [384, 41] on button "Zoom Out" at bounding box center [396, 42] width 54 height 18
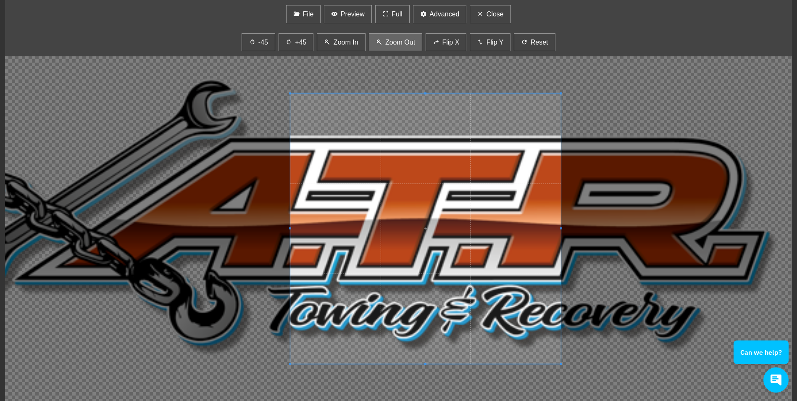
click at [385, 41] on button "Zoom Out" at bounding box center [396, 42] width 54 height 18
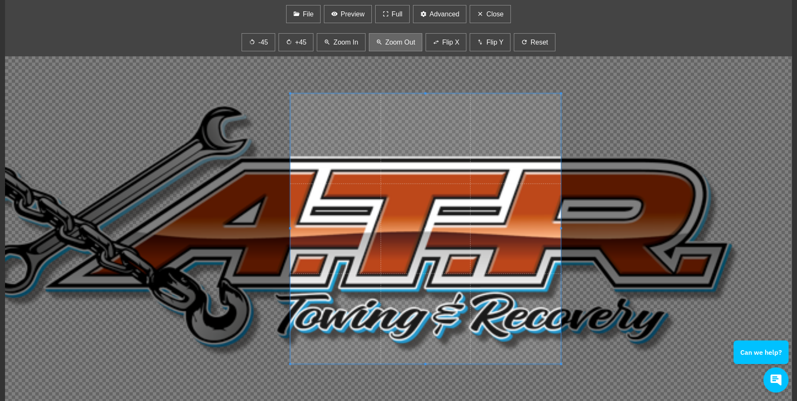
click at [385, 41] on button "Zoom Out" at bounding box center [396, 42] width 54 height 18
click at [430, 16] on span "Advanced" at bounding box center [445, 14] width 30 height 10
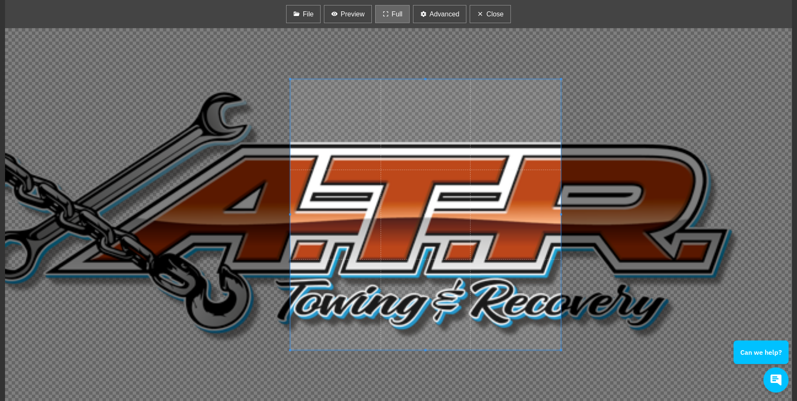
click at [387, 17] on icon "button" at bounding box center [386, 14] width 7 height 11
click at [346, 17] on span "Preview" at bounding box center [353, 14] width 24 height 10
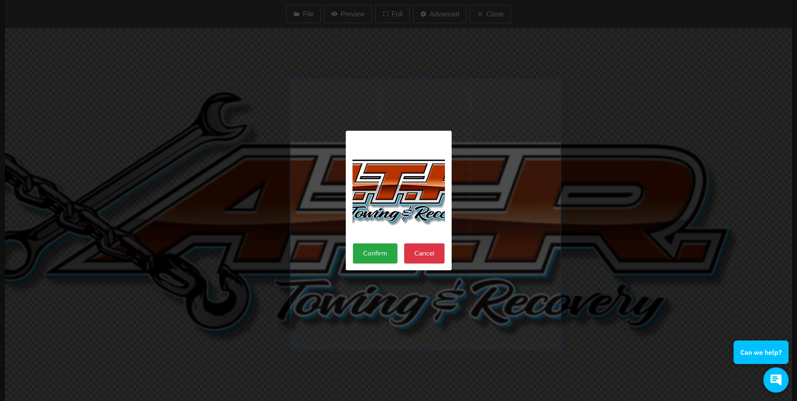
click at [428, 257] on button "Cancel" at bounding box center [424, 253] width 40 height 20
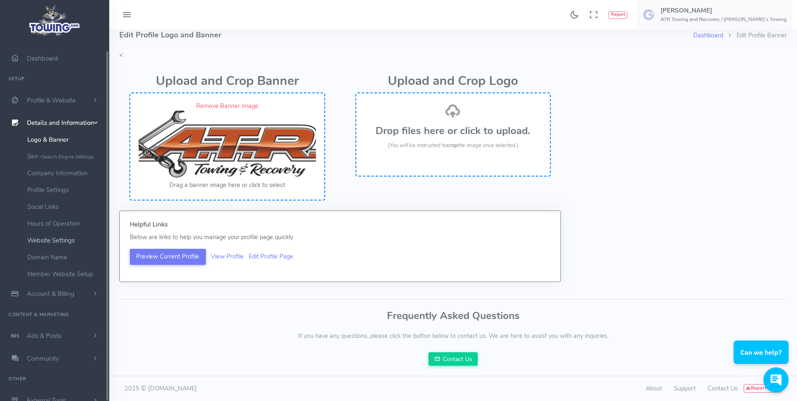
scroll to position [21, 0]
click at [49, 47] on span "Dashboard" at bounding box center [42, 51] width 31 height 8
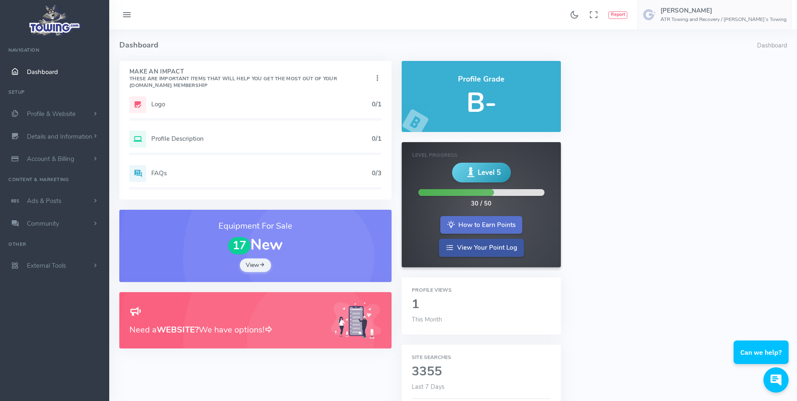
click at [480, 226] on link "How to Earn Points" at bounding box center [482, 225] width 82 height 18
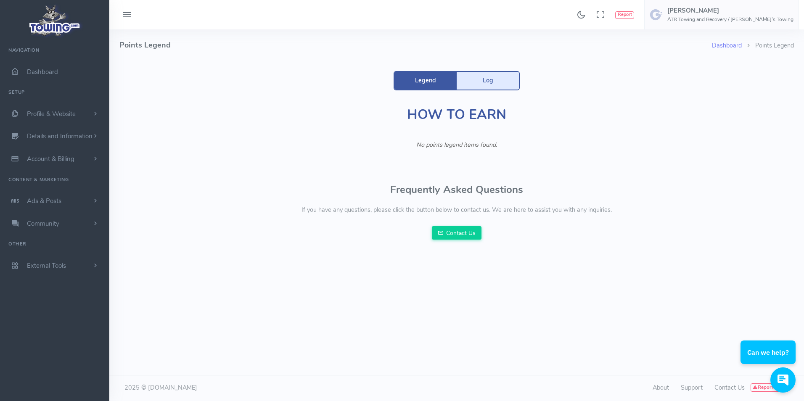
click at [486, 80] on link "Log" at bounding box center [488, 81] width 62 height 18
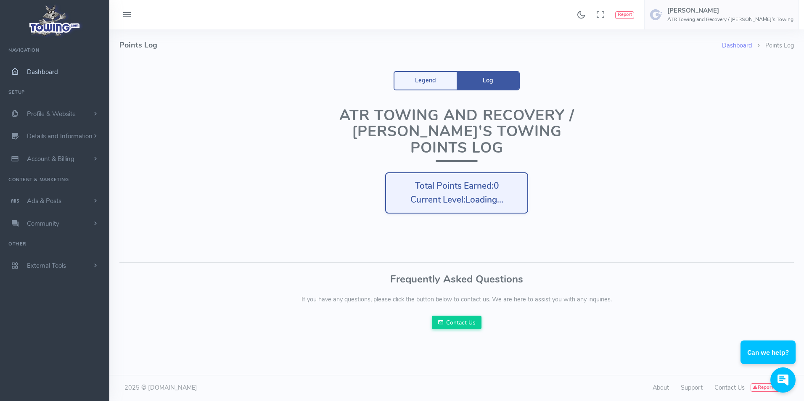
click at [30, 72] on span "Dashboard" at bounding box center [42, 72] width 31 height 8
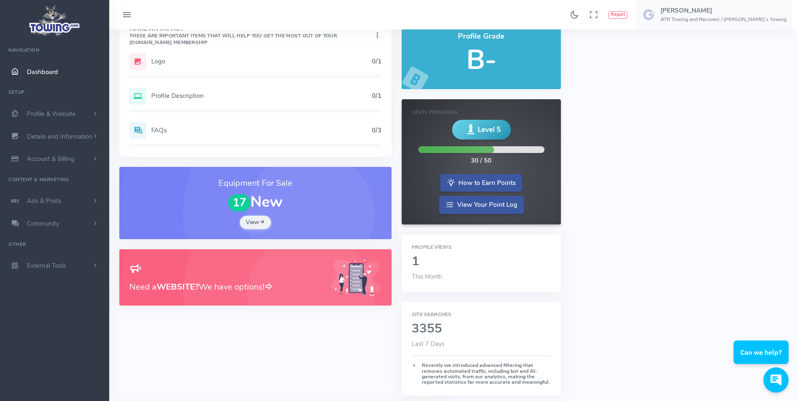
scroll to position [42, 0]
